Goal: Information Seeking & Learning: Learn about a topic

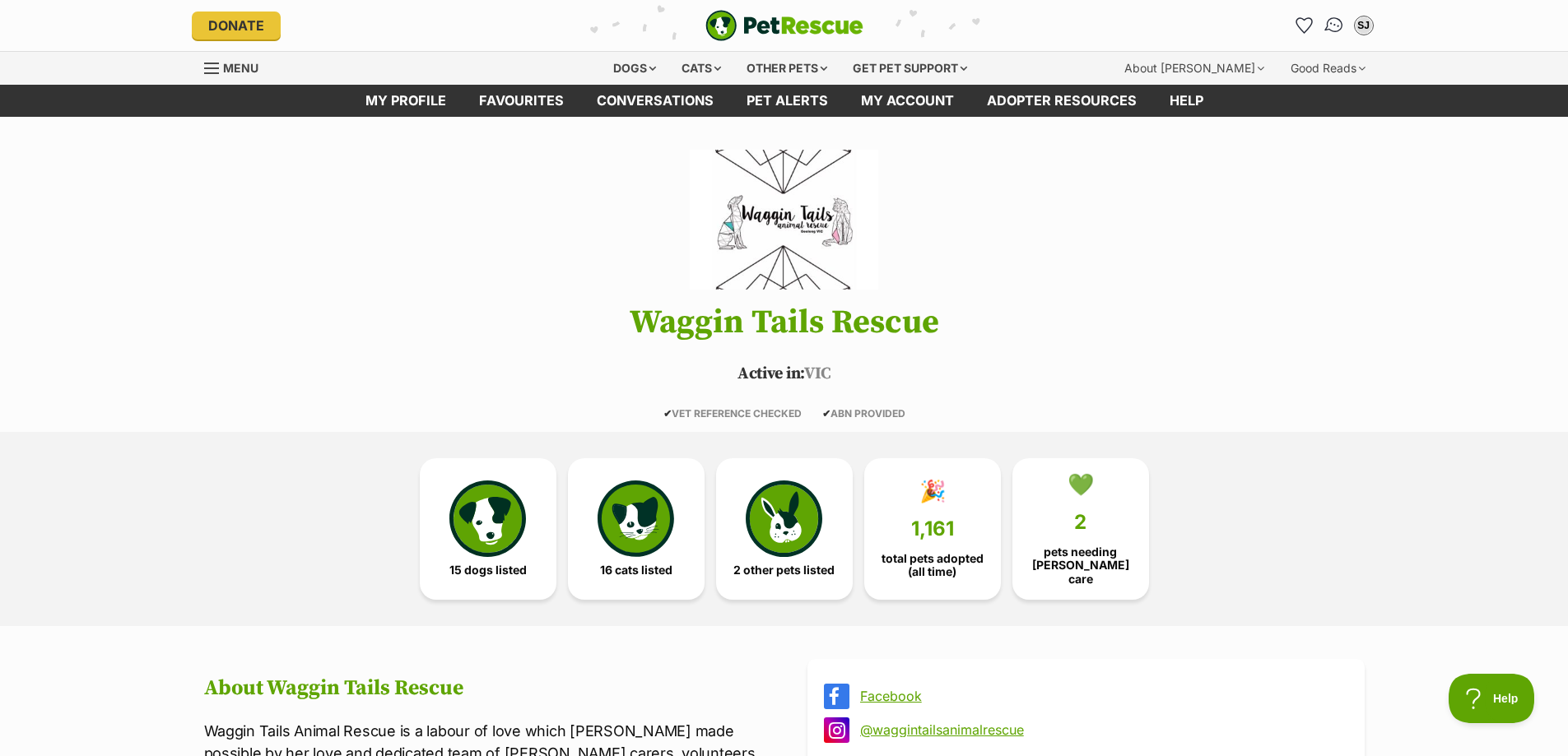
click at [1335, 32] on img "Conversations" at bounding box center [1333, 25] width 22 height 21
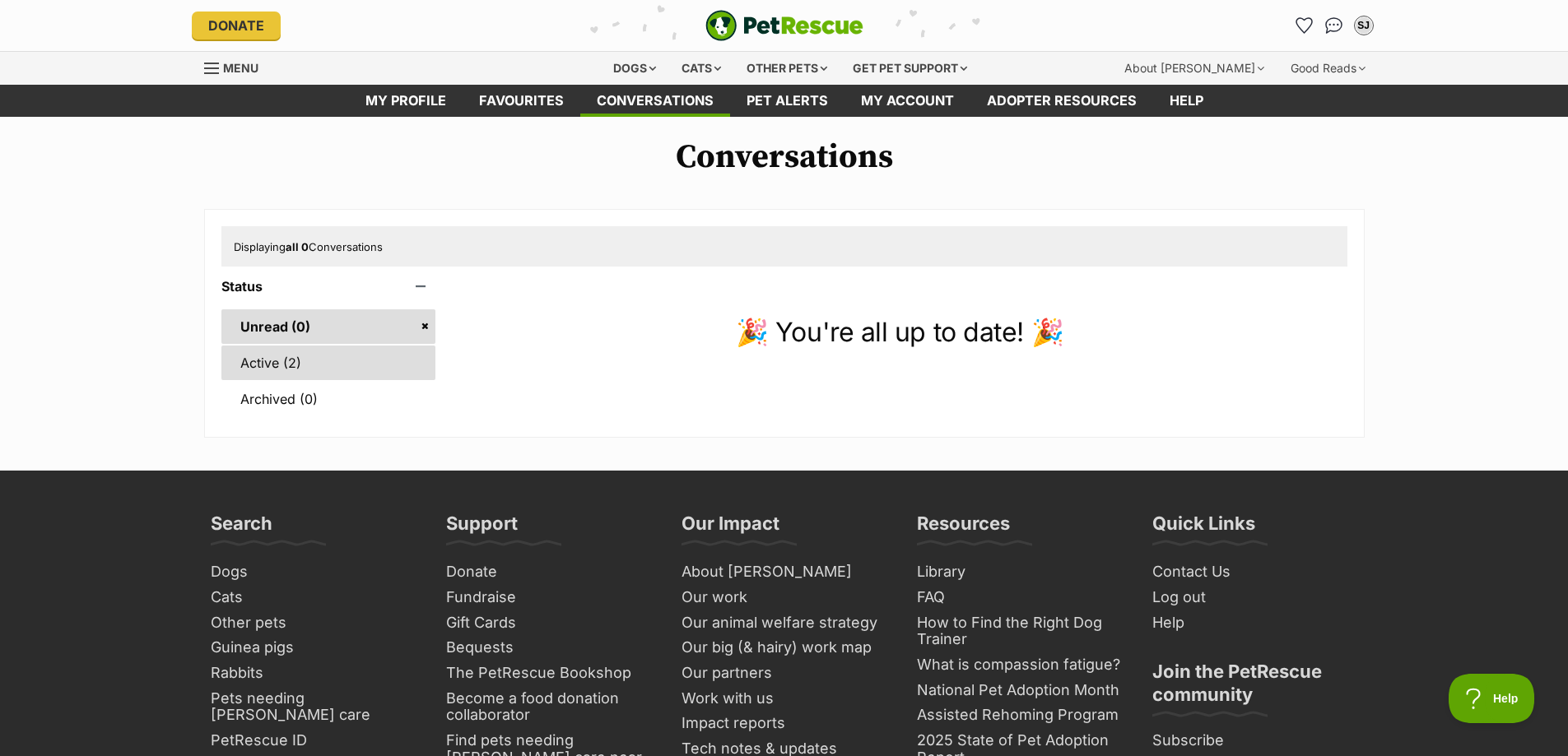
click at [370, 365] on link "Active (2)" at bounding box center [329, 363] width 215 height 34
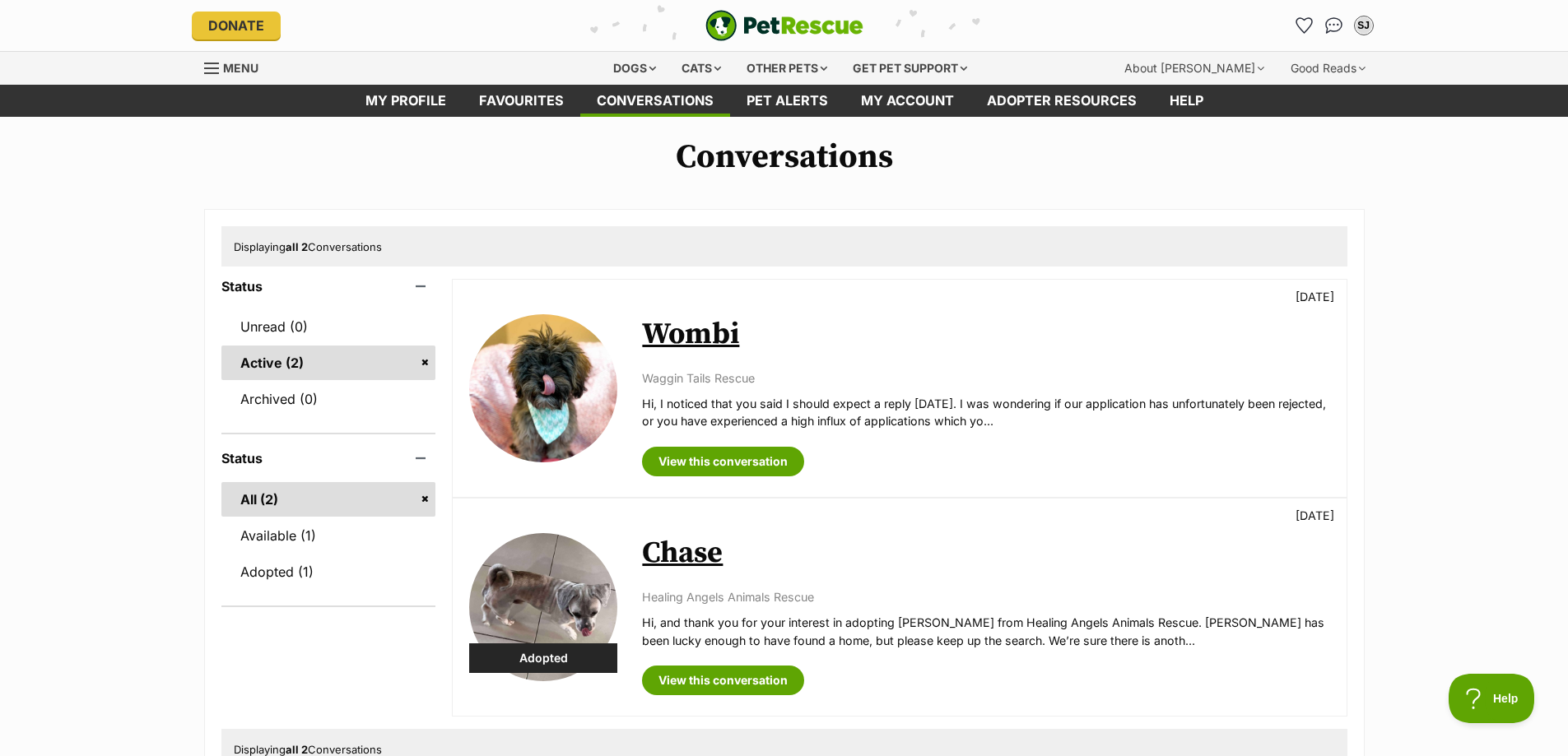
click at [704, 349] on link "Wombi" at bounding box center [690, 335] width 98 height 37
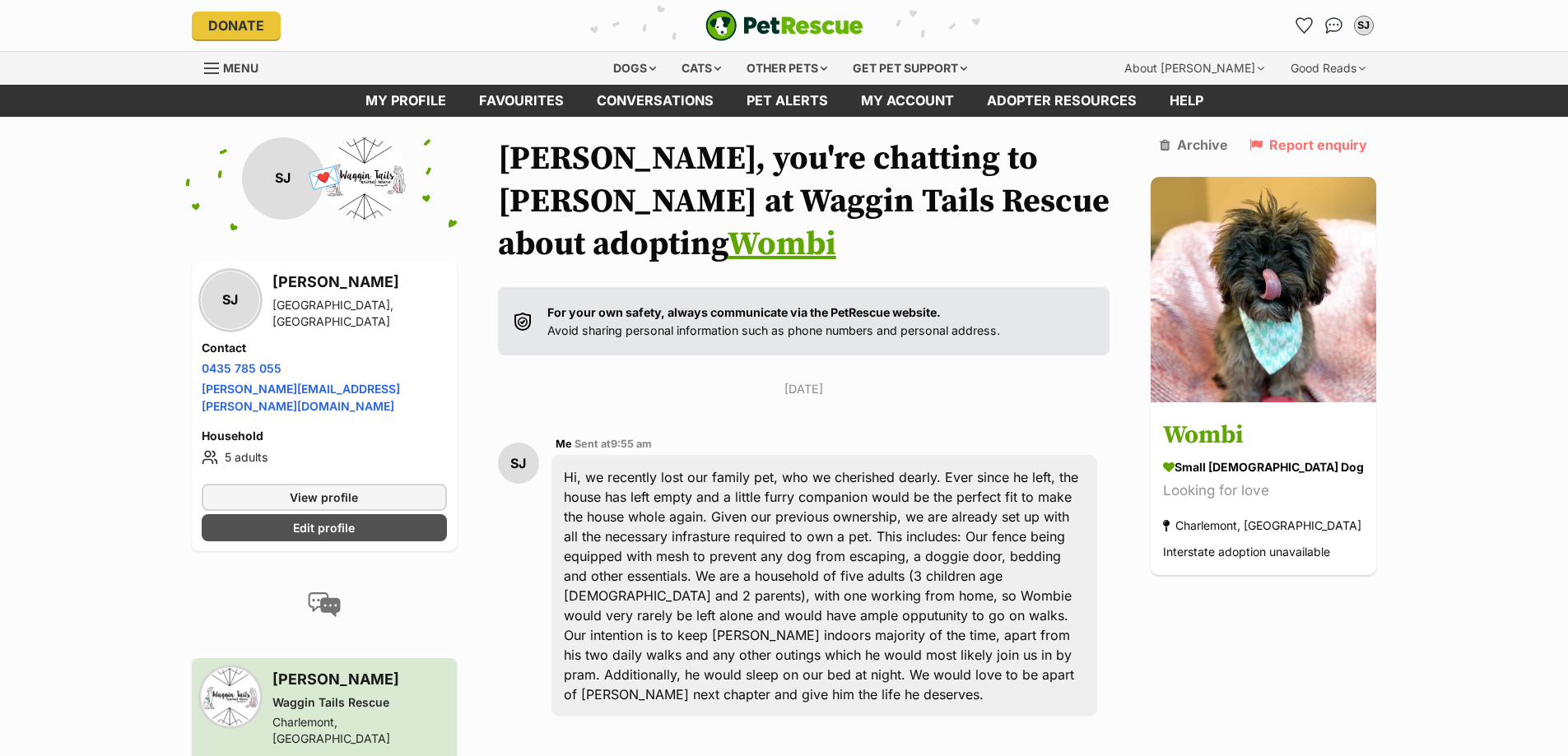
click at [790, 32] on img "PetRescue" at bounding box center [784, 25] width 158 height 32
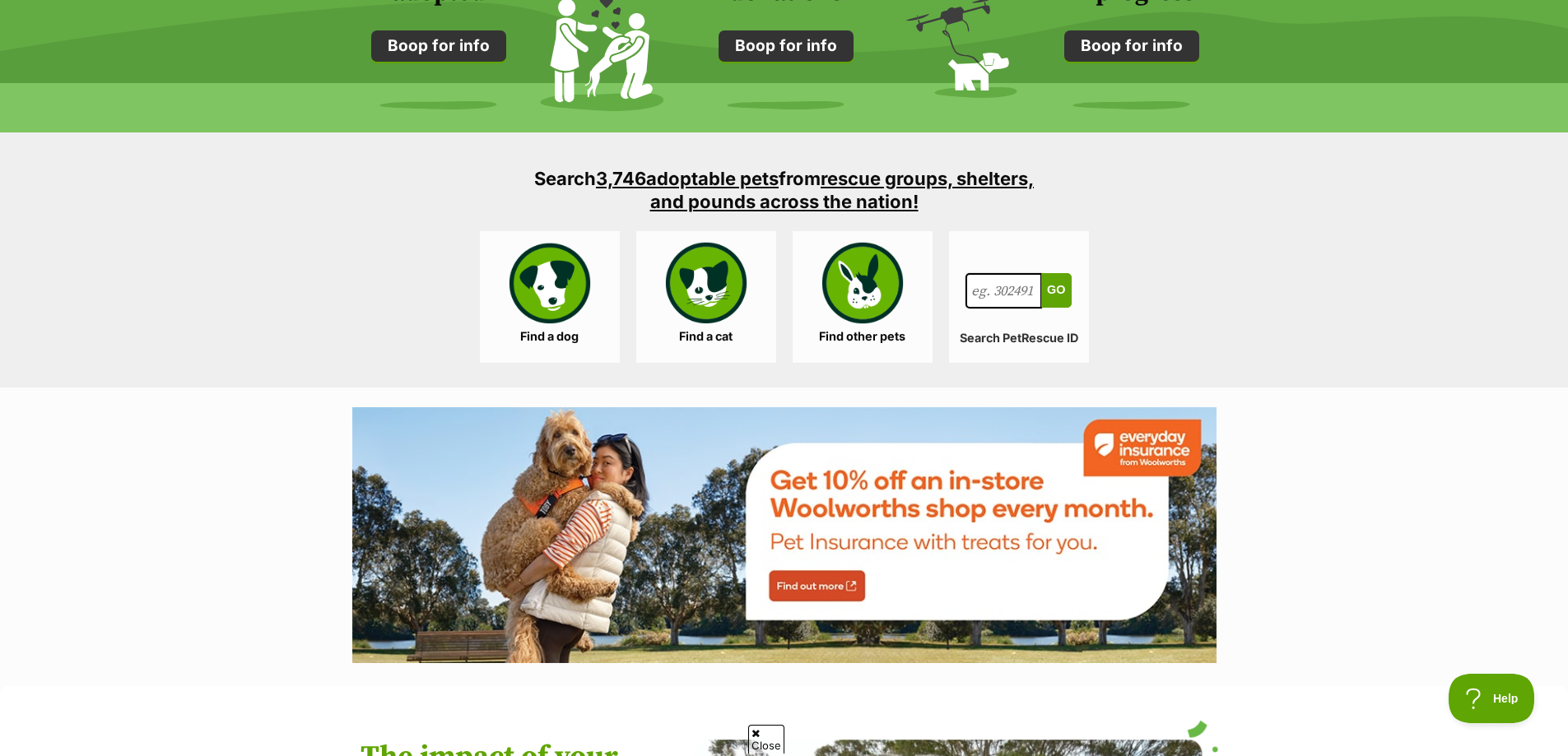
scroll to position [1564, 0]
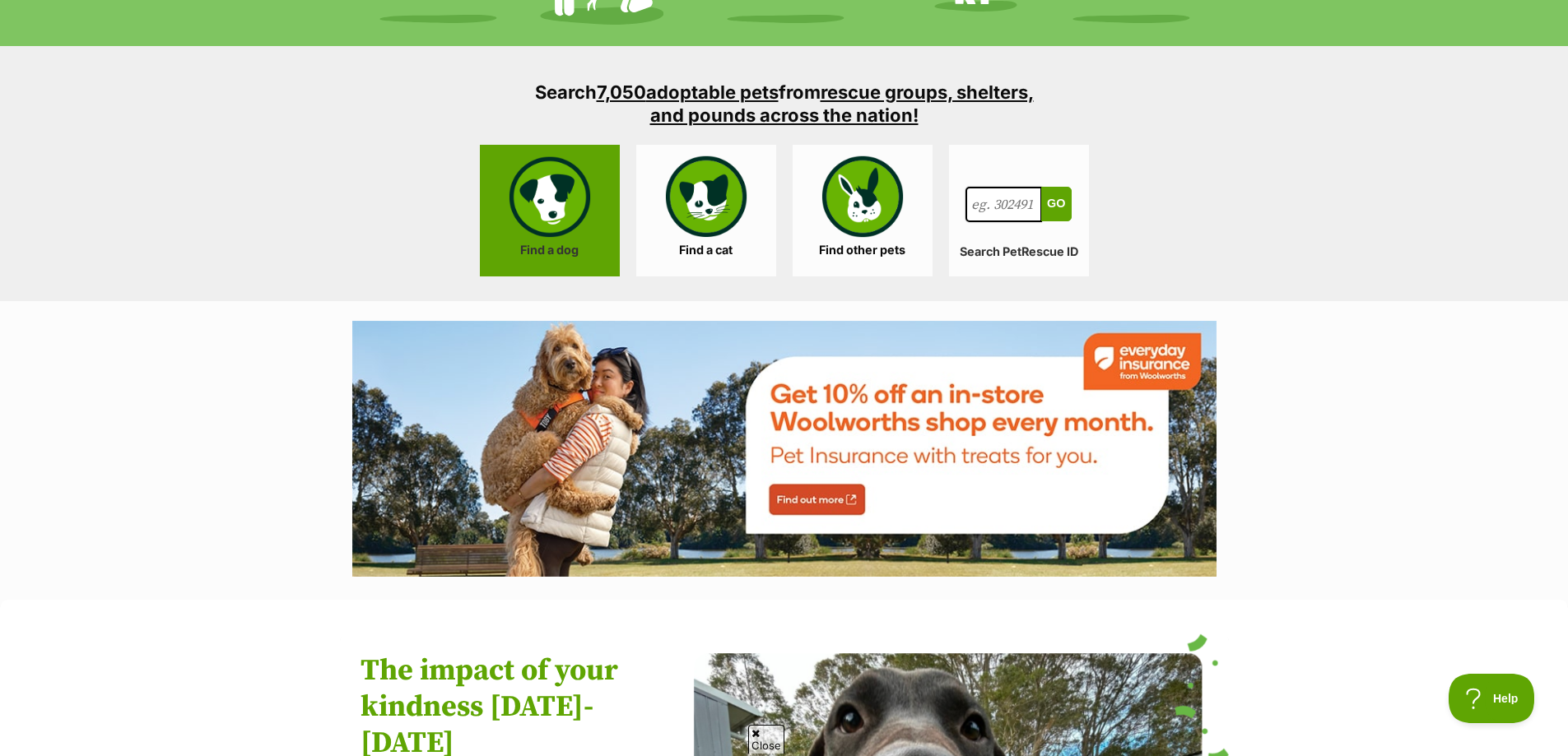
click at [551, 183] on link "Find a dog" at bounding box center [549, 211] width 140 height 132
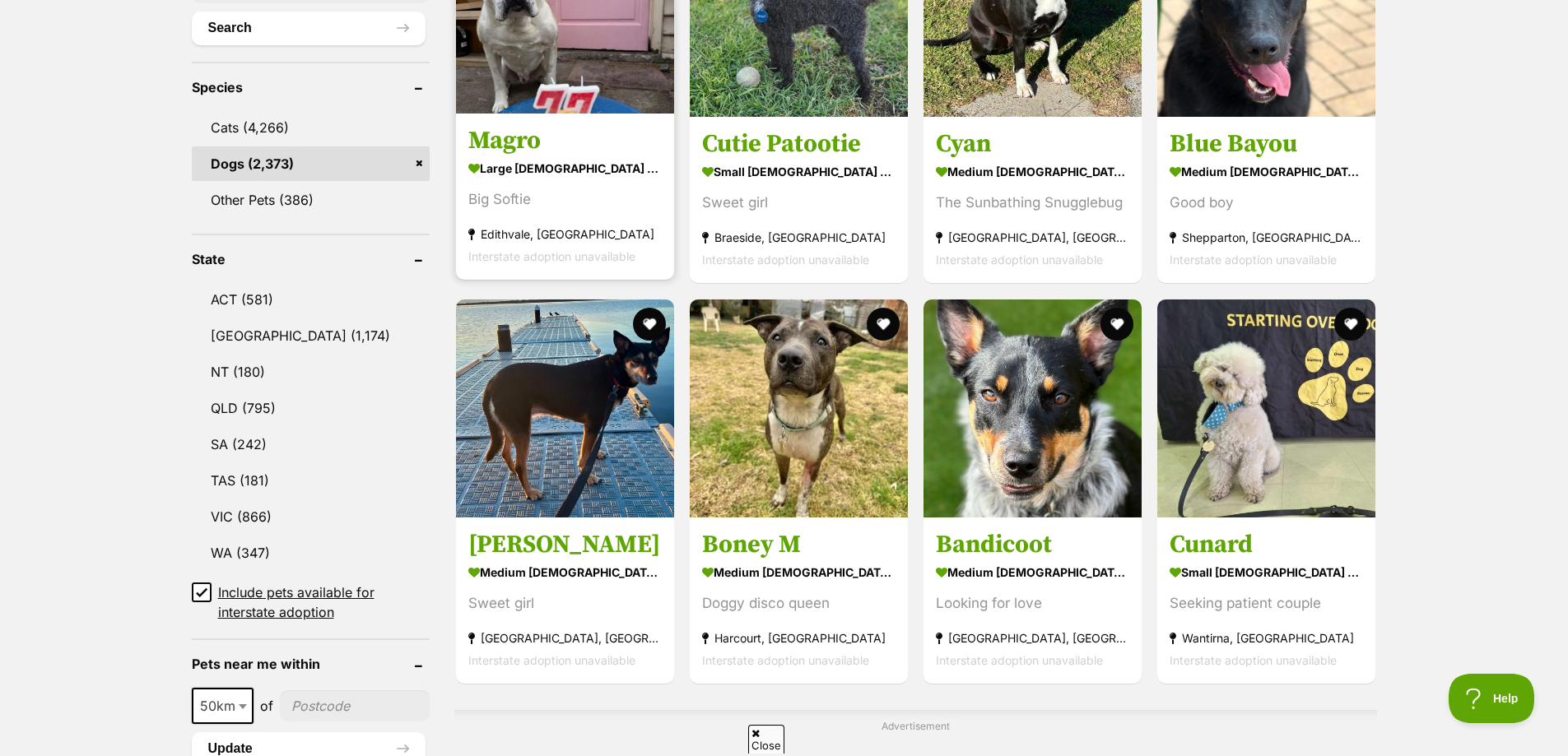
scroll to position [493, 0]
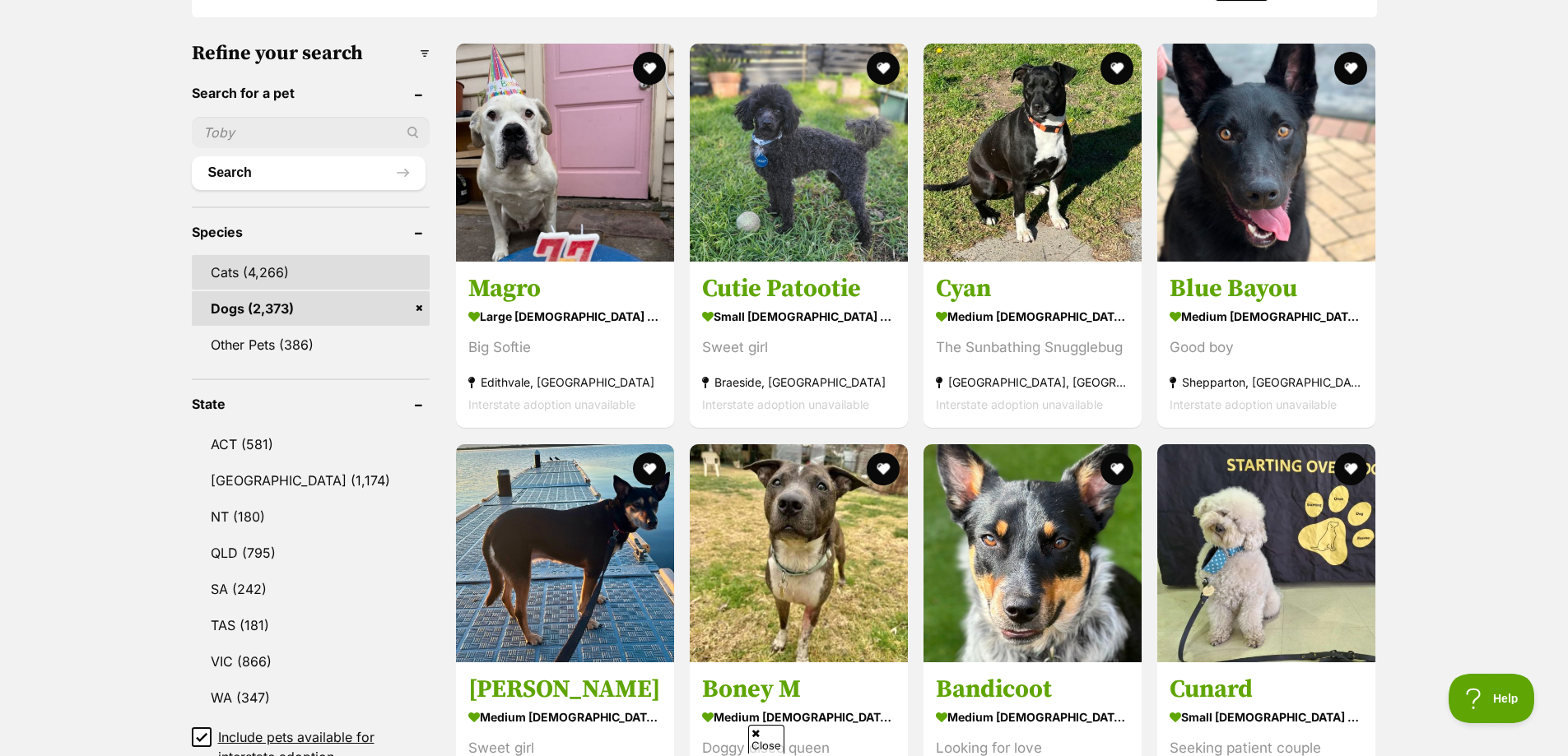
click at [260, 270] on link "Cats (4,266)" at bounding box center [310, 272] width 238 height 34
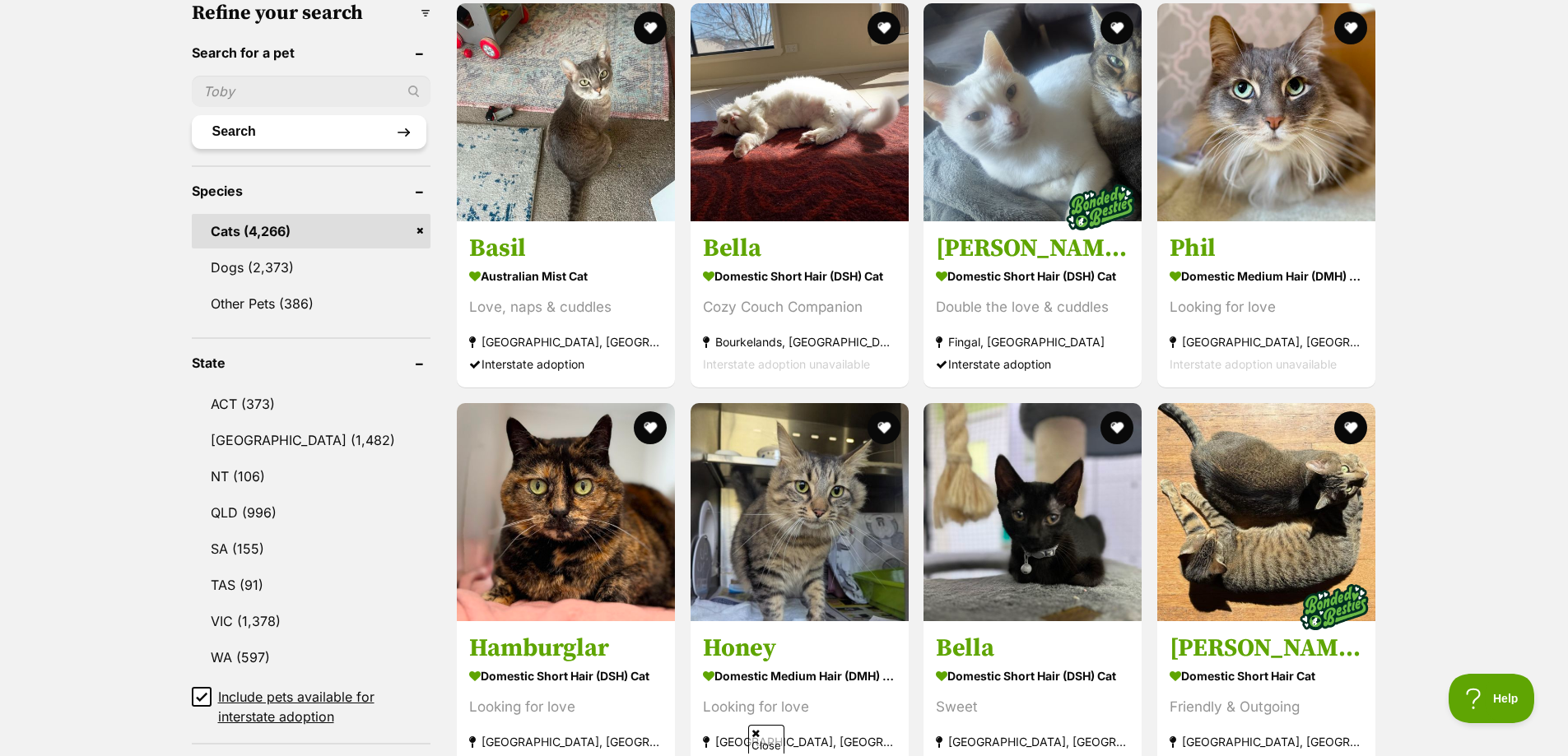
scroll to position [576, 0]
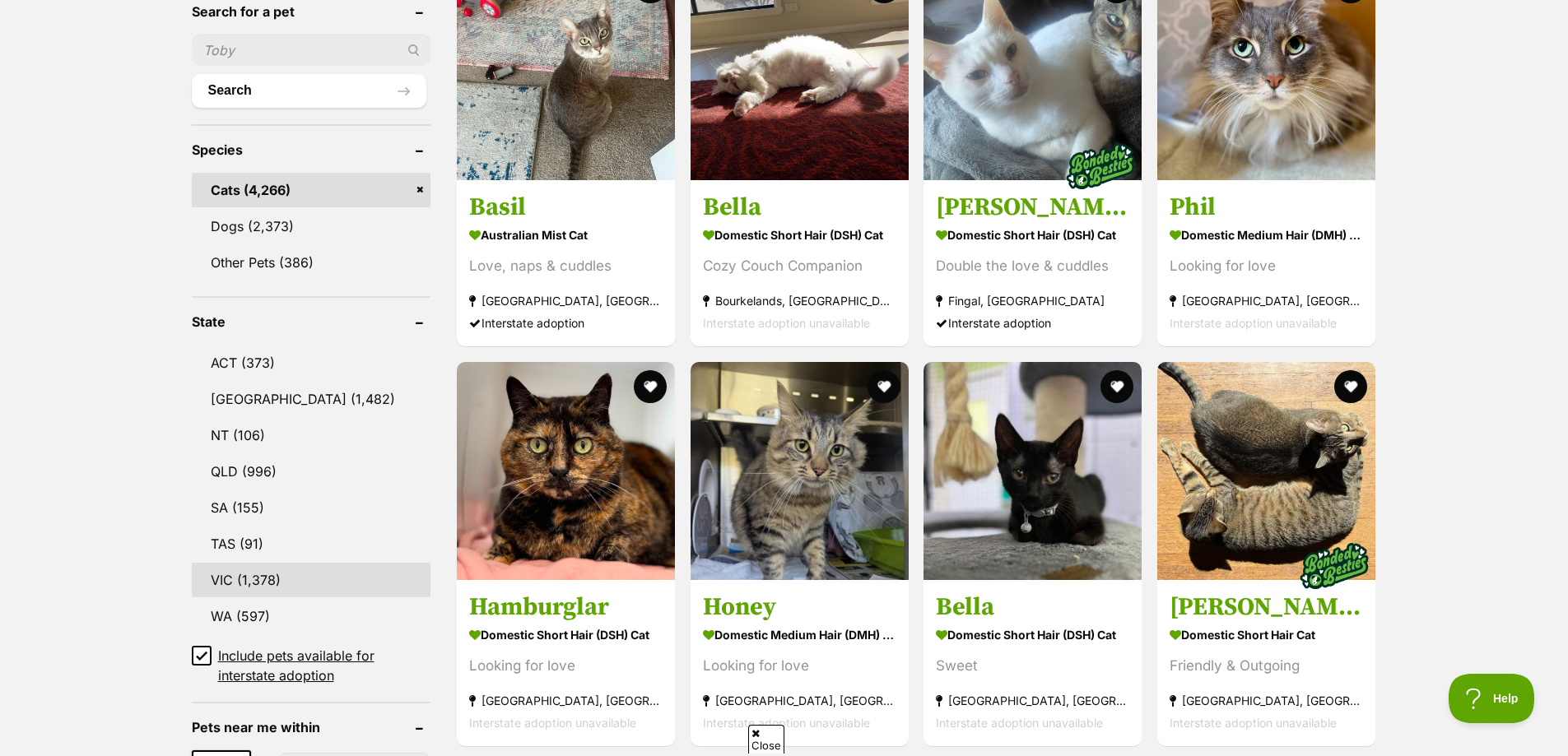
click at [328, 563] on link "VIC (1,378)" at bounding box center [311, 580] width 240 height 34
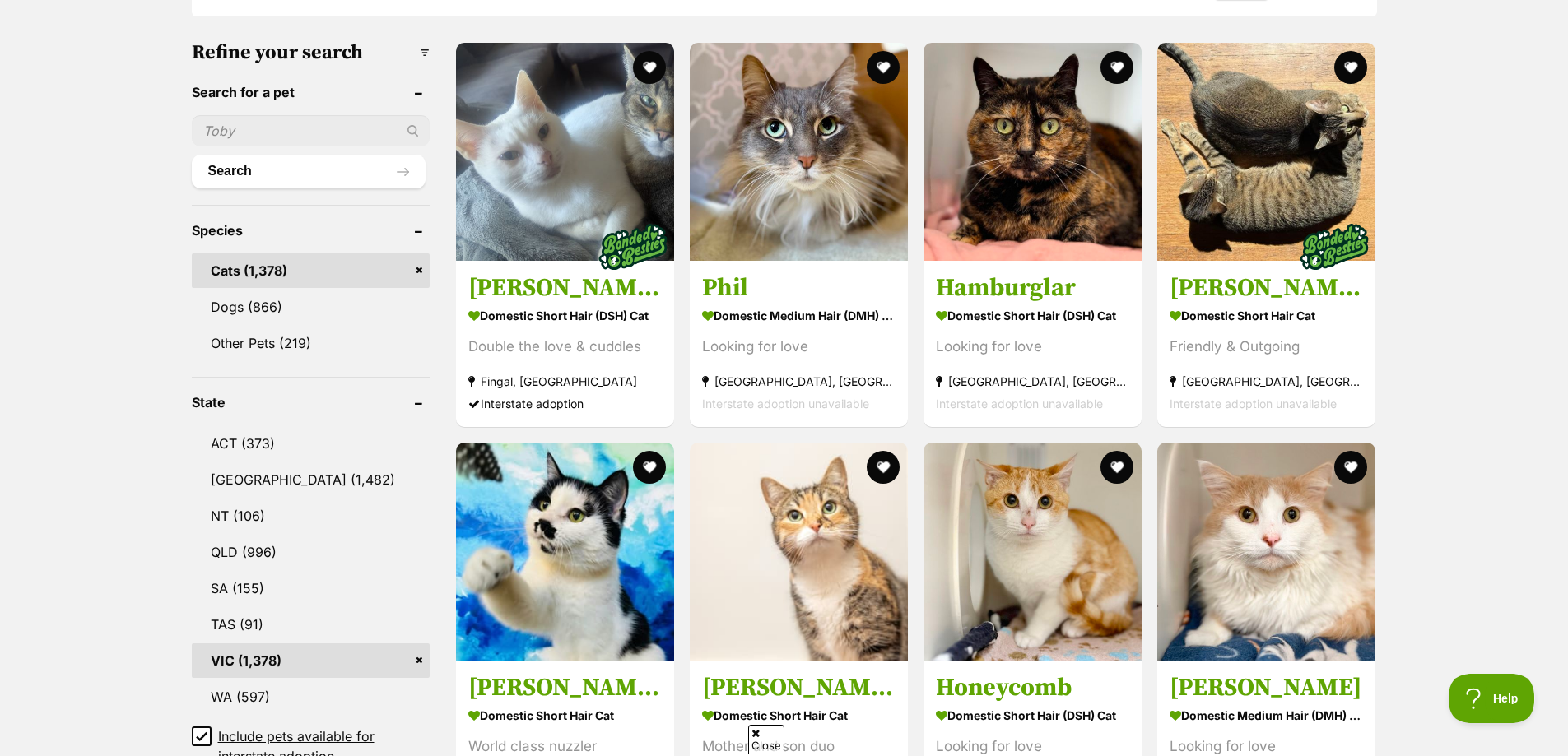
scroll to position [493, 0]
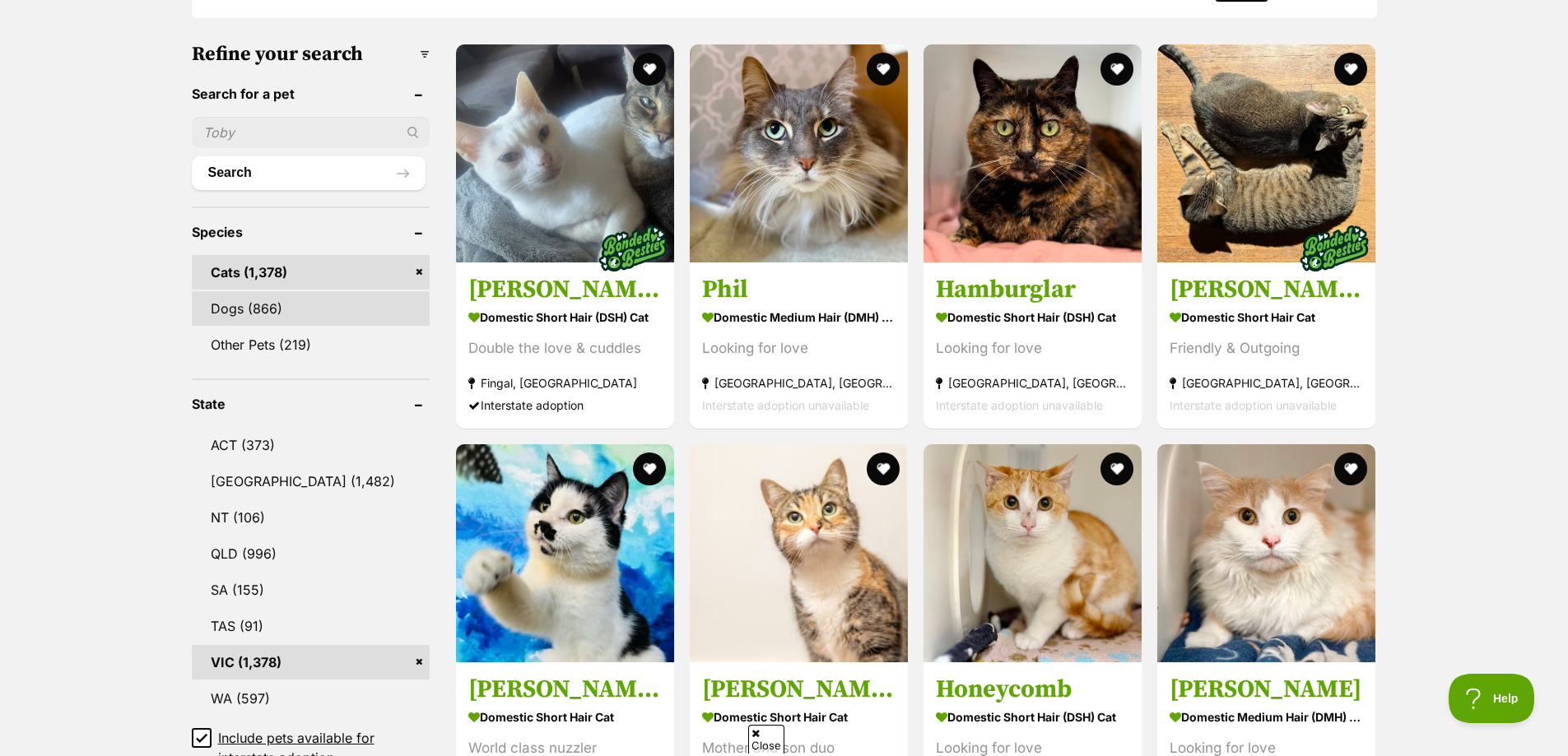
click at [300, 320] on link "Dogs (866)" at bounding box center [310, 308] width 238 height 34
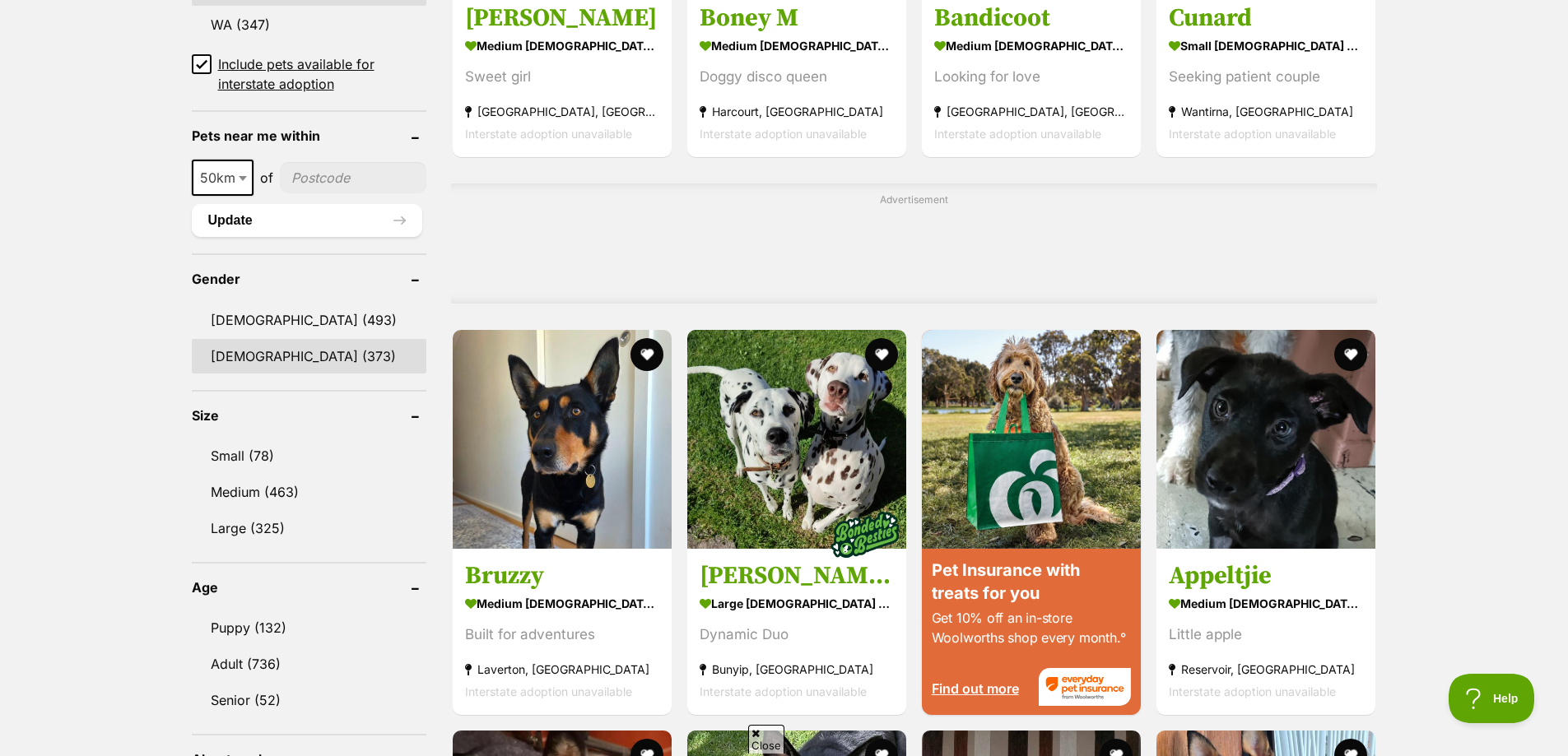
scroll to position [1235, 0]
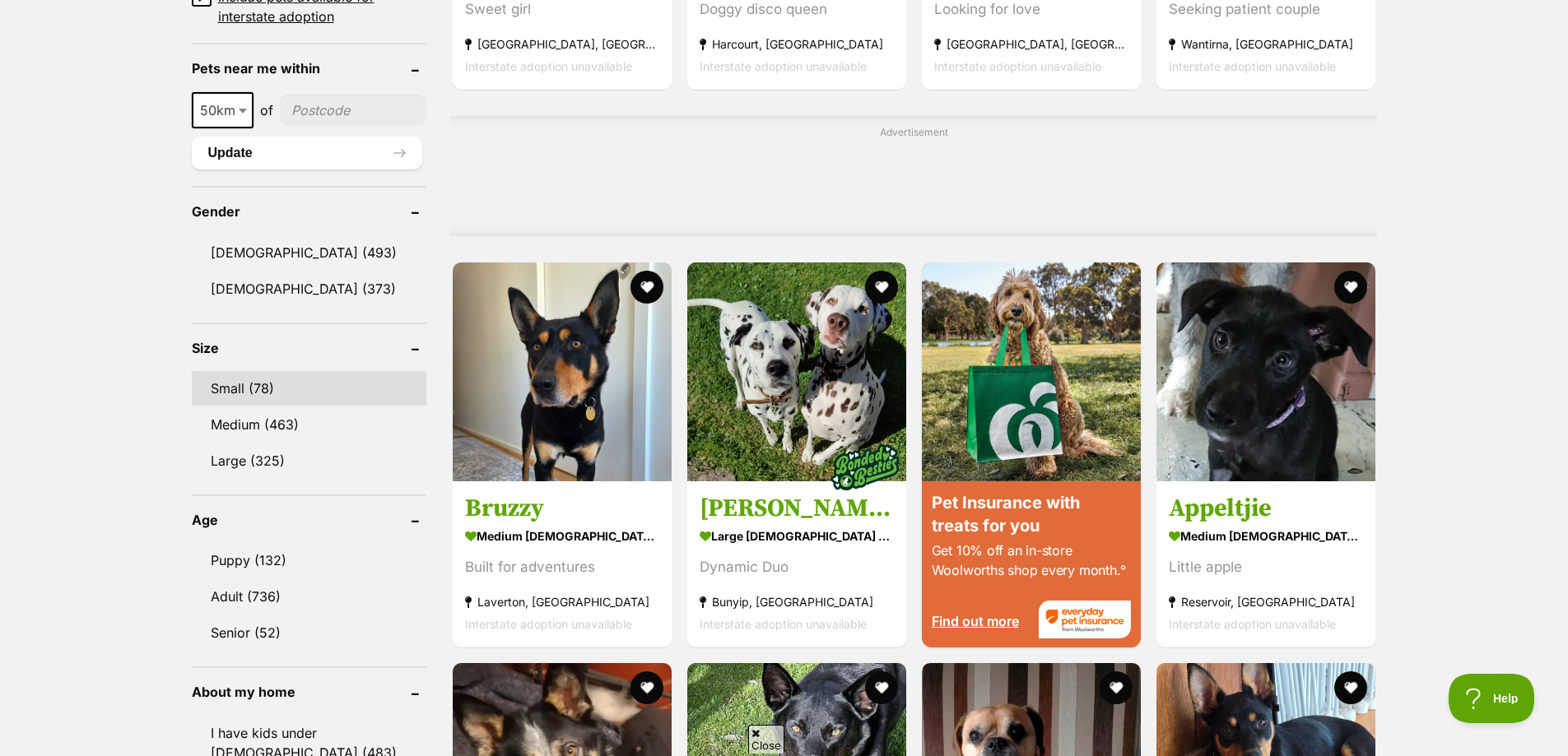
click at [314, 372] on link "Small (78)" at bounding box center [308, 388] width 235 height 34
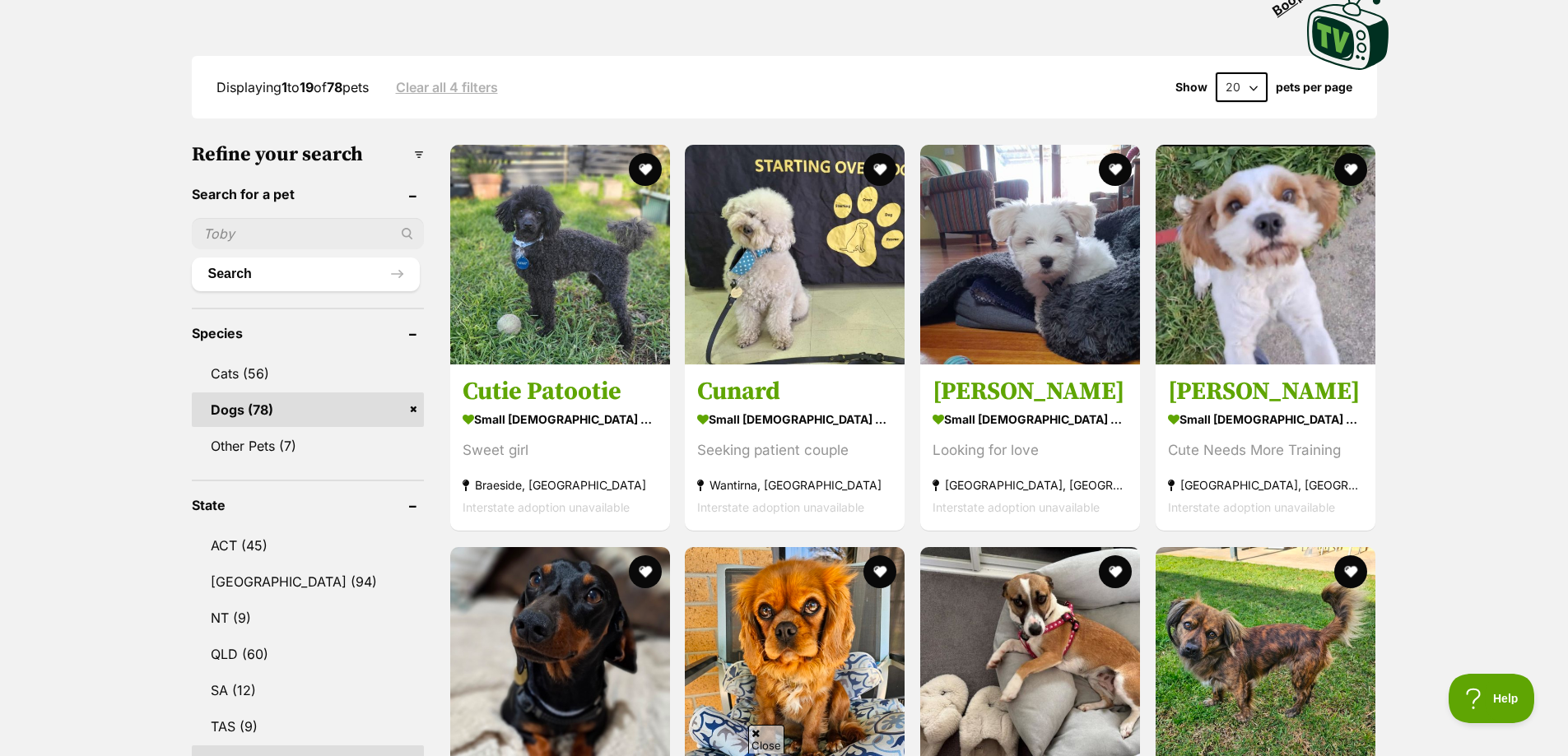
scroll to position [412, 0]
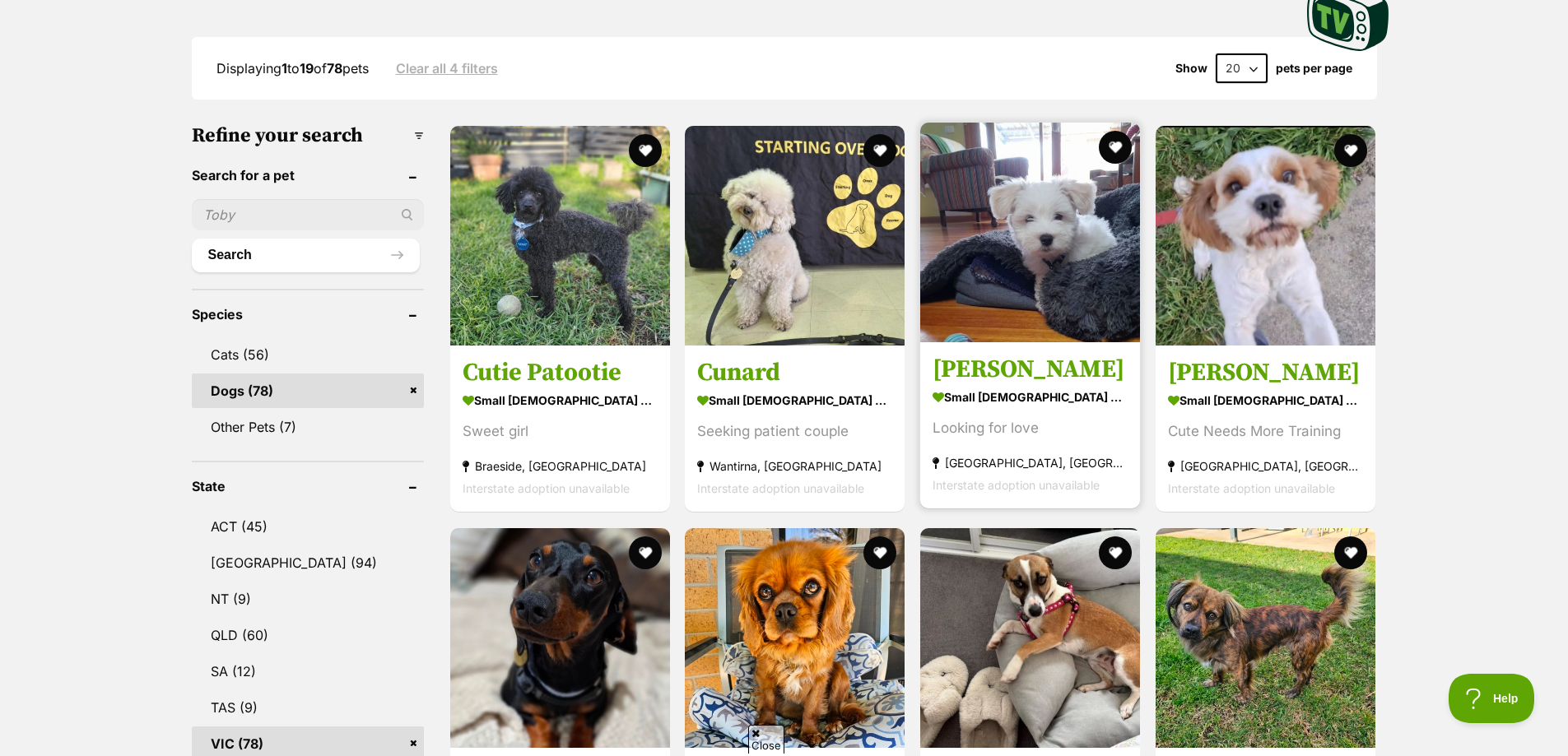
click at [1073, 246] on img at bounding box center [1030, 233] width 220 height 220
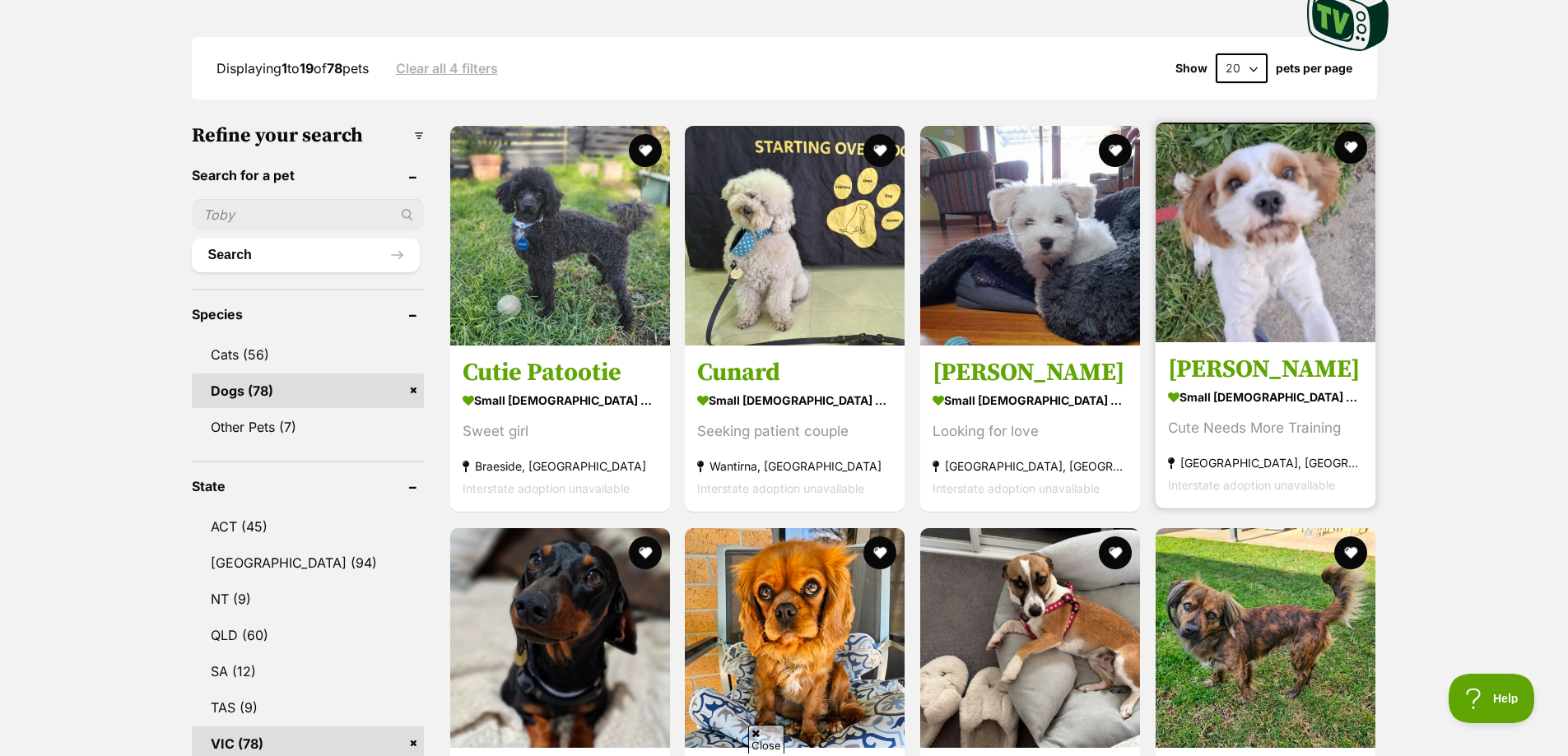
click at [1269, 230] on img at bounding box center [1266, 233] width 220 height 220
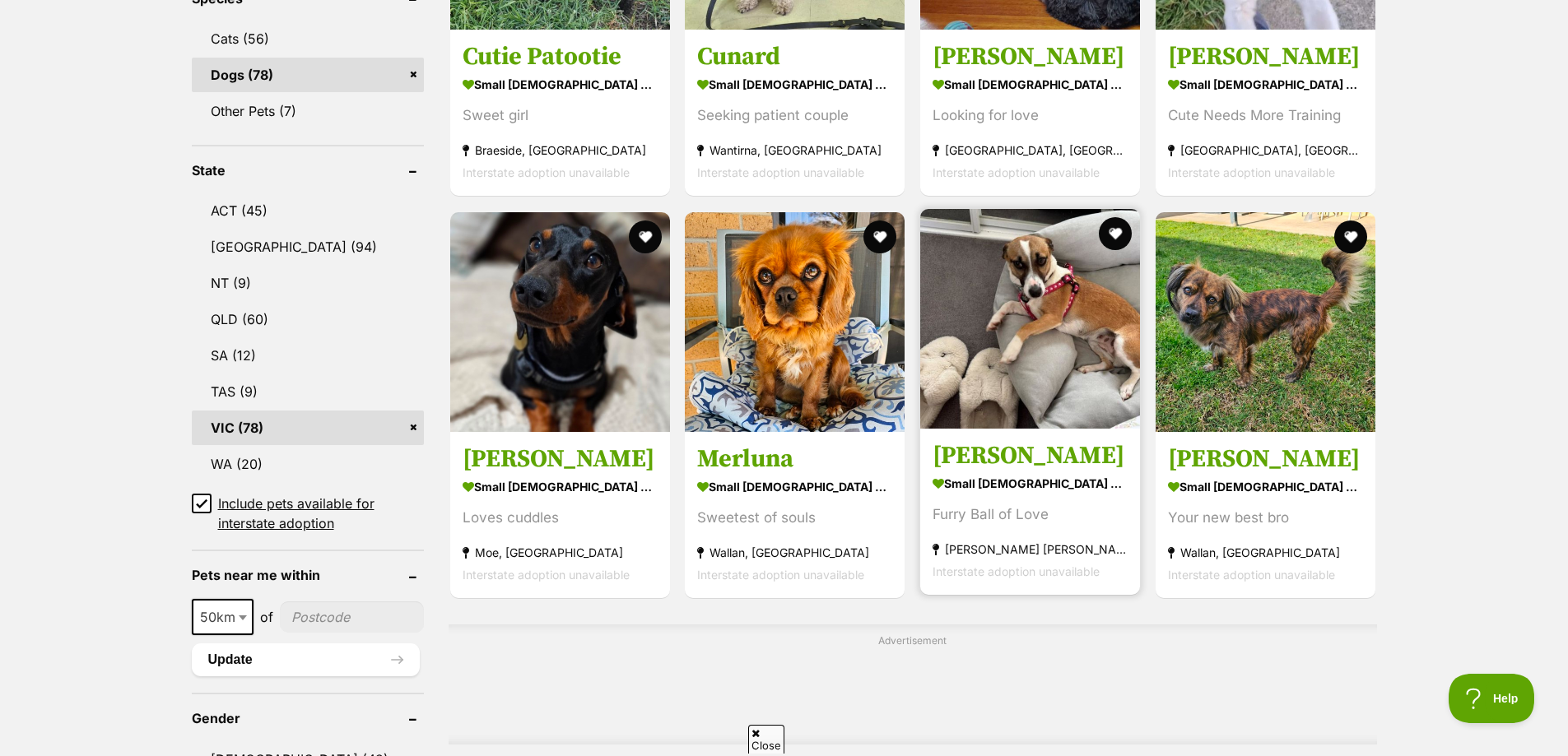
scroll to position [740, 0]
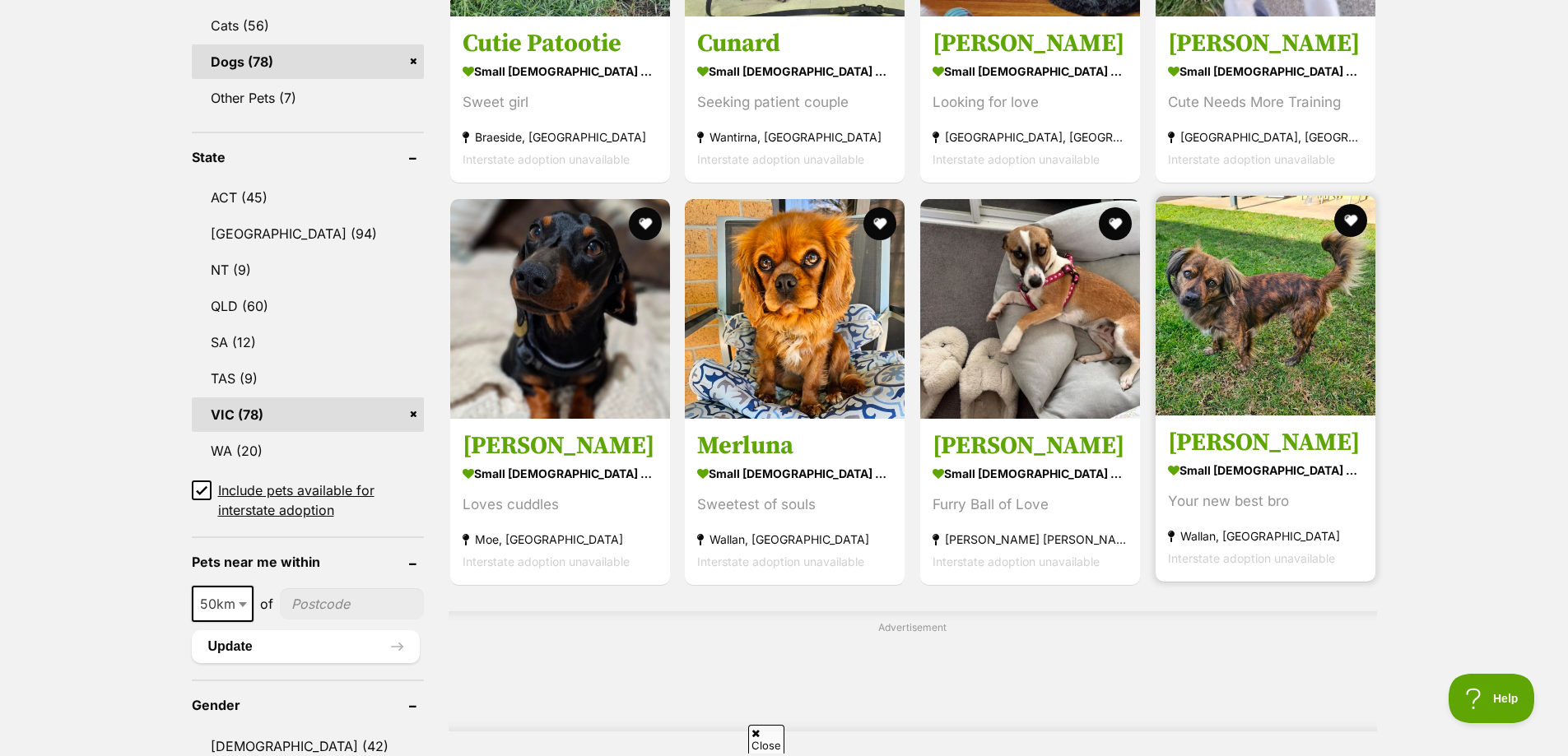
click at [1279, 259] on img at bounding box center [1266, 306] width 220 height 220
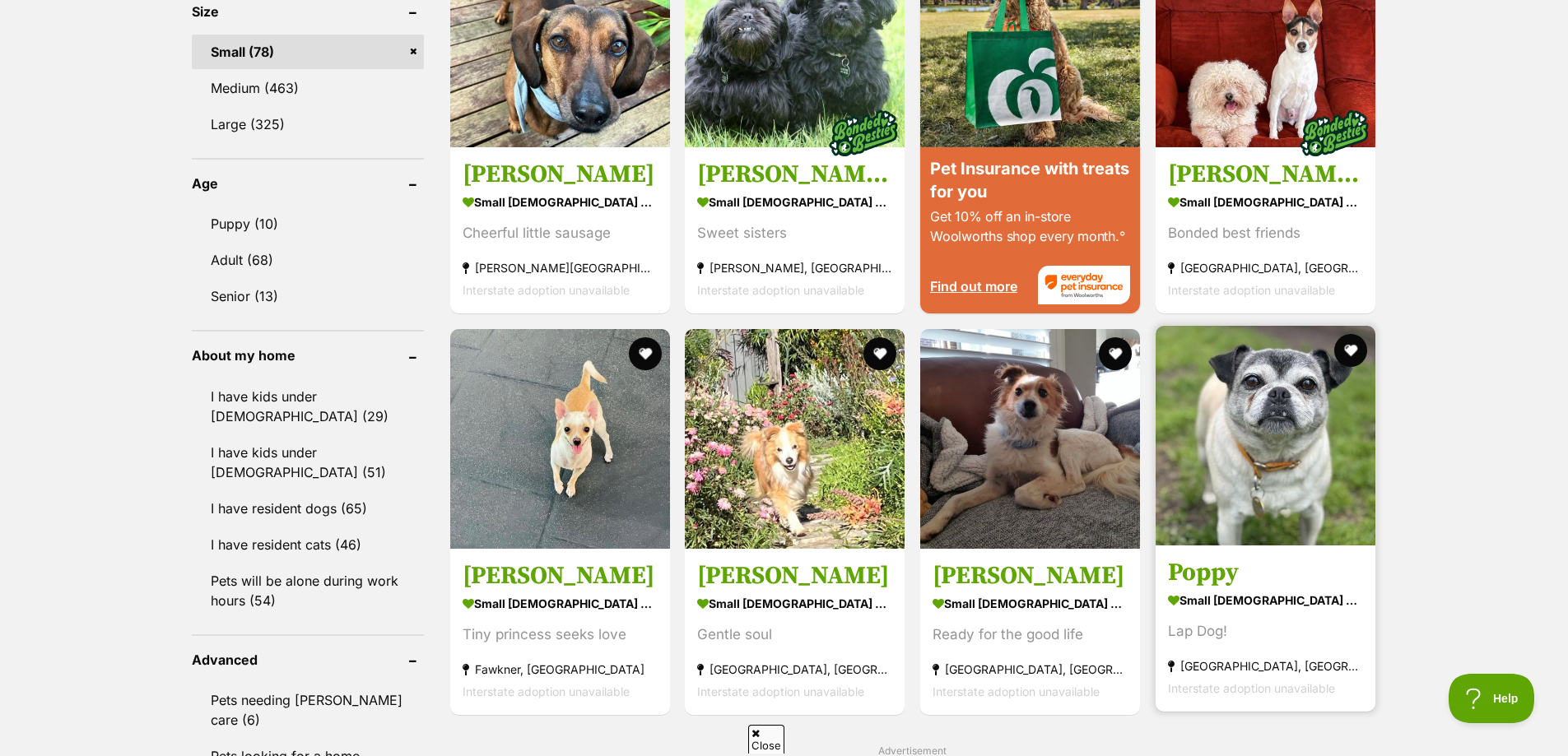
scroll to position [1481, 0]
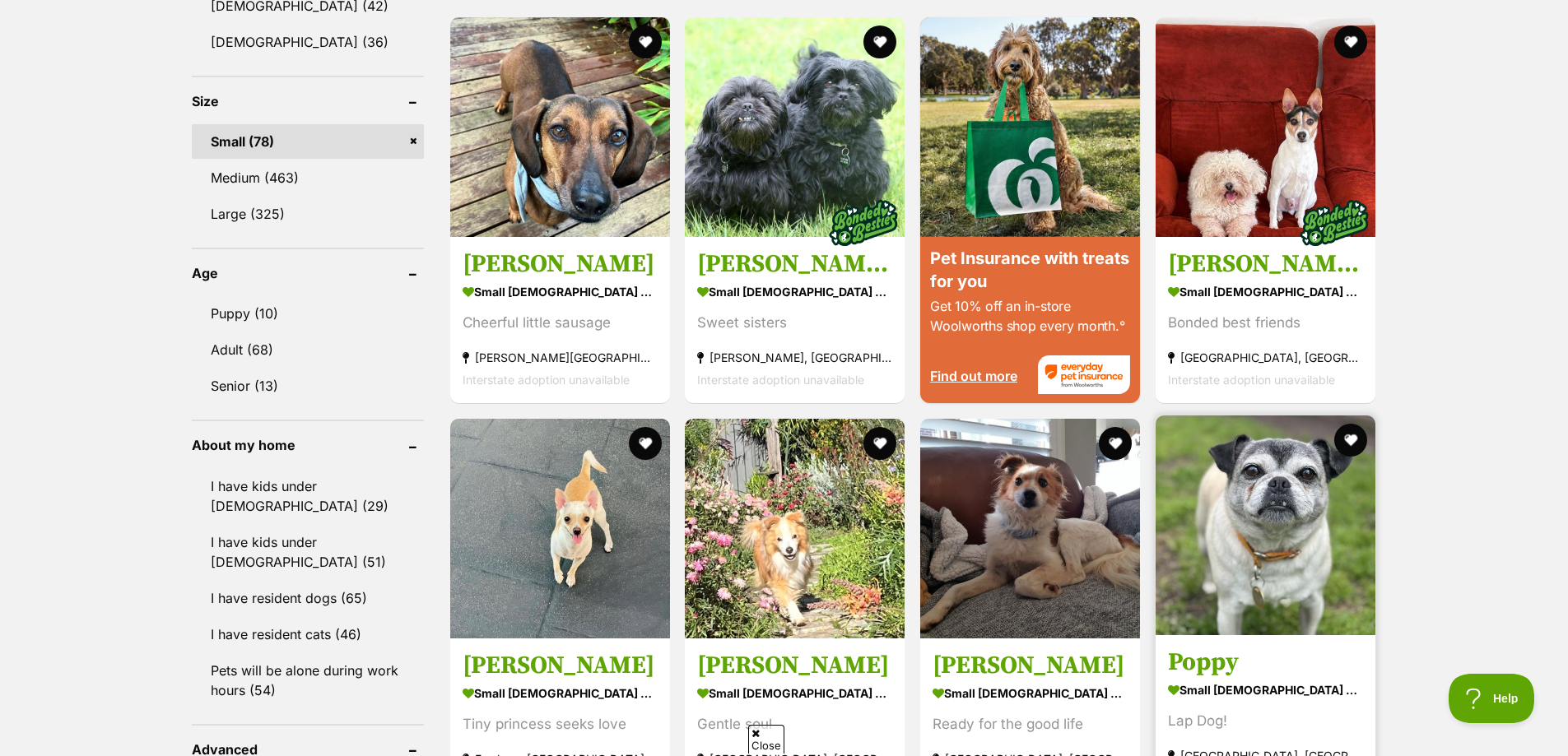
click at [1246, 481] on img at bounding box center [1266, 525] width 220 height 220
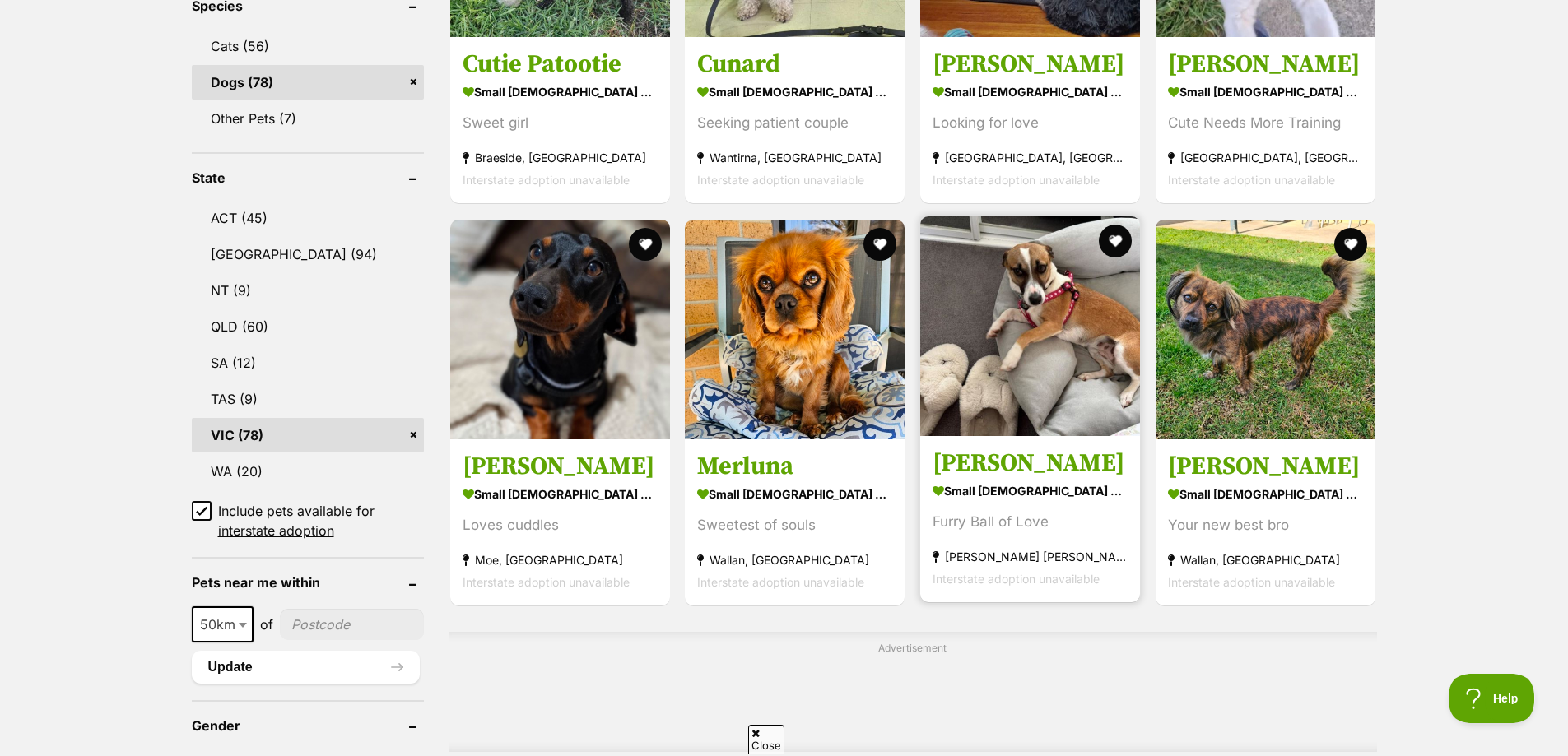
scroll to position [740, 0]
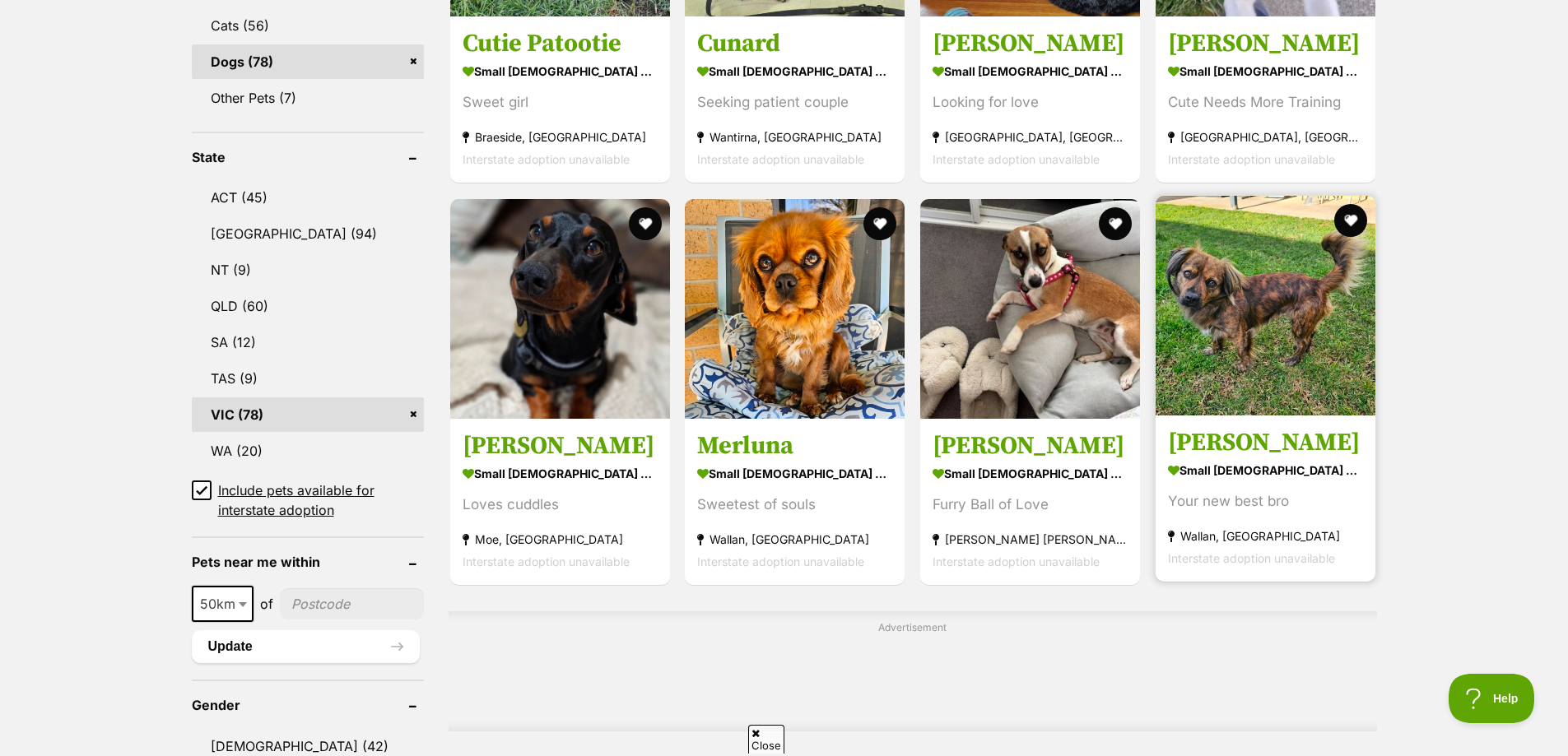
click at [1232, 304] on img at bounding box center [1266, 306] width 220 height 220
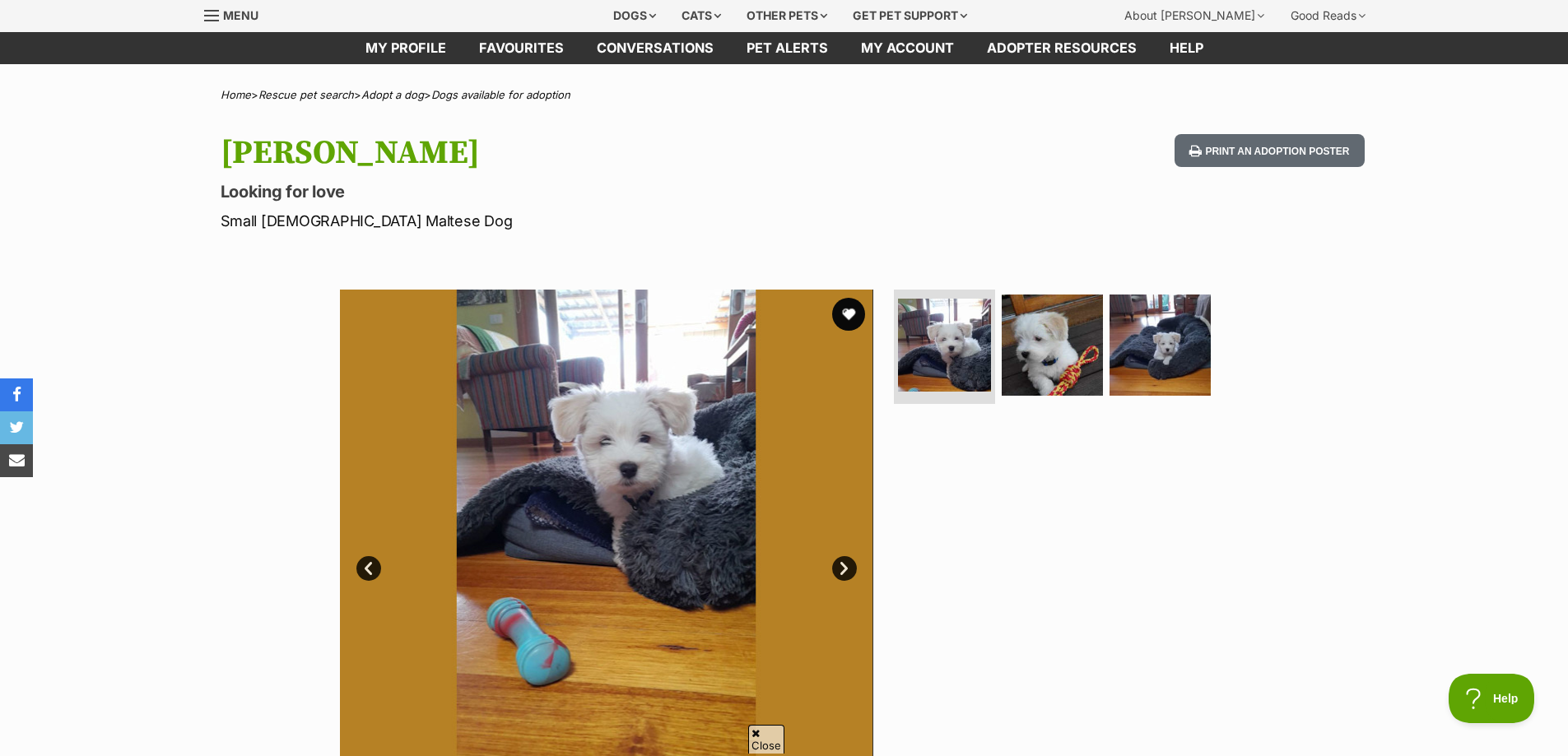
scroll to position [83, 0]
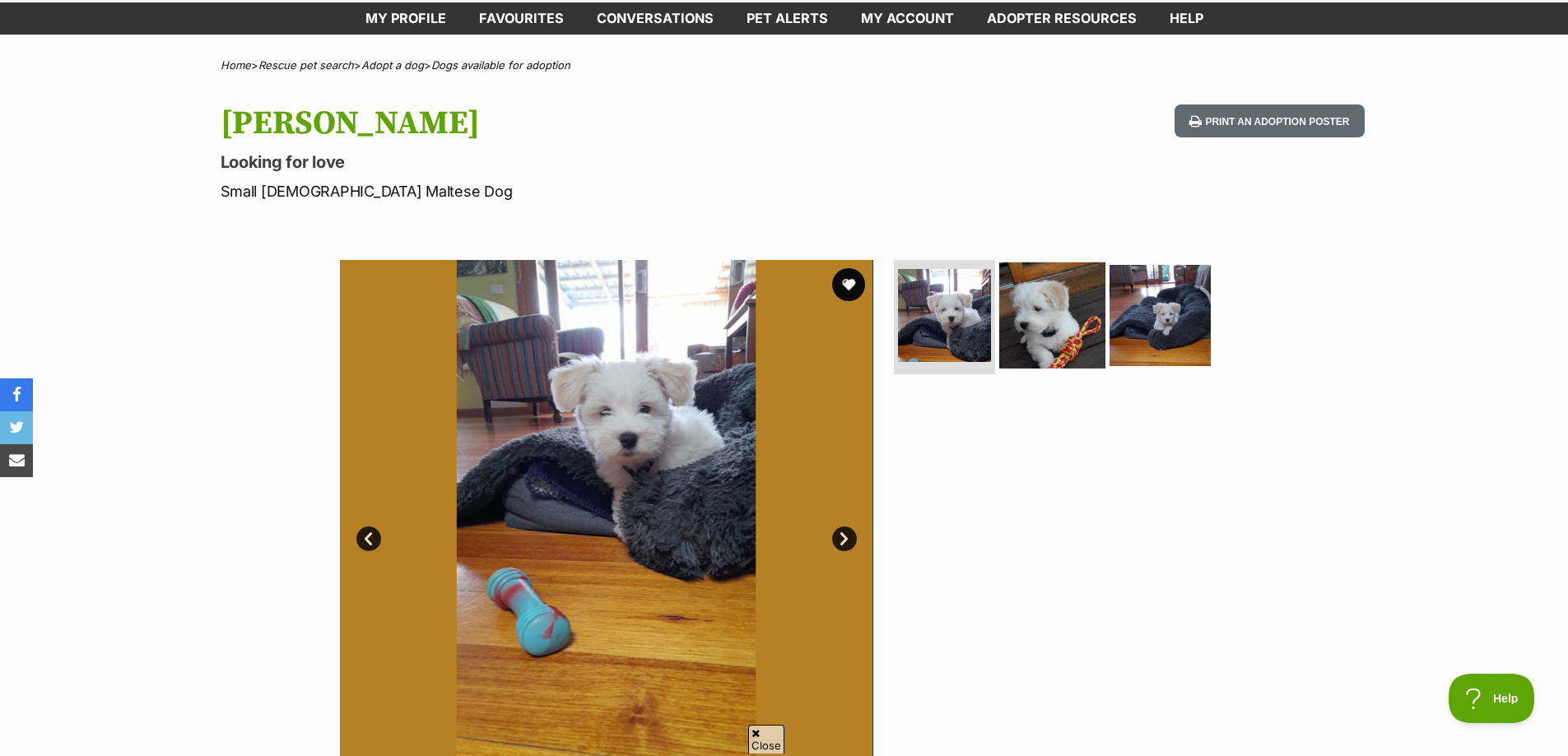
click at [1053, 299] on img at bounding box center [1052, 314] width 106 height 106
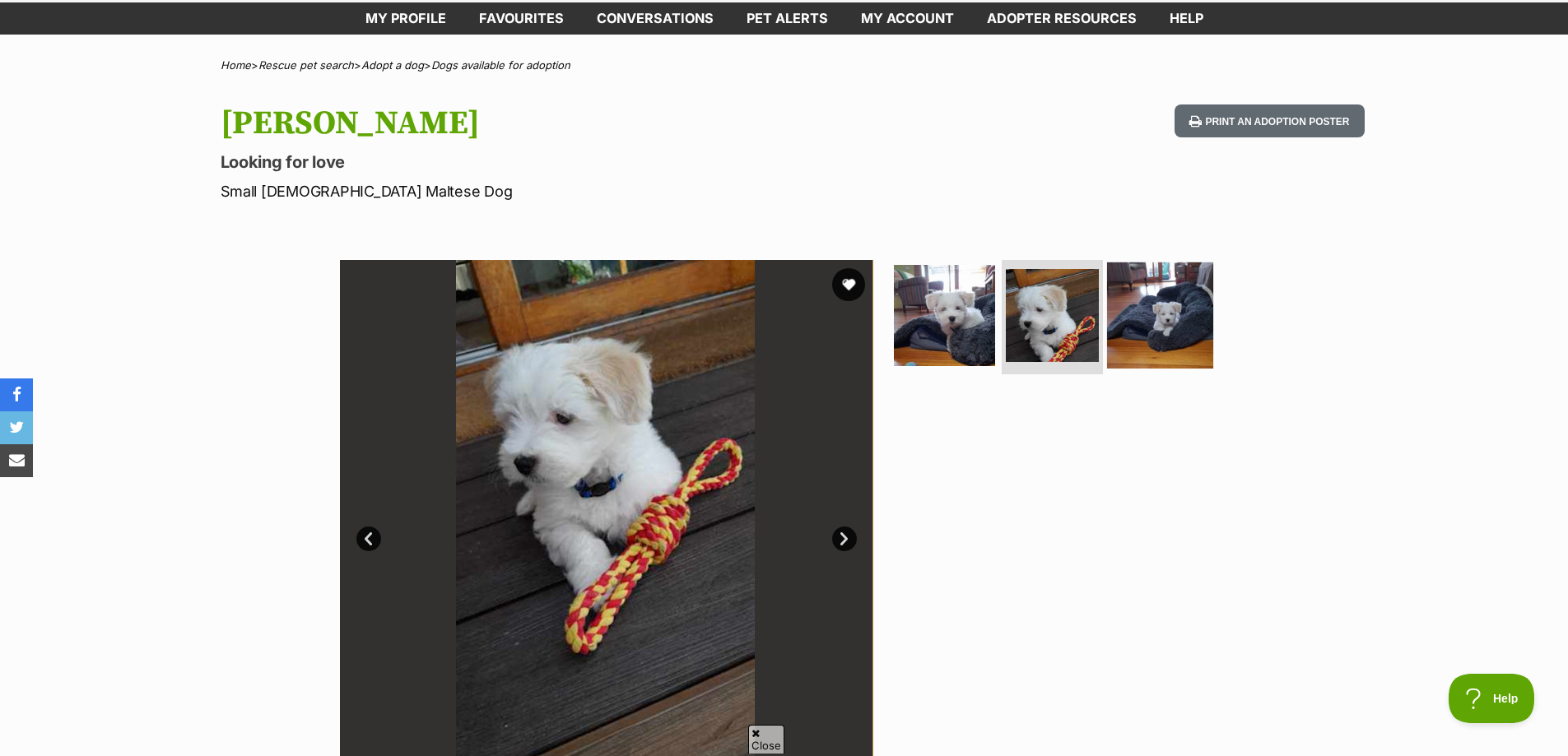
click at [1154, 320] on img at bounding box center [1160, 314] width 106 height 106
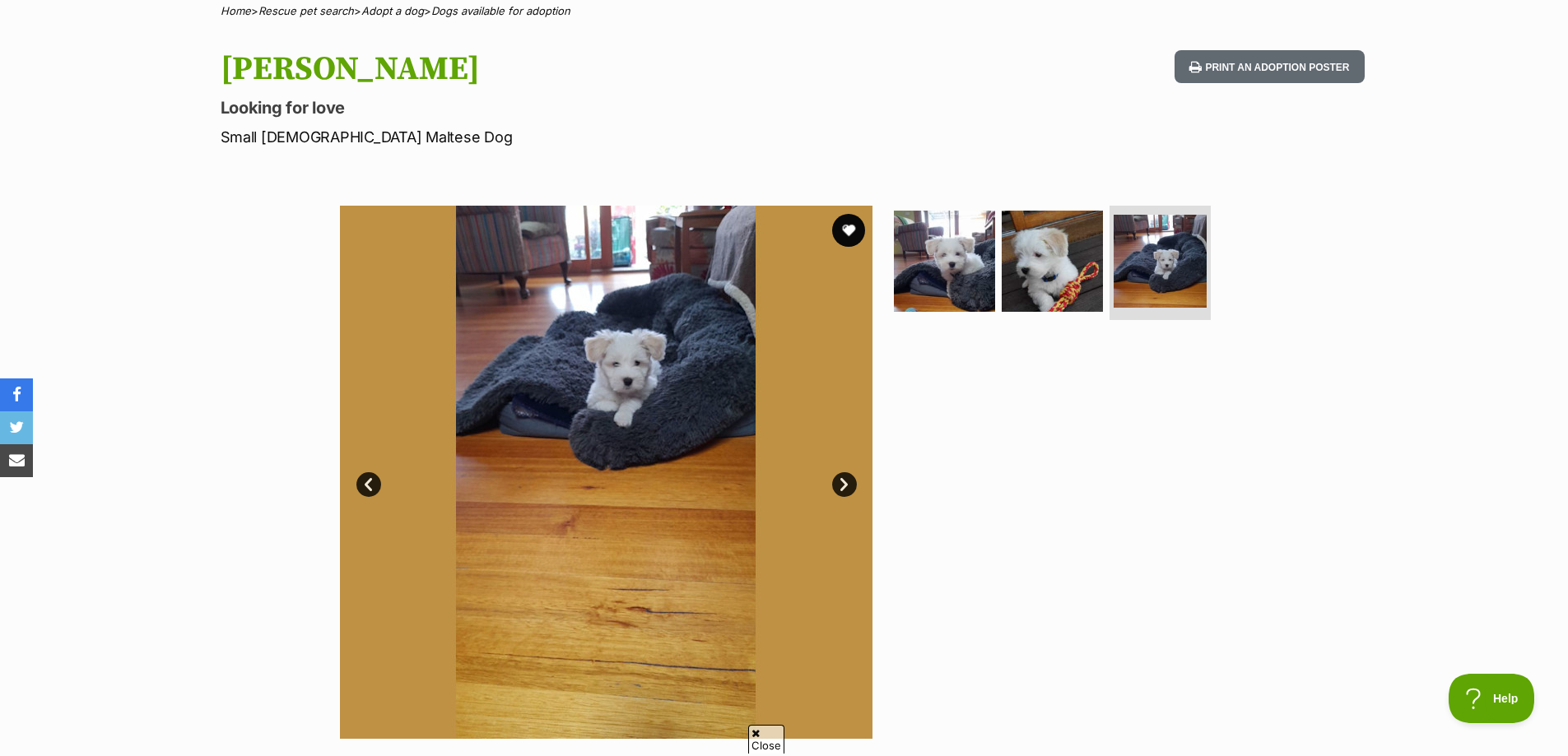
scroll to position [164, 0]
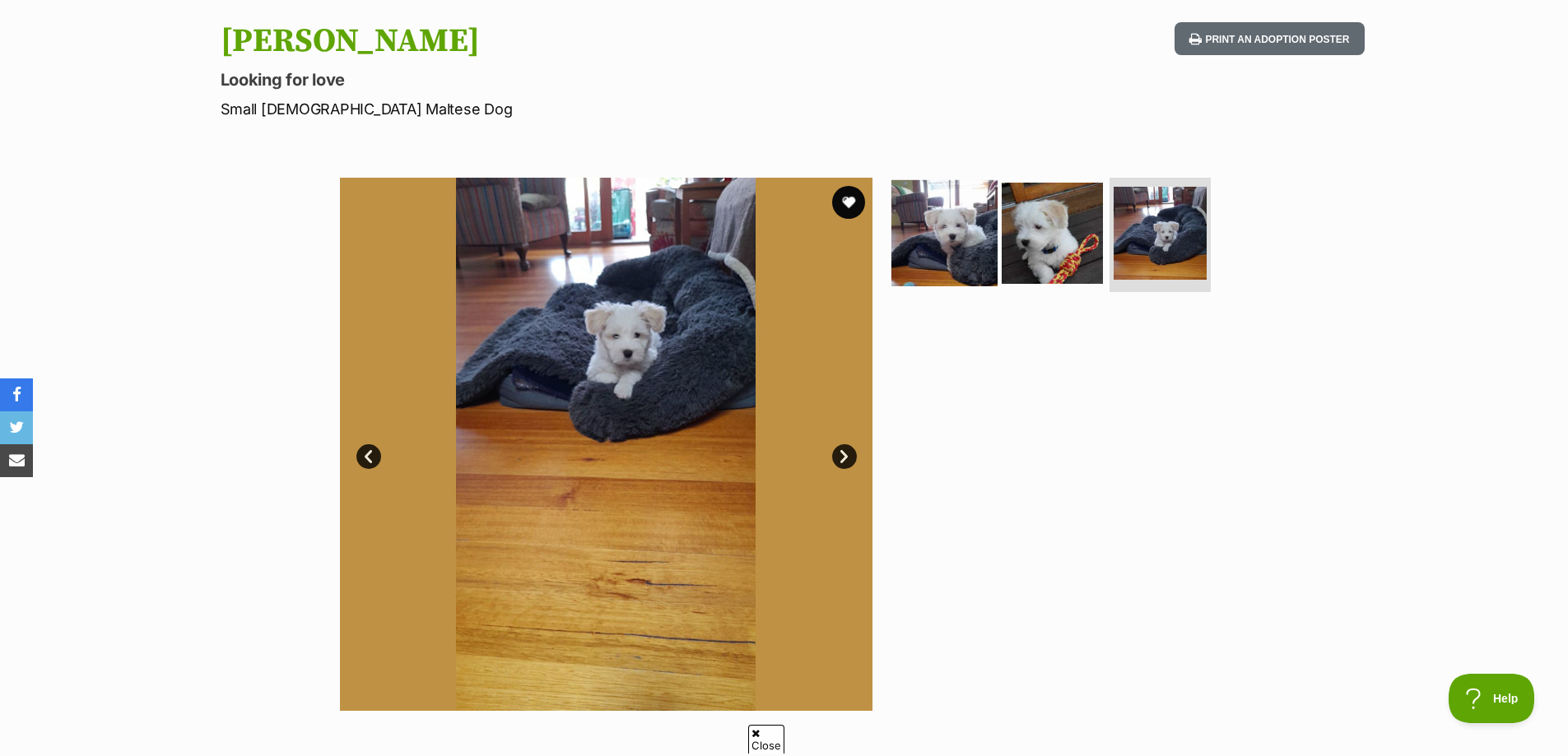
click at [953, 224] on img at bounding box center [944, 232] width 106 height 106
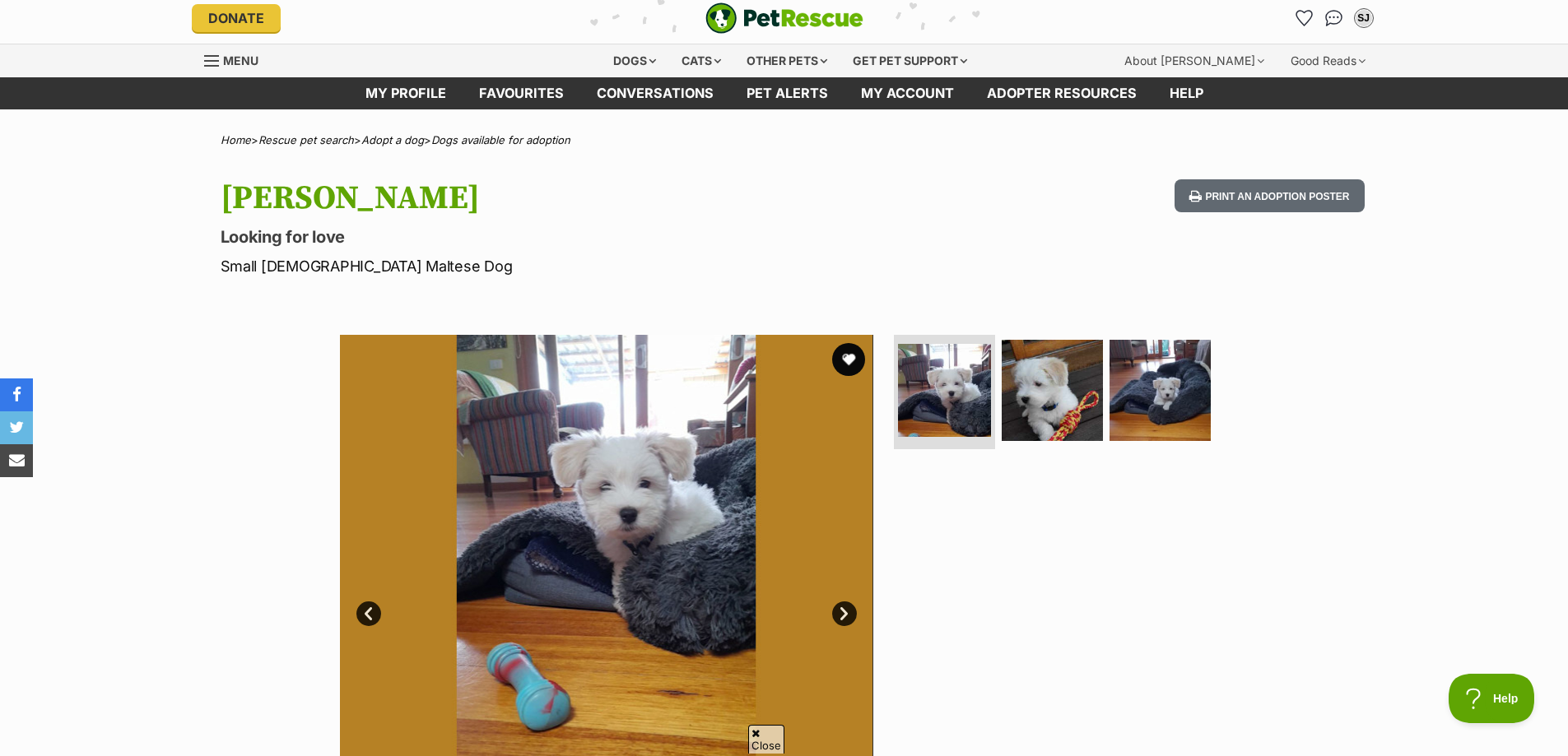
scroll to position [0, 0]
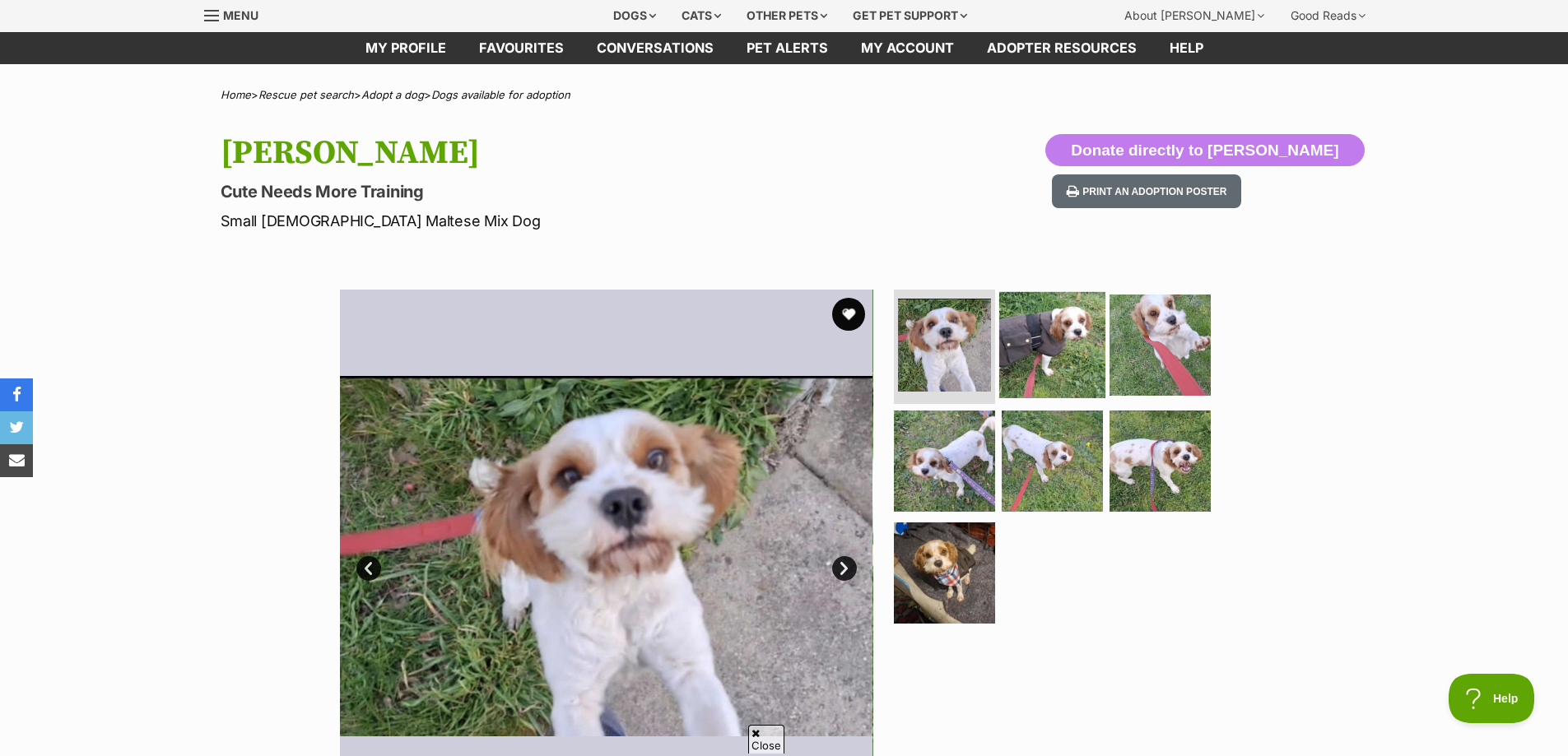
scroll to position [83, 0]
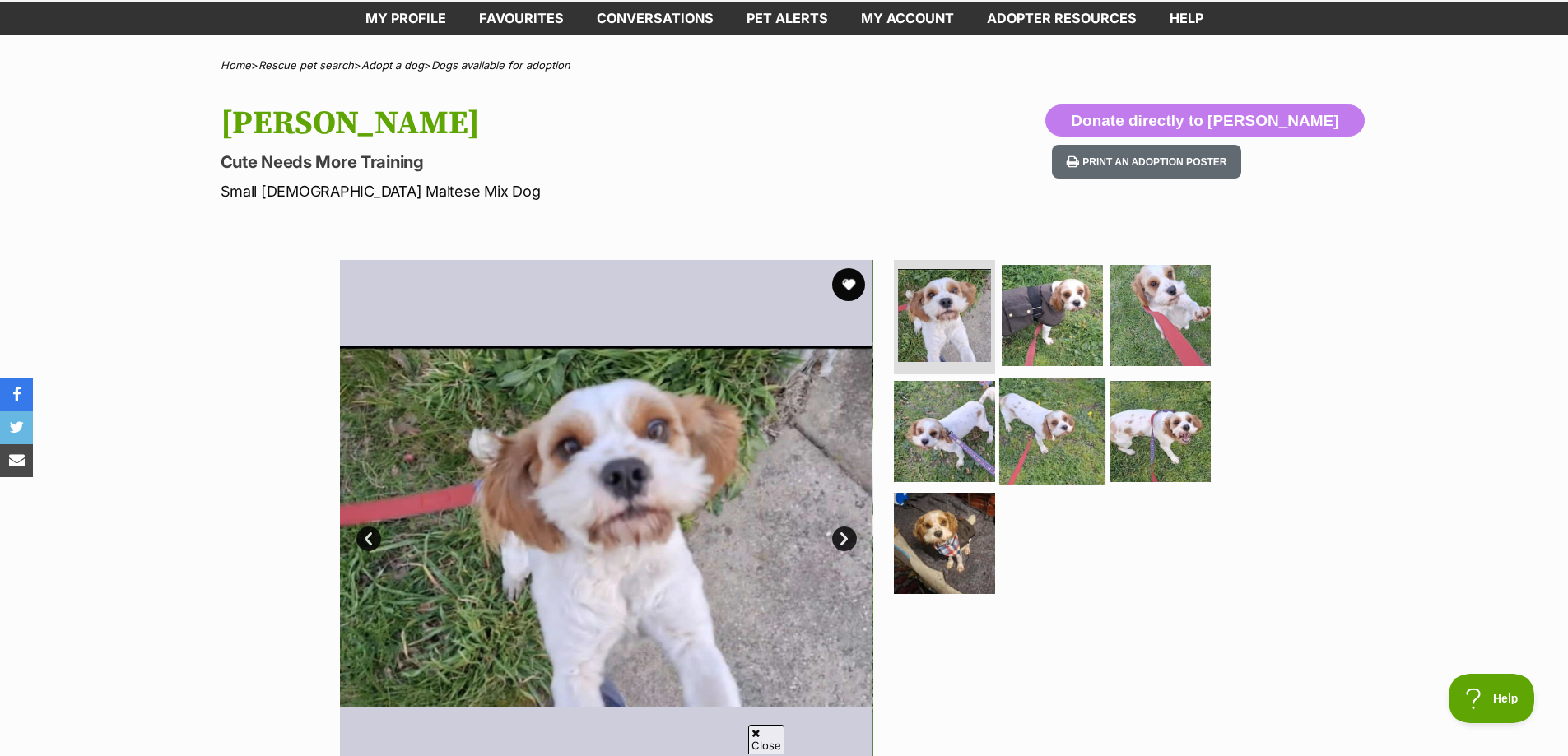
click at [1059, 445] on img at bounding box center [1052, 431] width 106 height 106
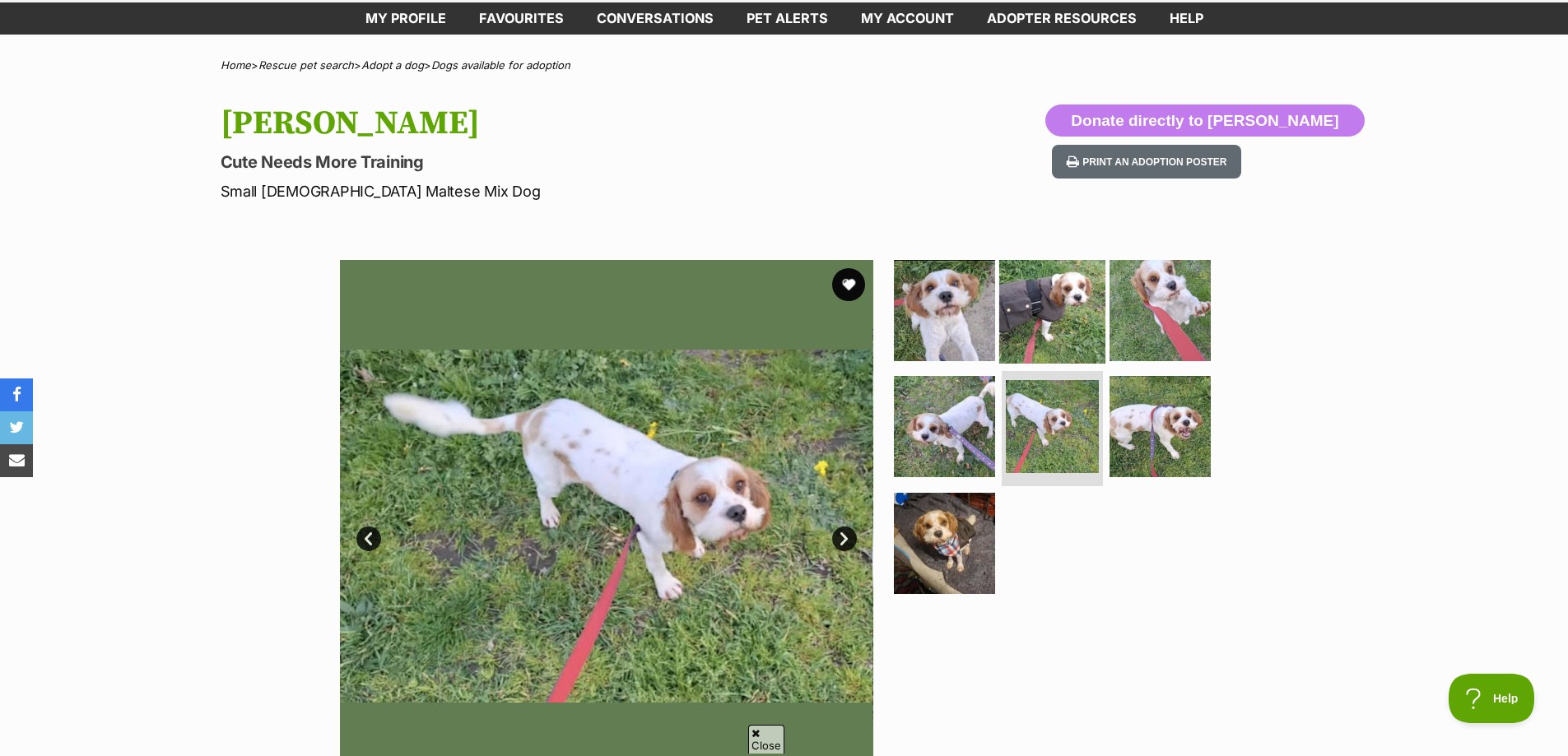
click at [1050, 293] on img at bounding box center [1052, 309] width 106 height 106
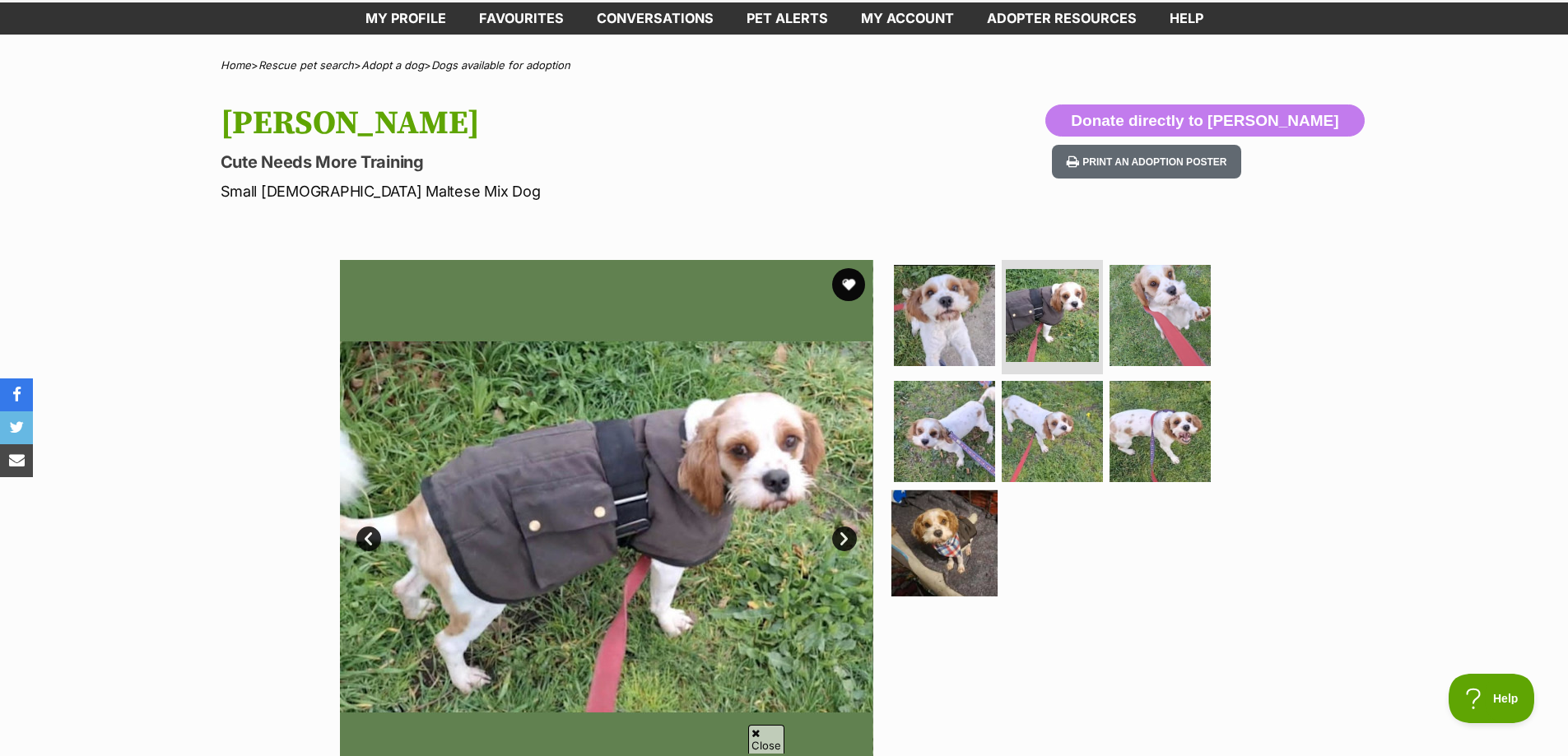
click at [947, 526] on img at bounding box center [944, 544] width 106 height 106
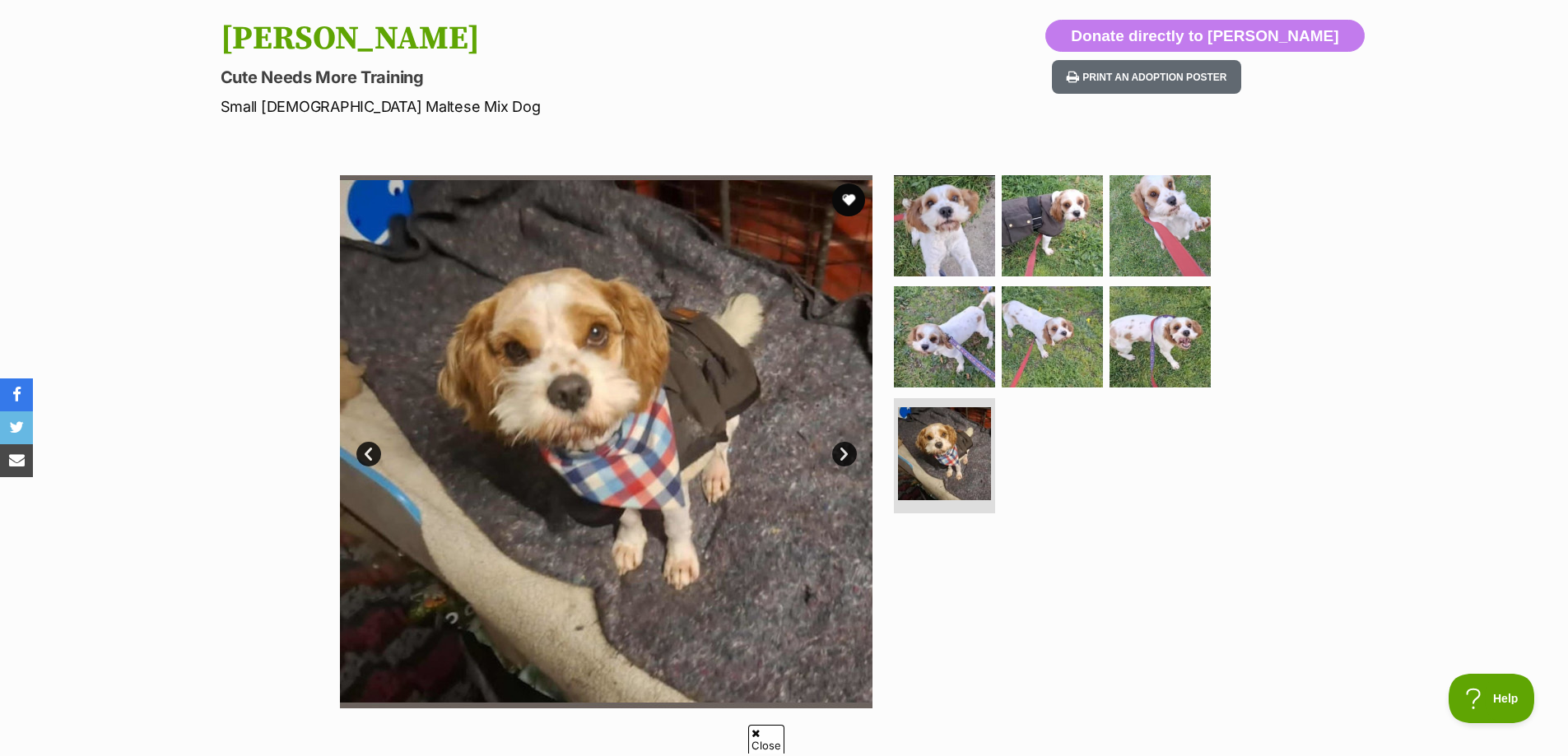
scroll to position [164, 0]
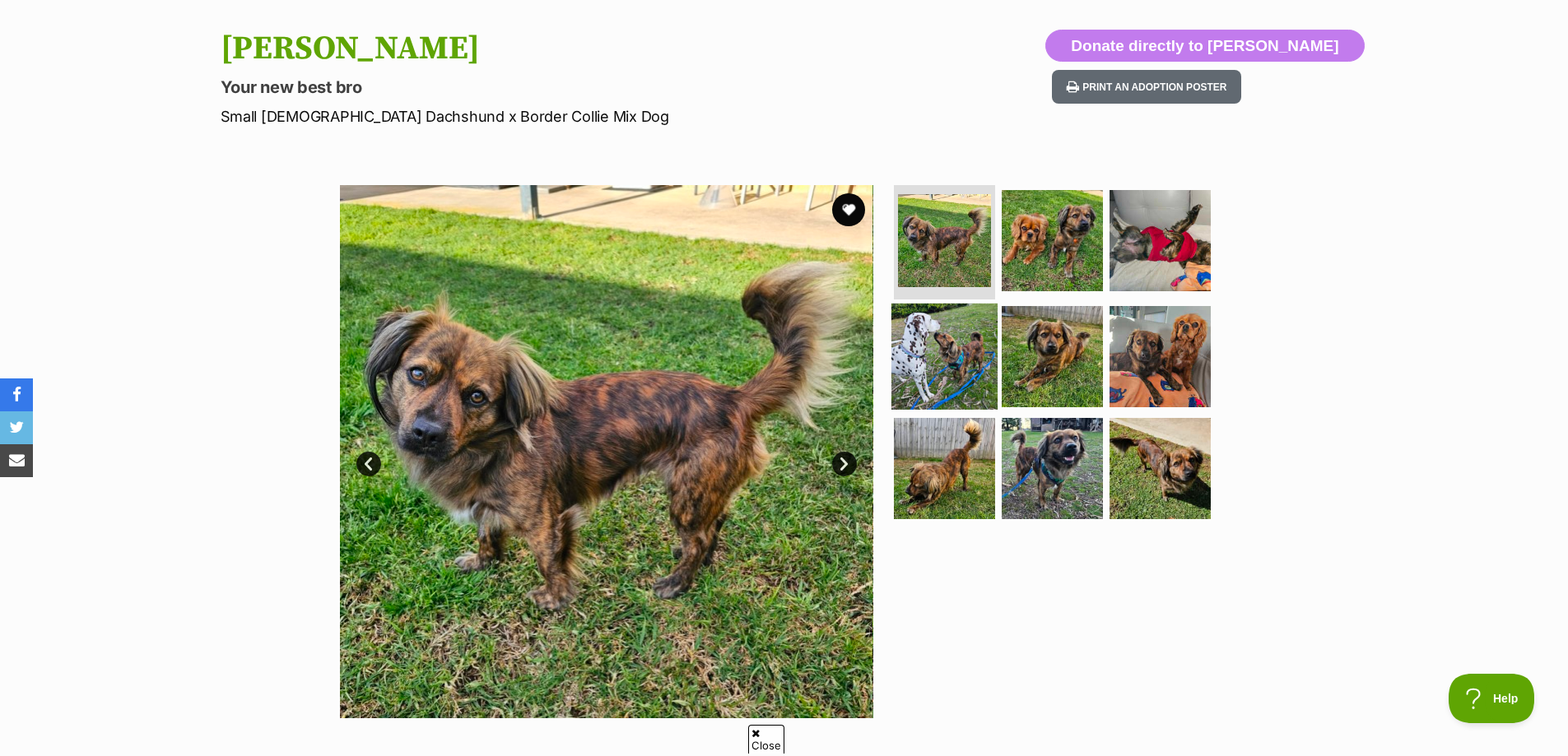
scroll to position [164, 0]
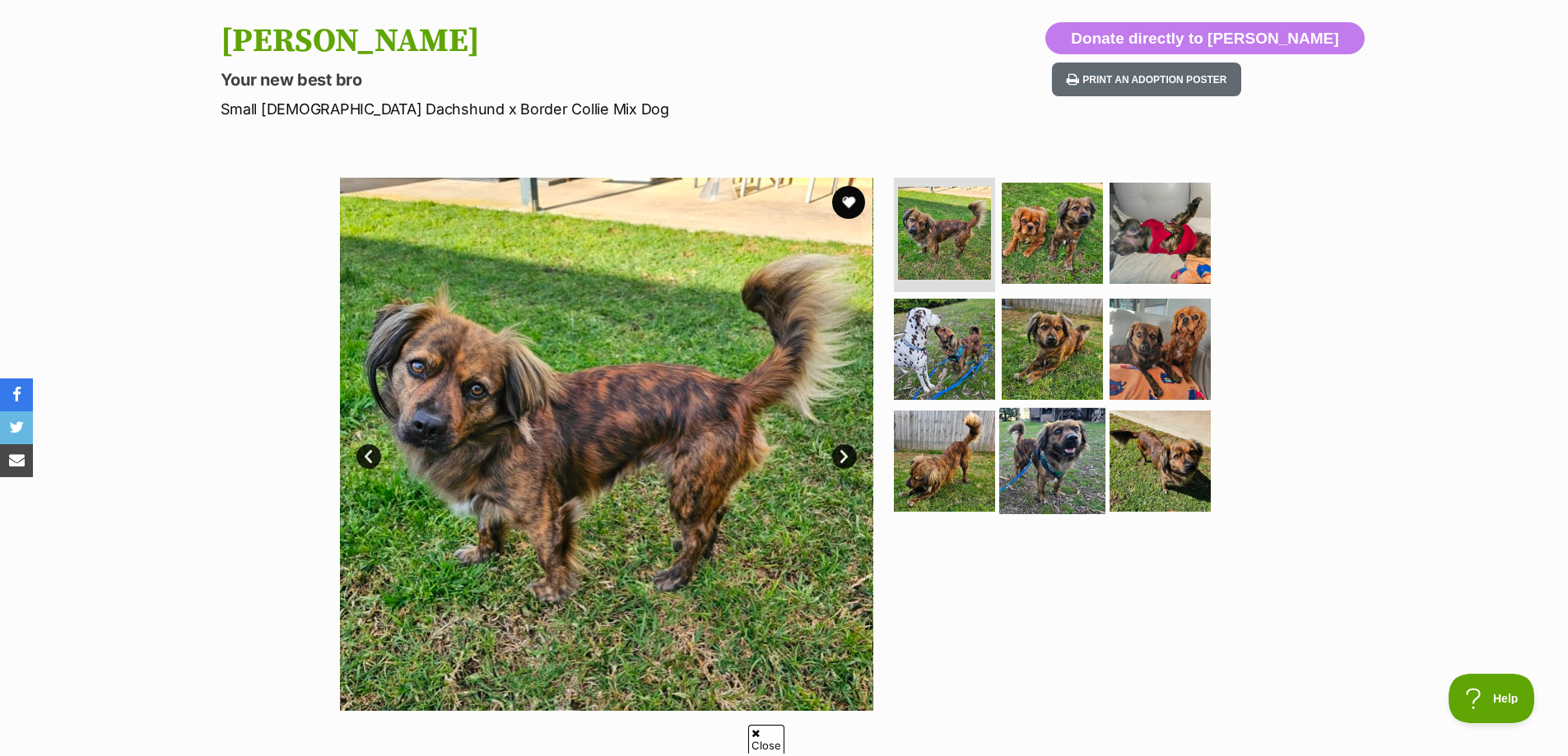
click at [1064, 450] on img at bounding box center [1052, 461] width 106 height 106
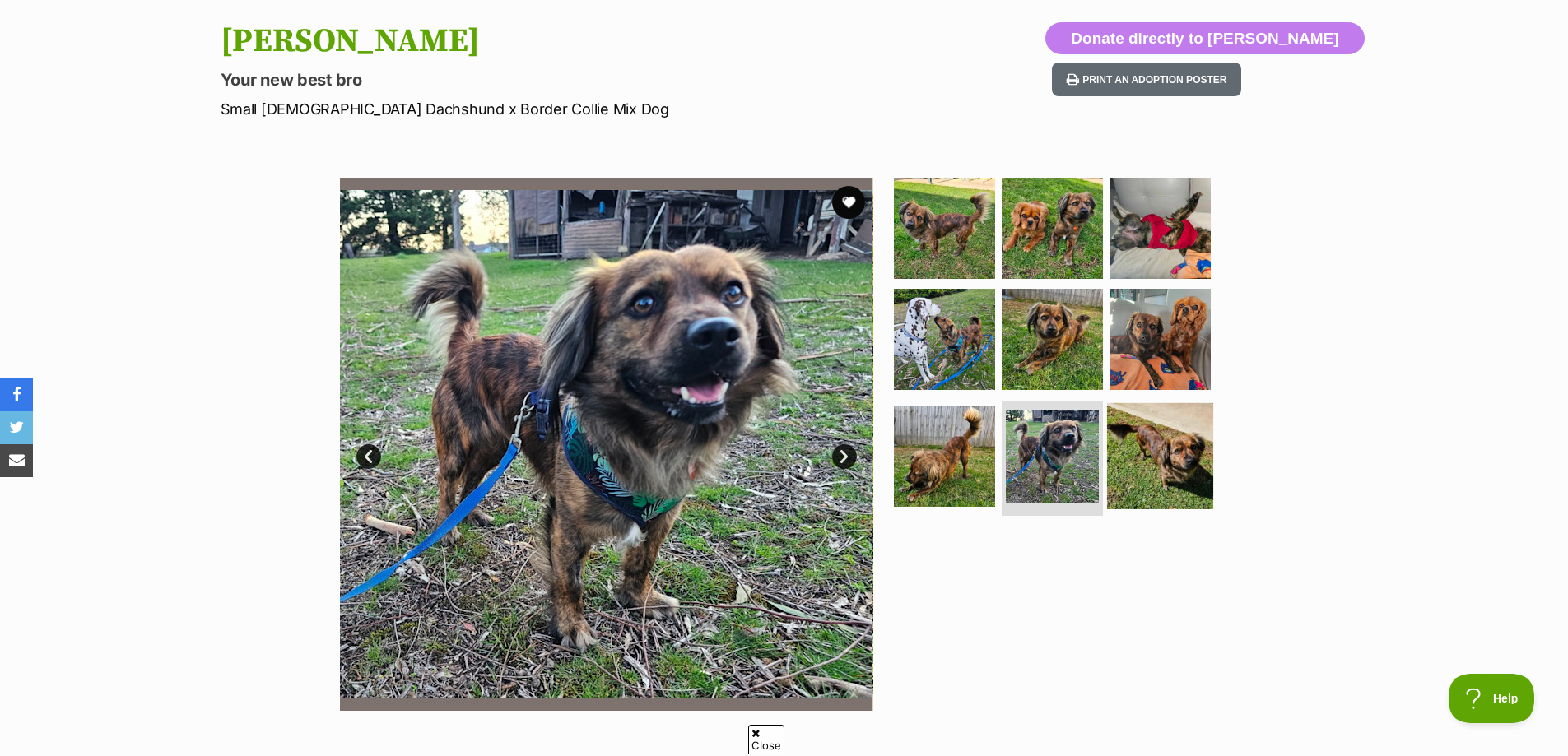
click at [1158, 453] on img at bounding box center [1160, 456] width 106 height 106
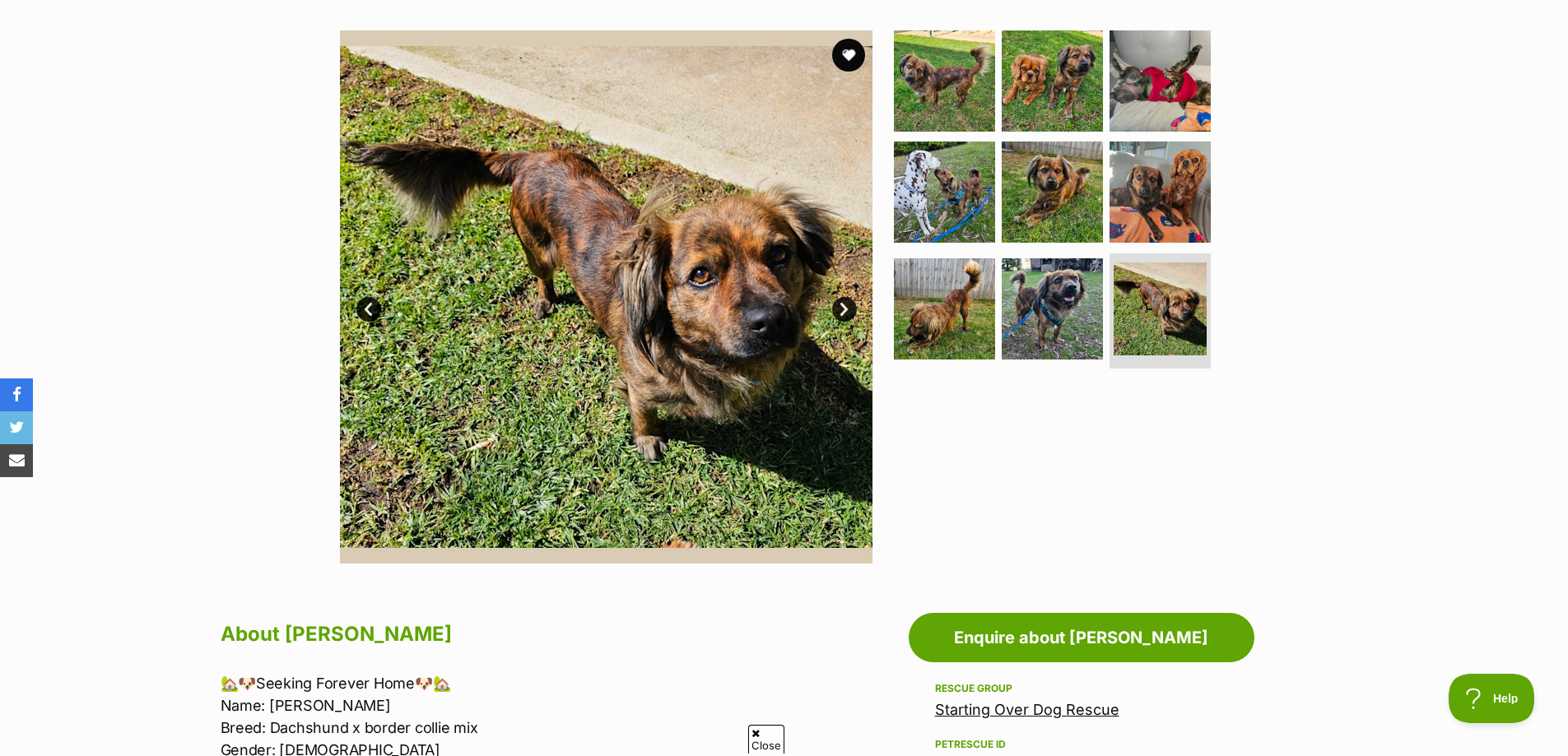
scroll to position [247, 0]
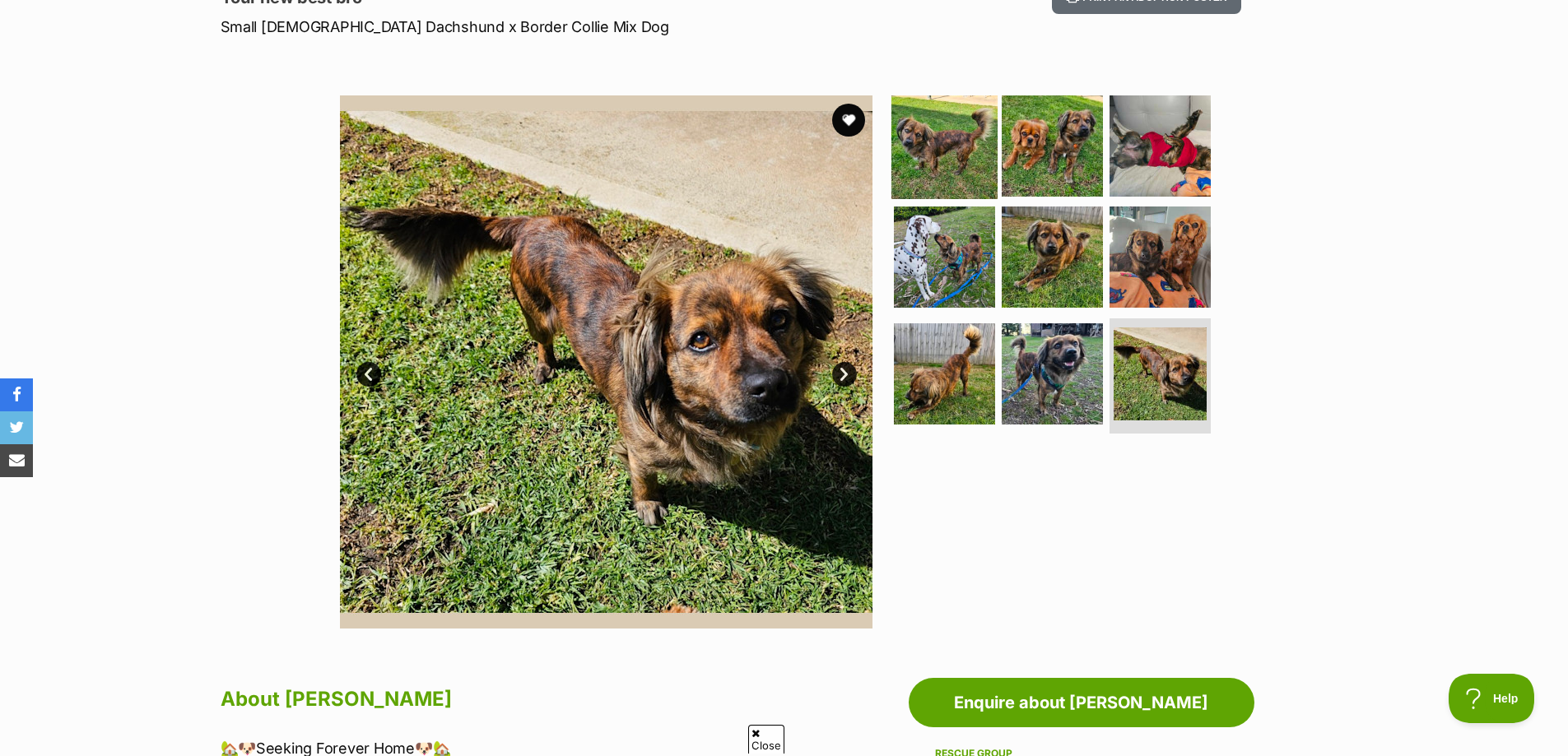
click at [950, 148] on img at bounding box center [944, 145] width 106 height 106
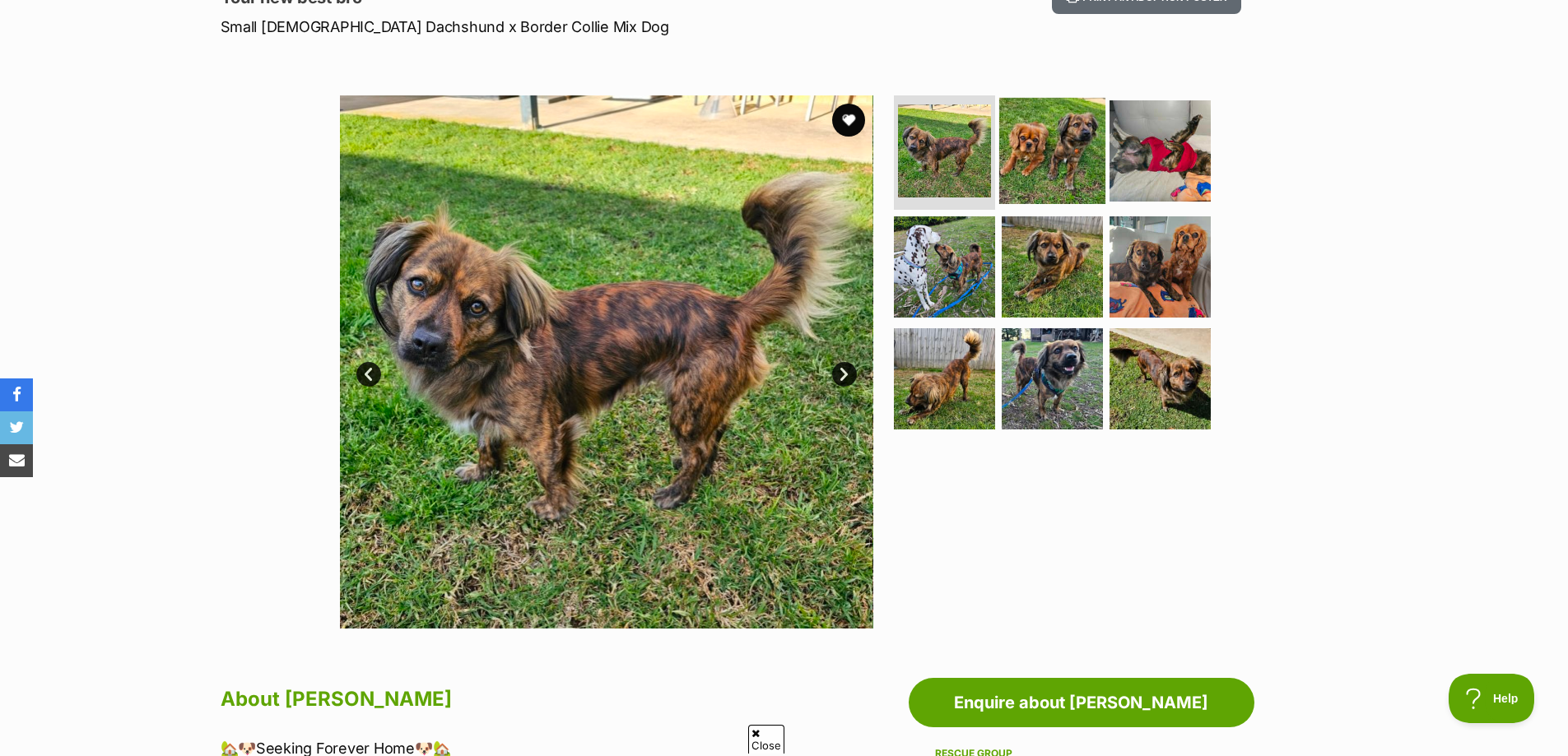
click at [1031, 163] on img at bounding box center [1052, 150] width 106 height 106
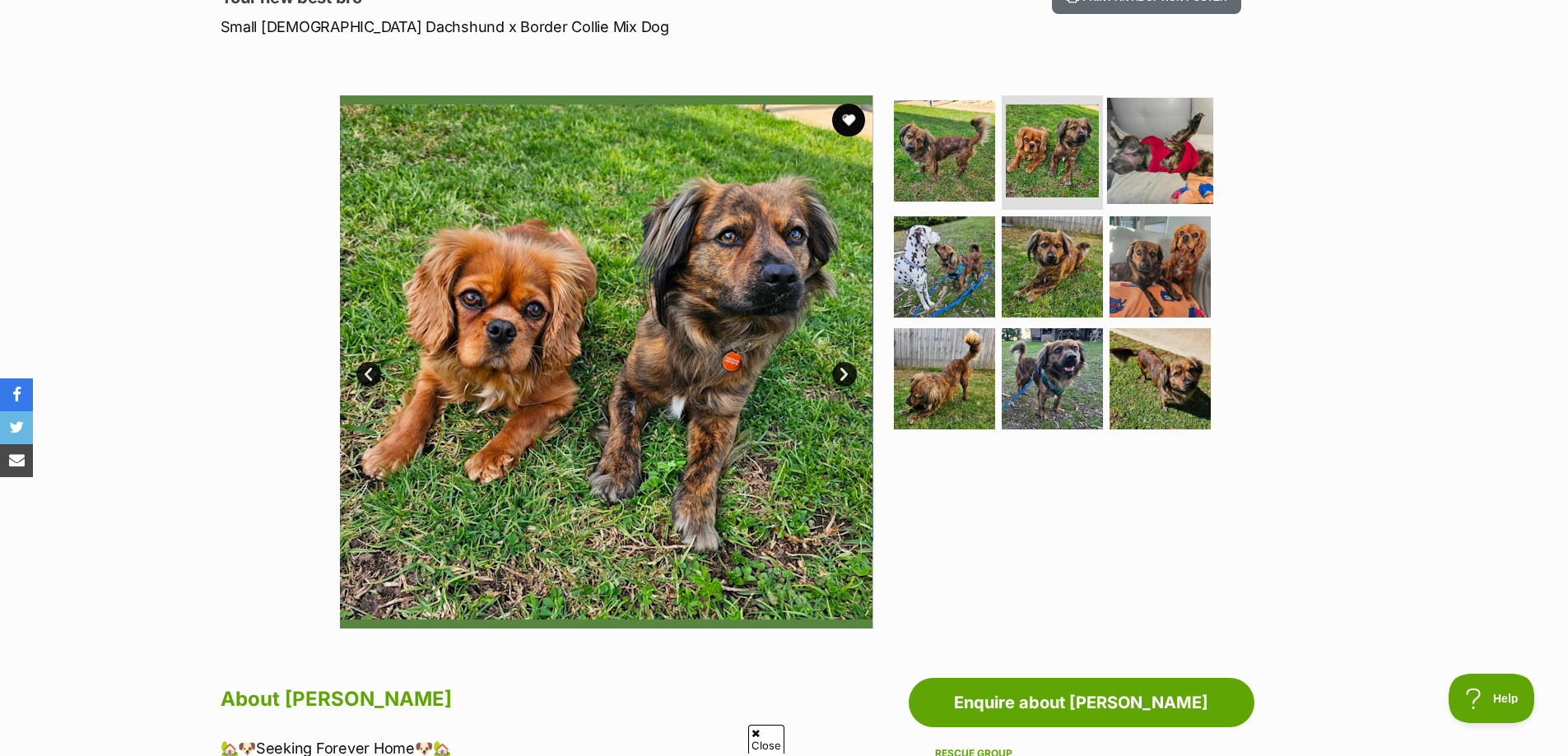
click at [1119, 148] on img at bounding box center [1160, 150] width 106 height 106
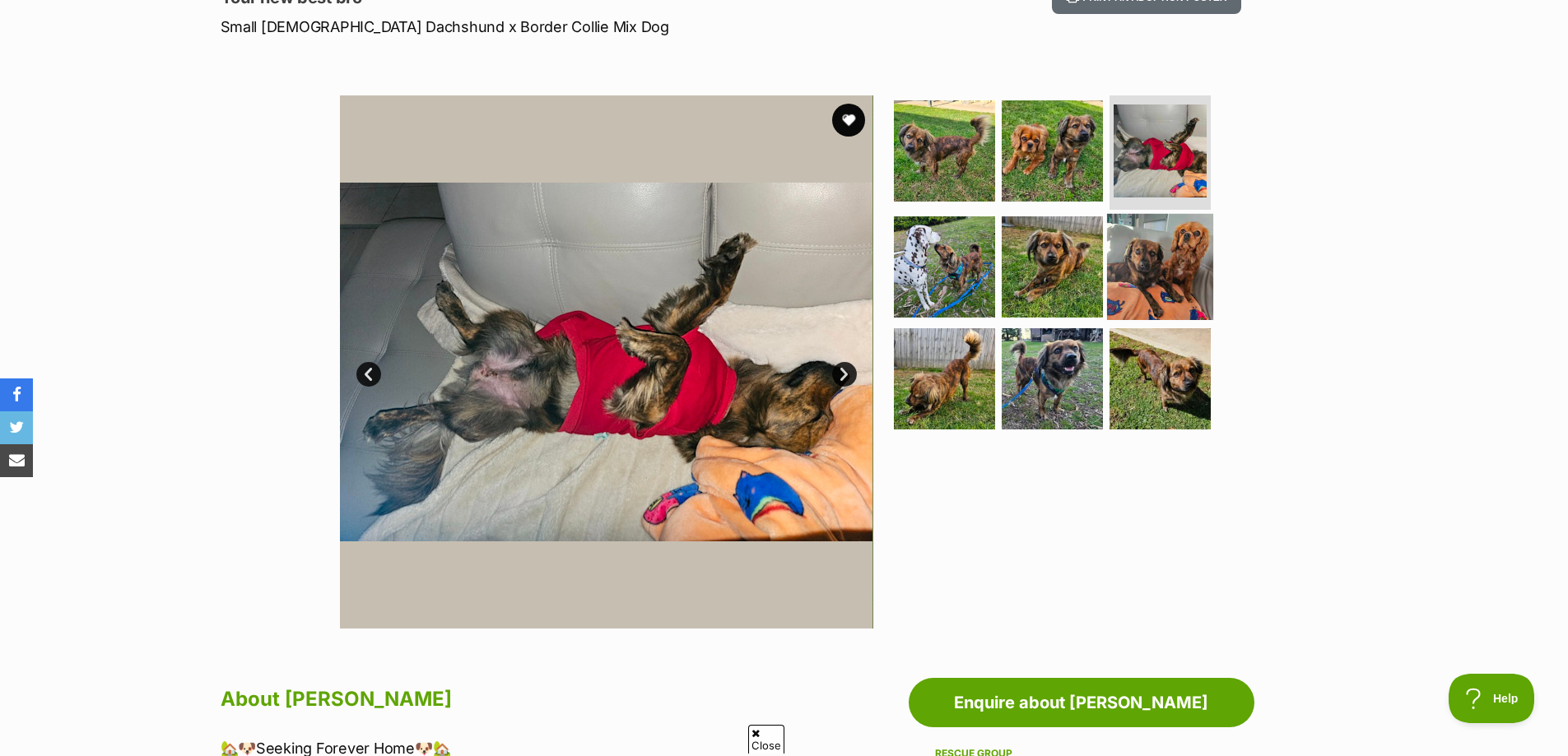
click at [1110, 280] on img at bounding box center [1160, 267] width 106 height 106
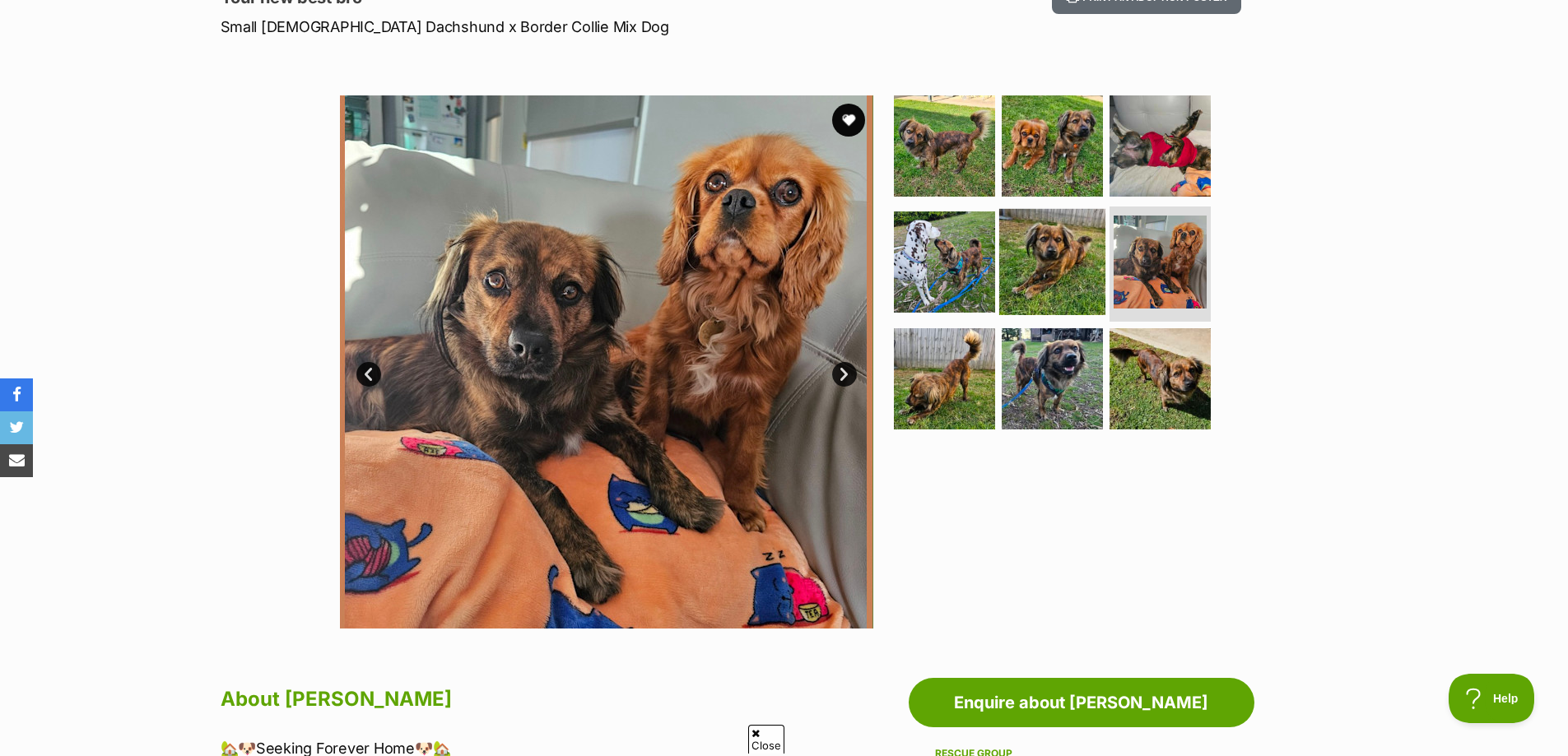
click at [1047, 279] on img at bounding box center [1052, 262] width 106 height 106
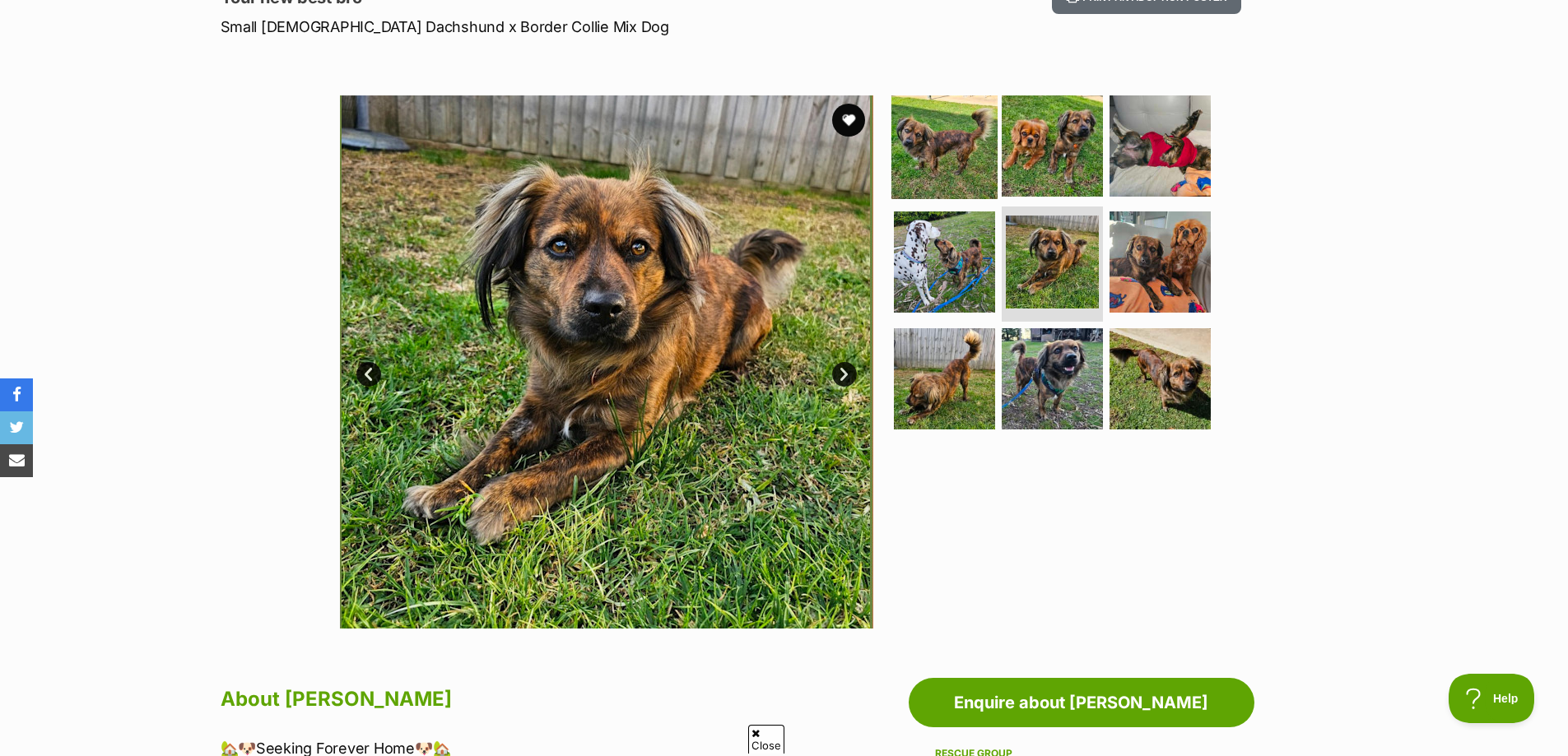
click at [963, 182] on img at bounding box center [944, 145] width 106 height 106
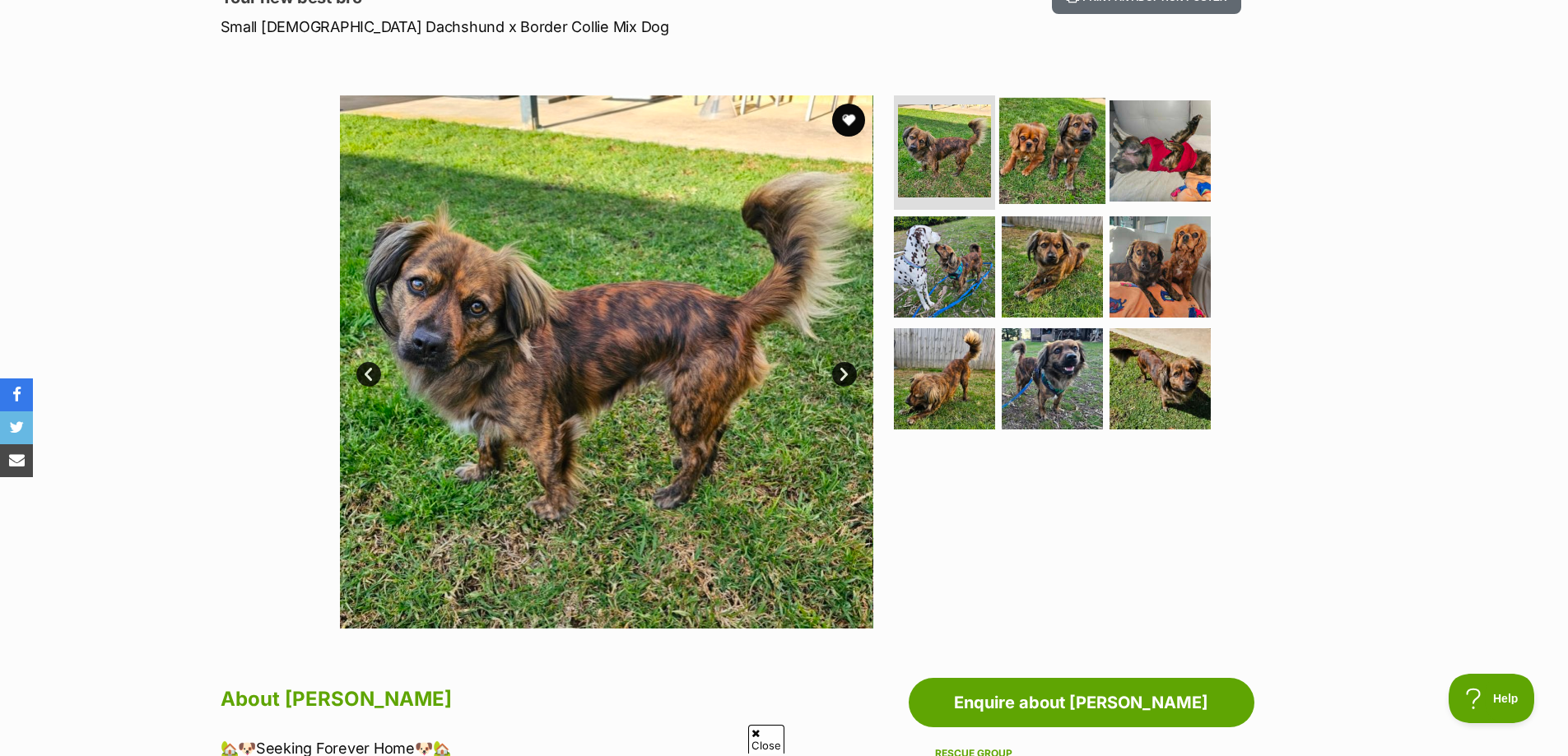
click at [1060, 150] on img at bounding box center [1052, 150] width 106 height 106
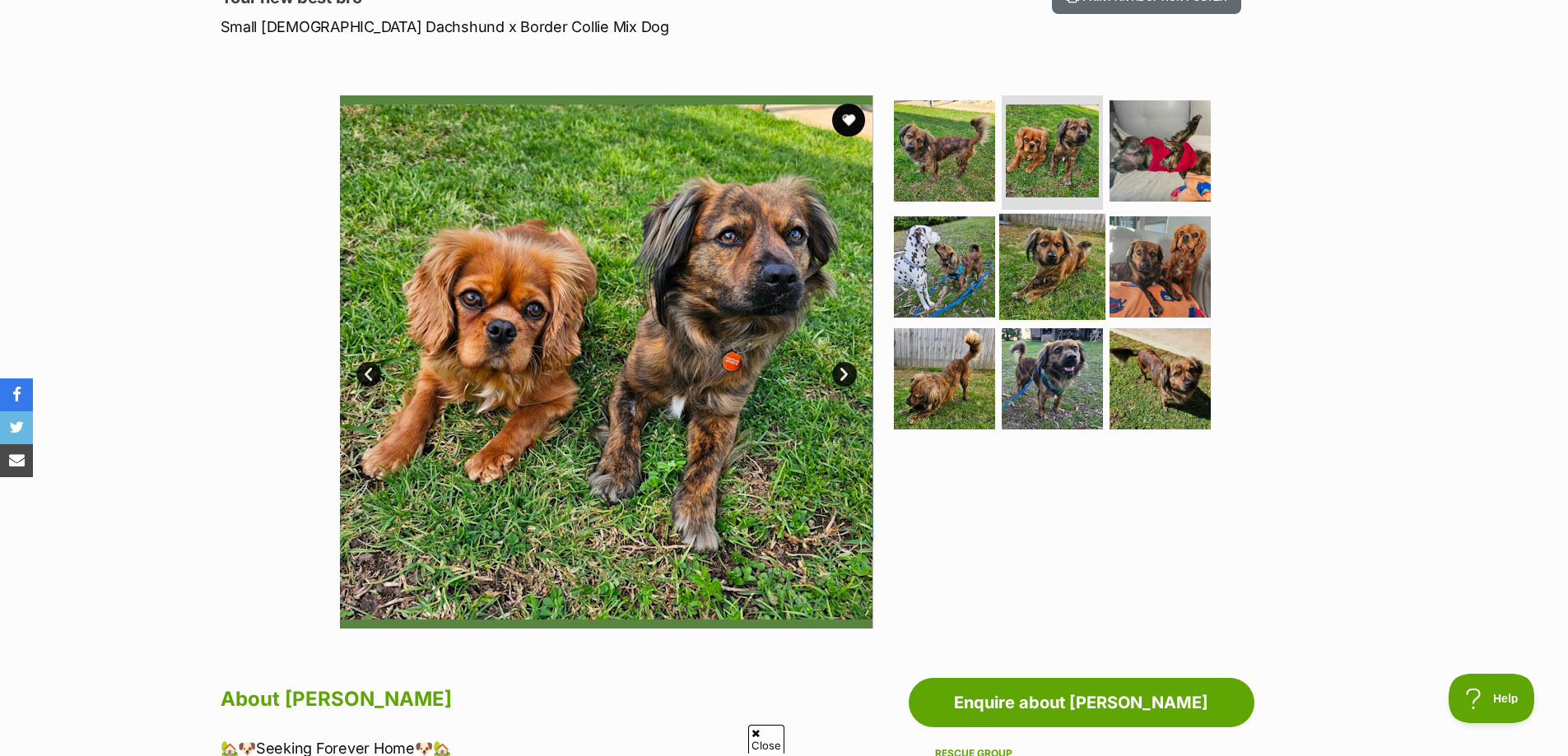
click at [1035, 253] on img at bounding box center [1052, 267] width 106 height 106
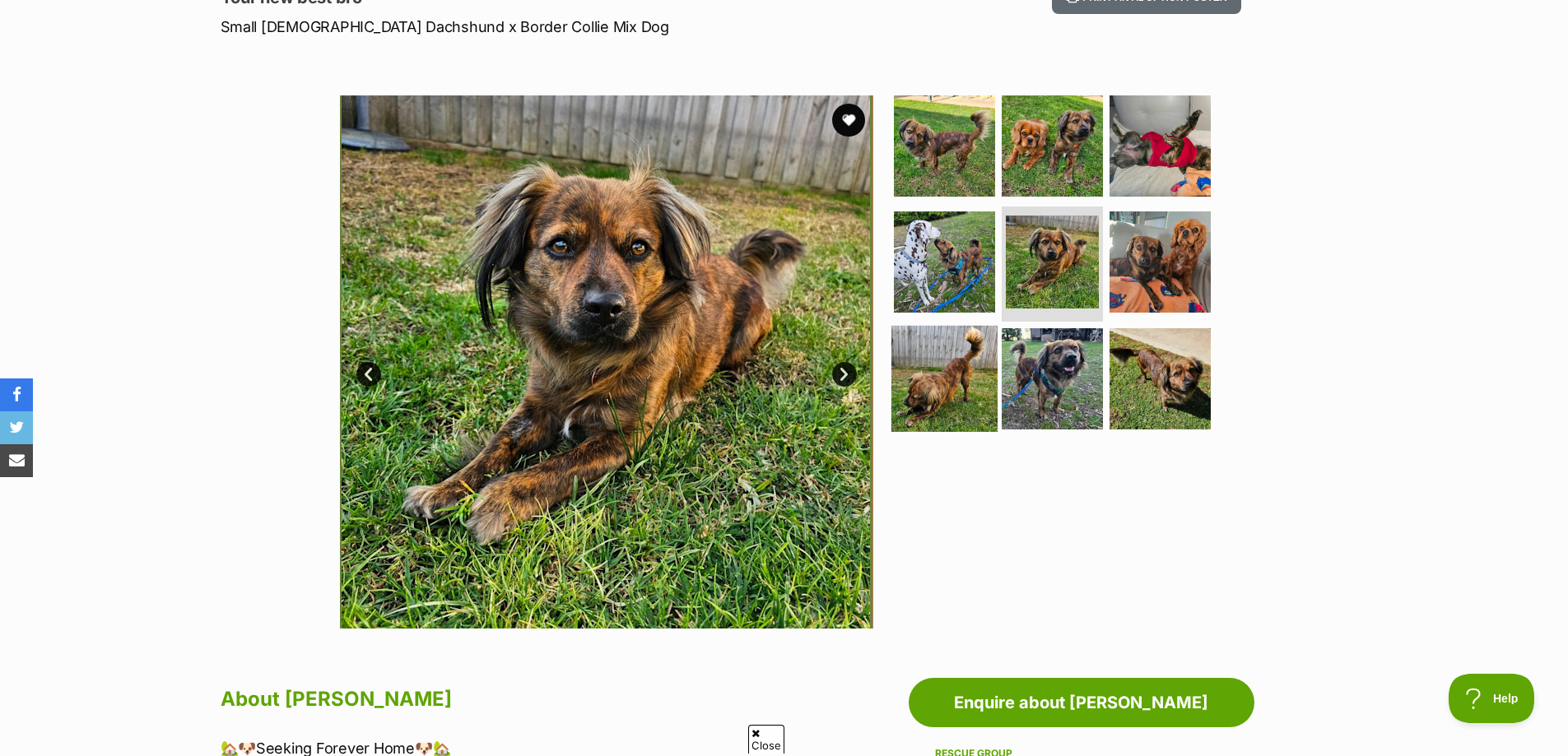
click at [944, 364] on img at bounding box center [944, 378] width 106 height 106
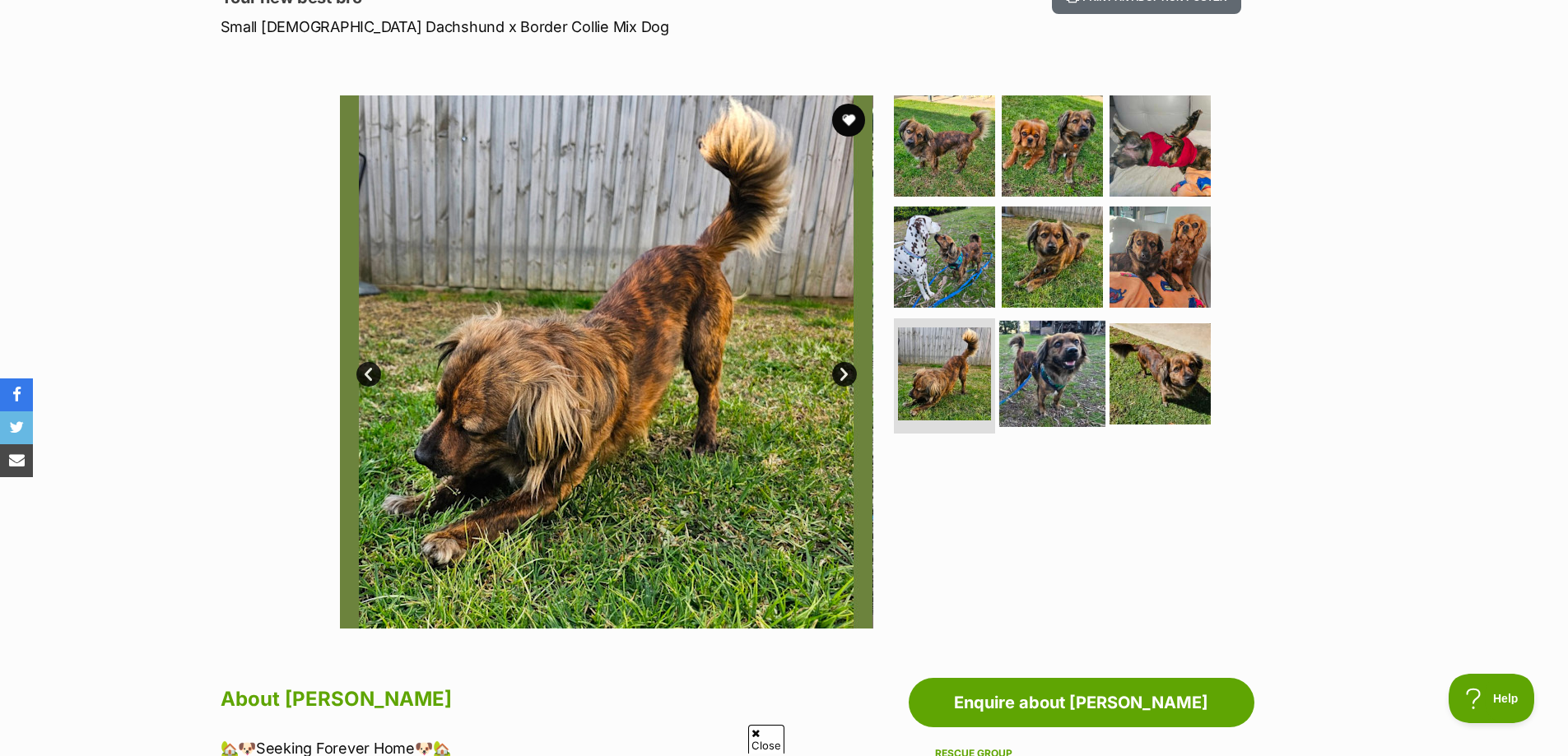
click at [1060, 367] on img at bounding box center [1052, 373] width 106 height 106
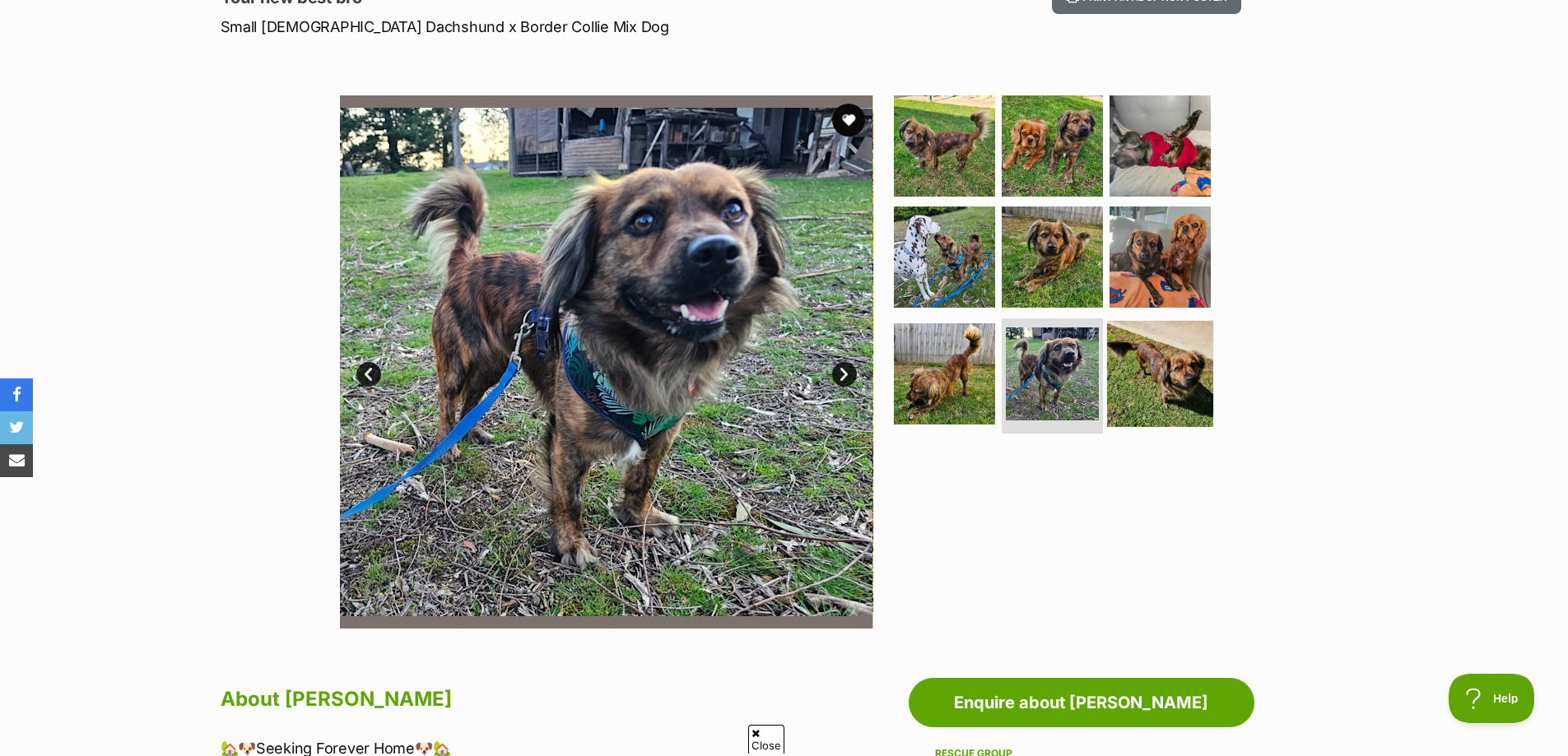
click at [1151, 379] on img at bounding box center [1160, 373] width 106 height 106
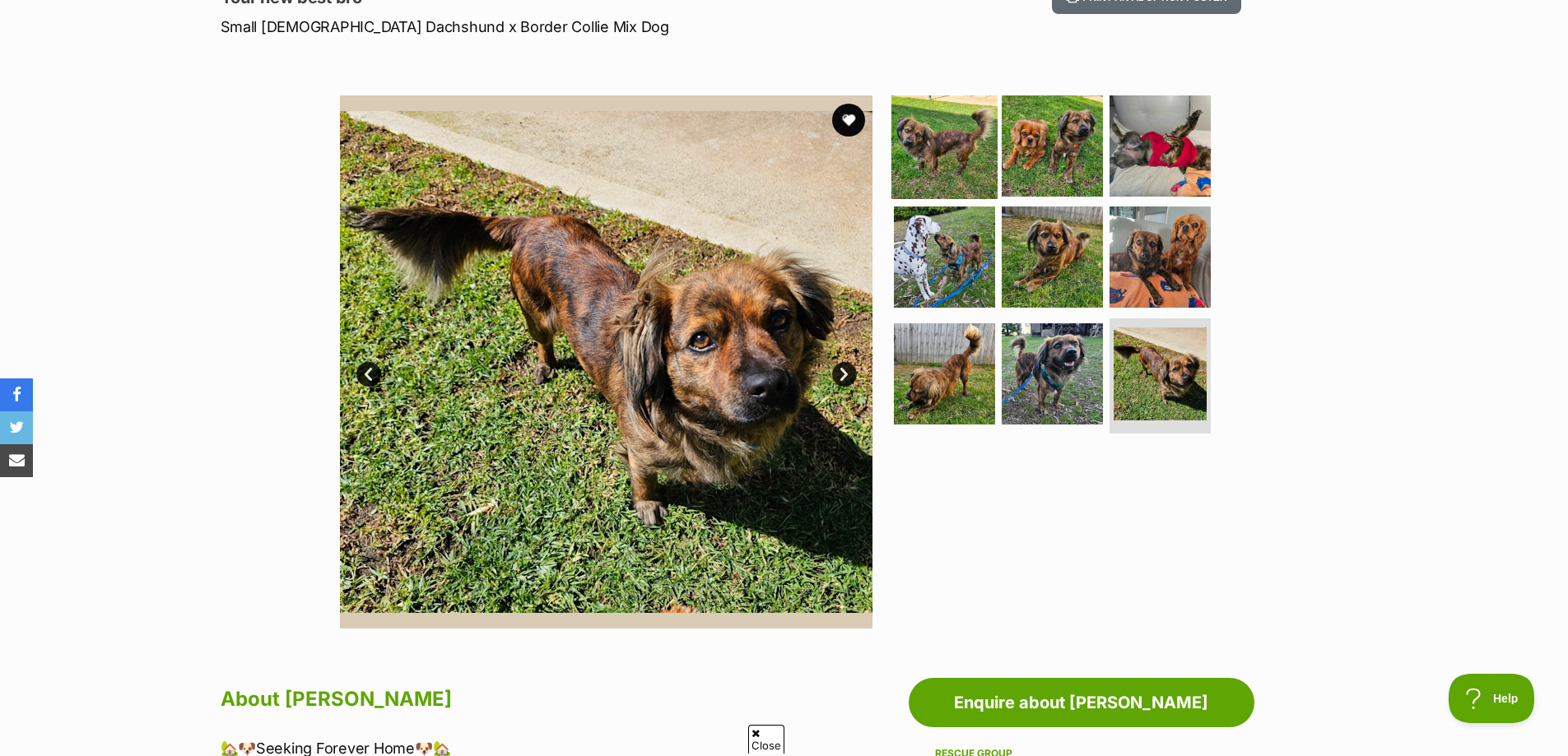
click at [938, 163] on img at bounding box center [944, 145] width 106 height 106
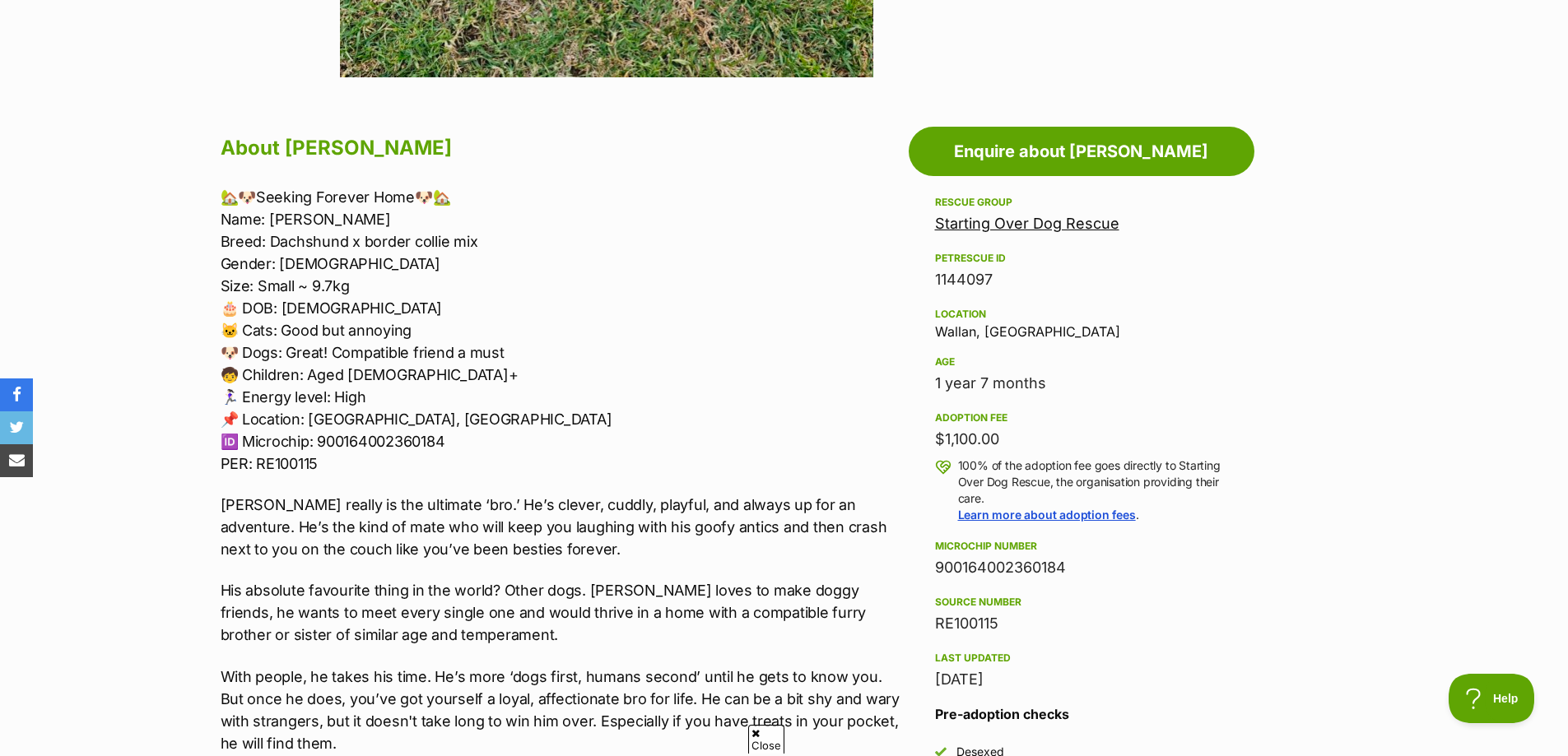
scroll to position [823, 0]
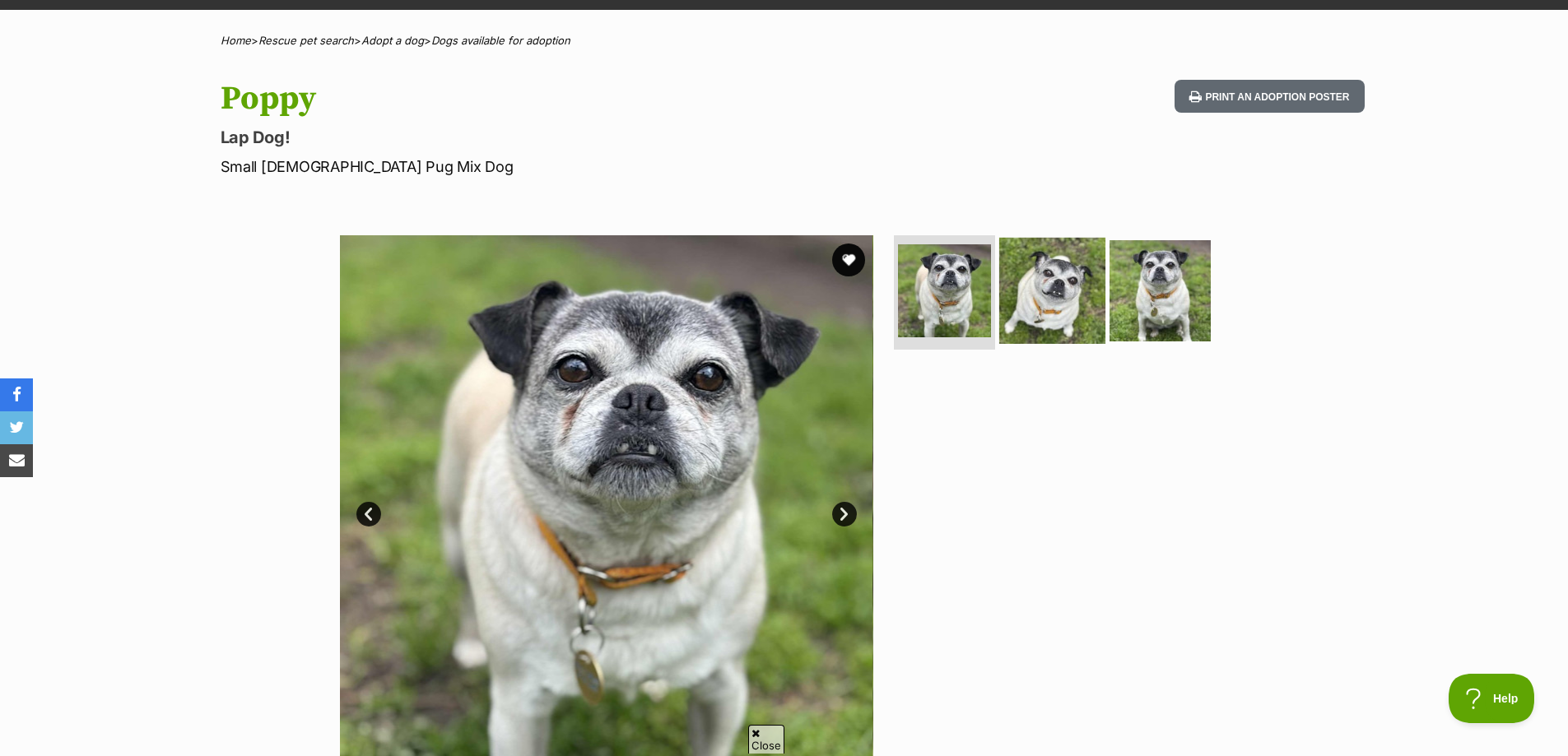
scroll to position [164, 0]
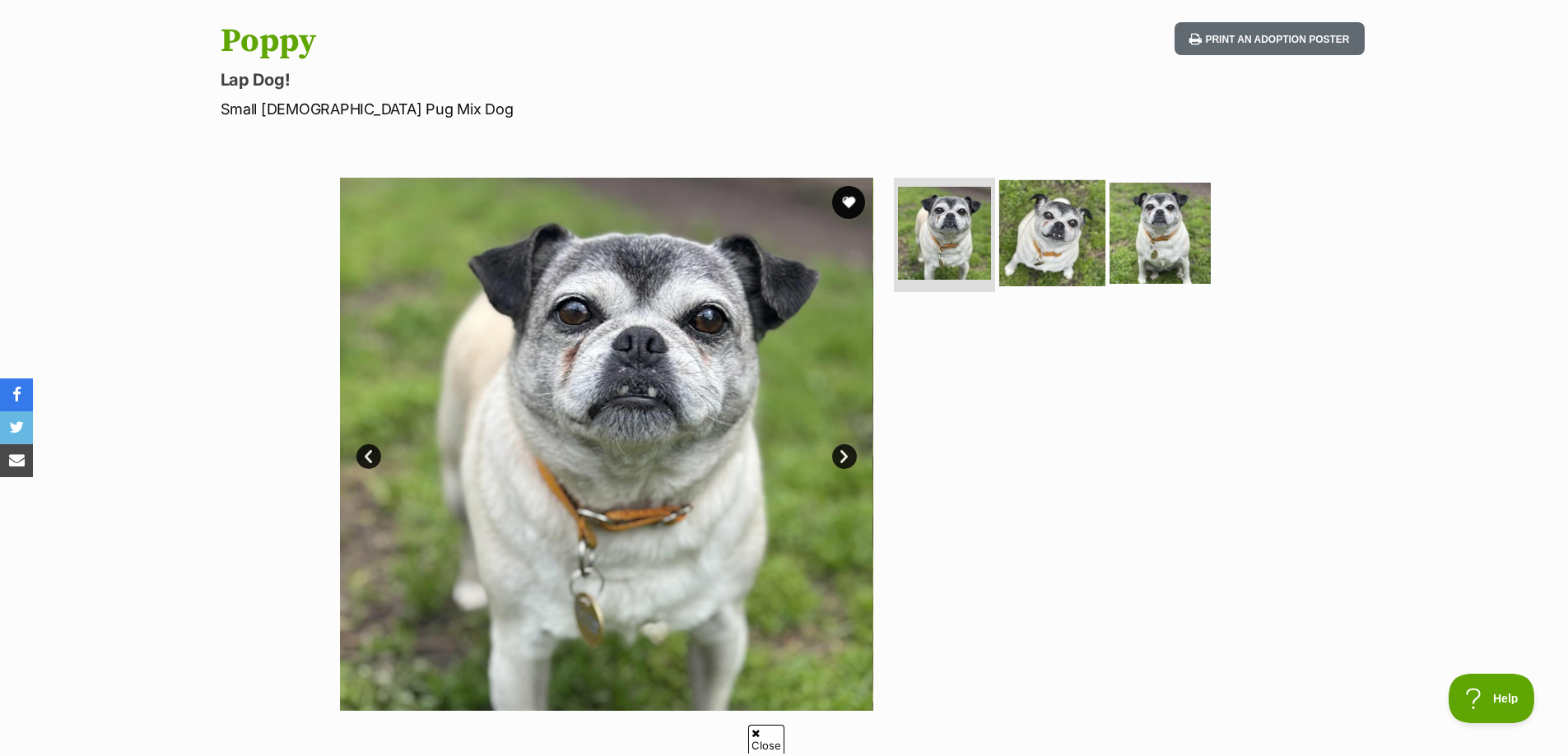
click at [1039, 249] on img at bounding box center [1052, 232] width 106 height 106
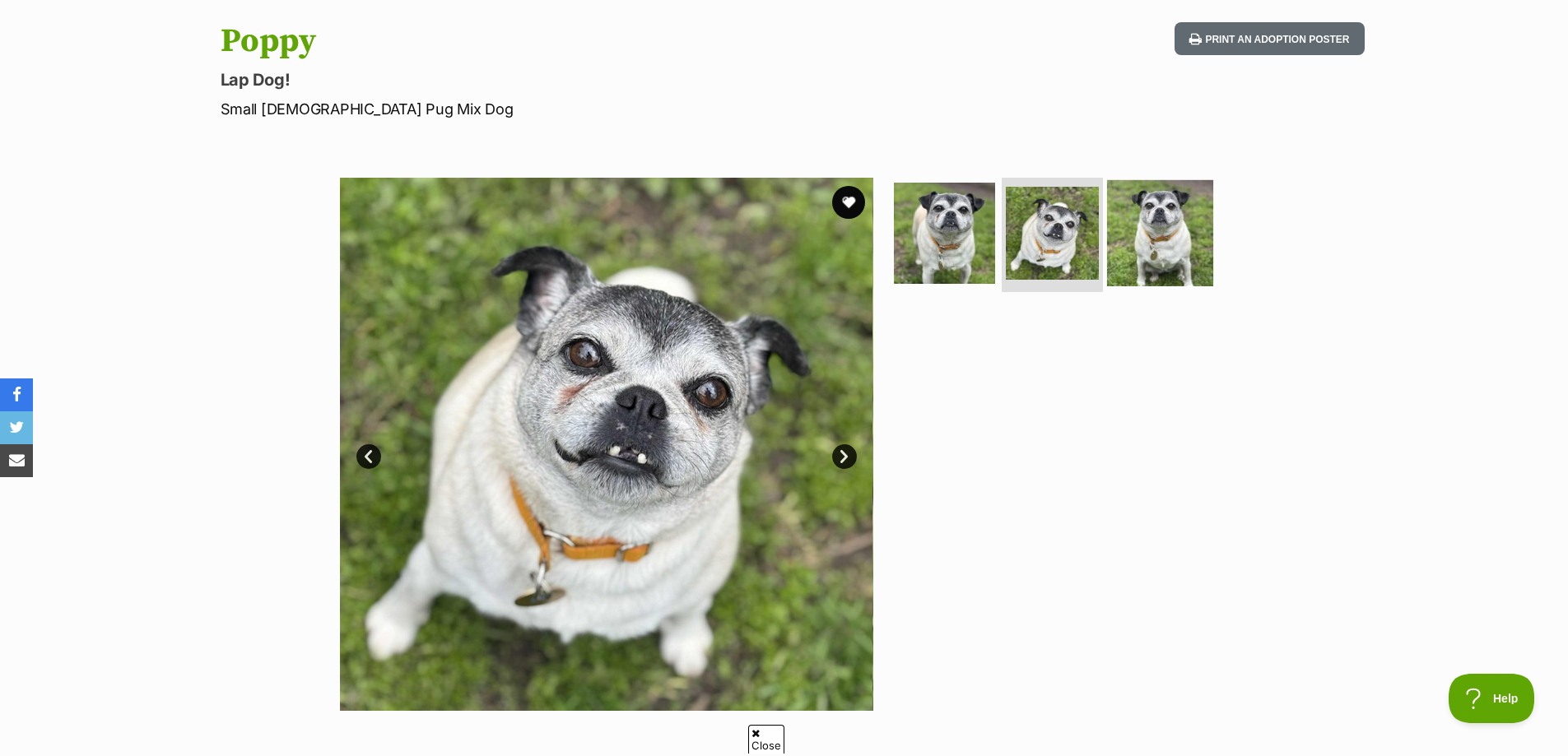
click at [1136, 248] on img at bounding box center [1160, 232] width 106 height 106
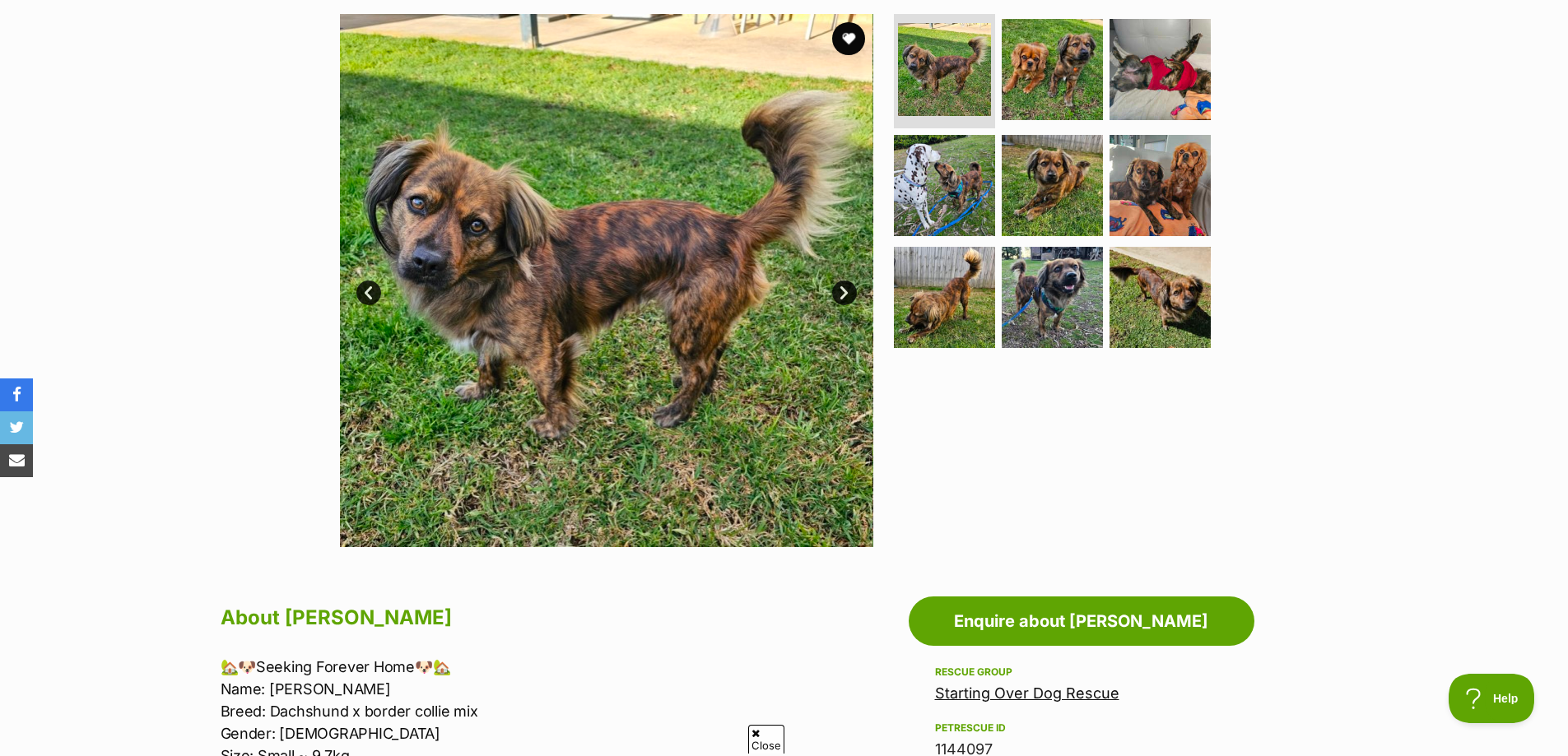
scroll to position [329, 0]
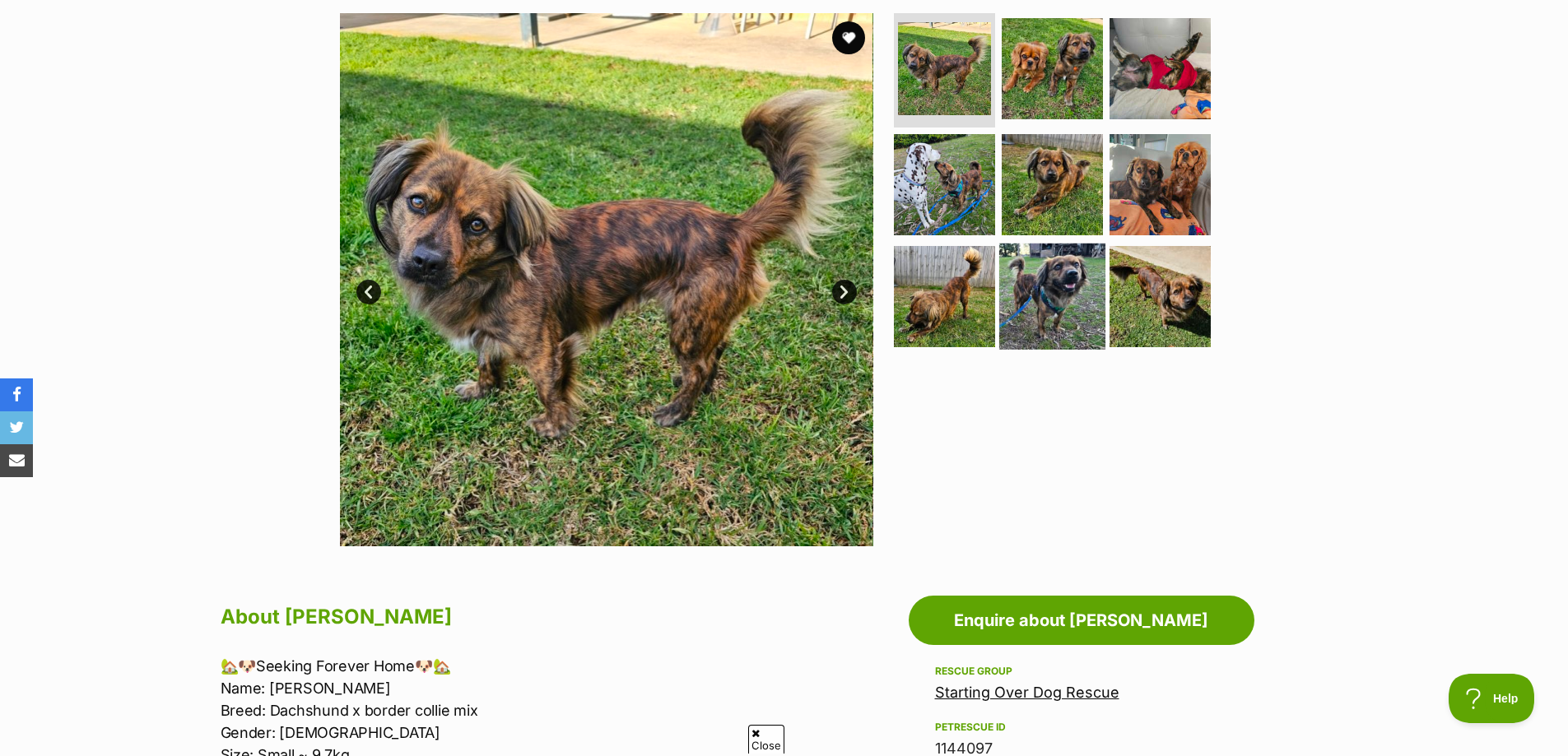
click at [1042, 299] on img at bounding box center [1052, 296] width 106 height 106
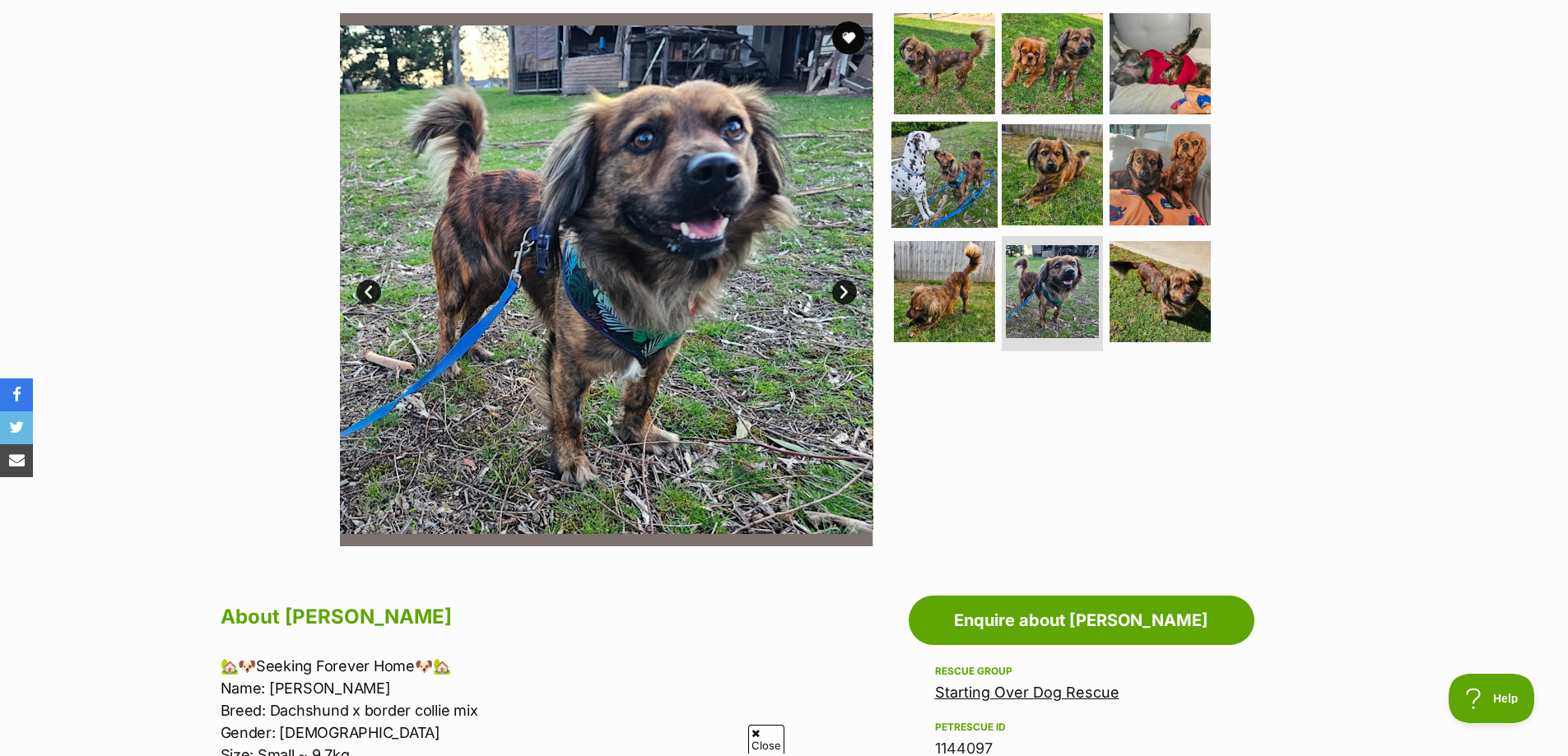
click at [928, 160] on img at bounding box center [944, 175] width 106 height 106
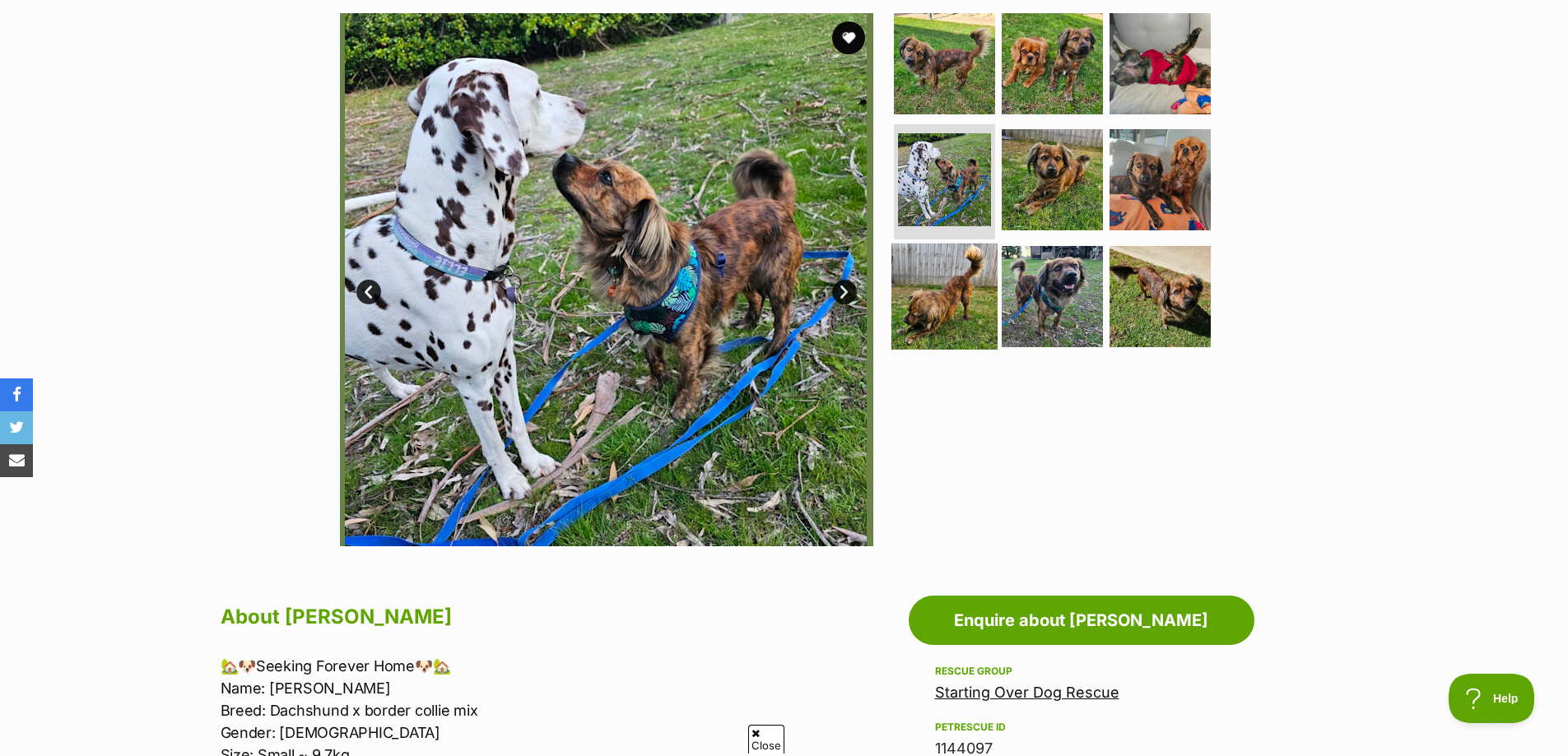
click at [963, 291] on img at bounding box center [944, 296] width 106 height 106
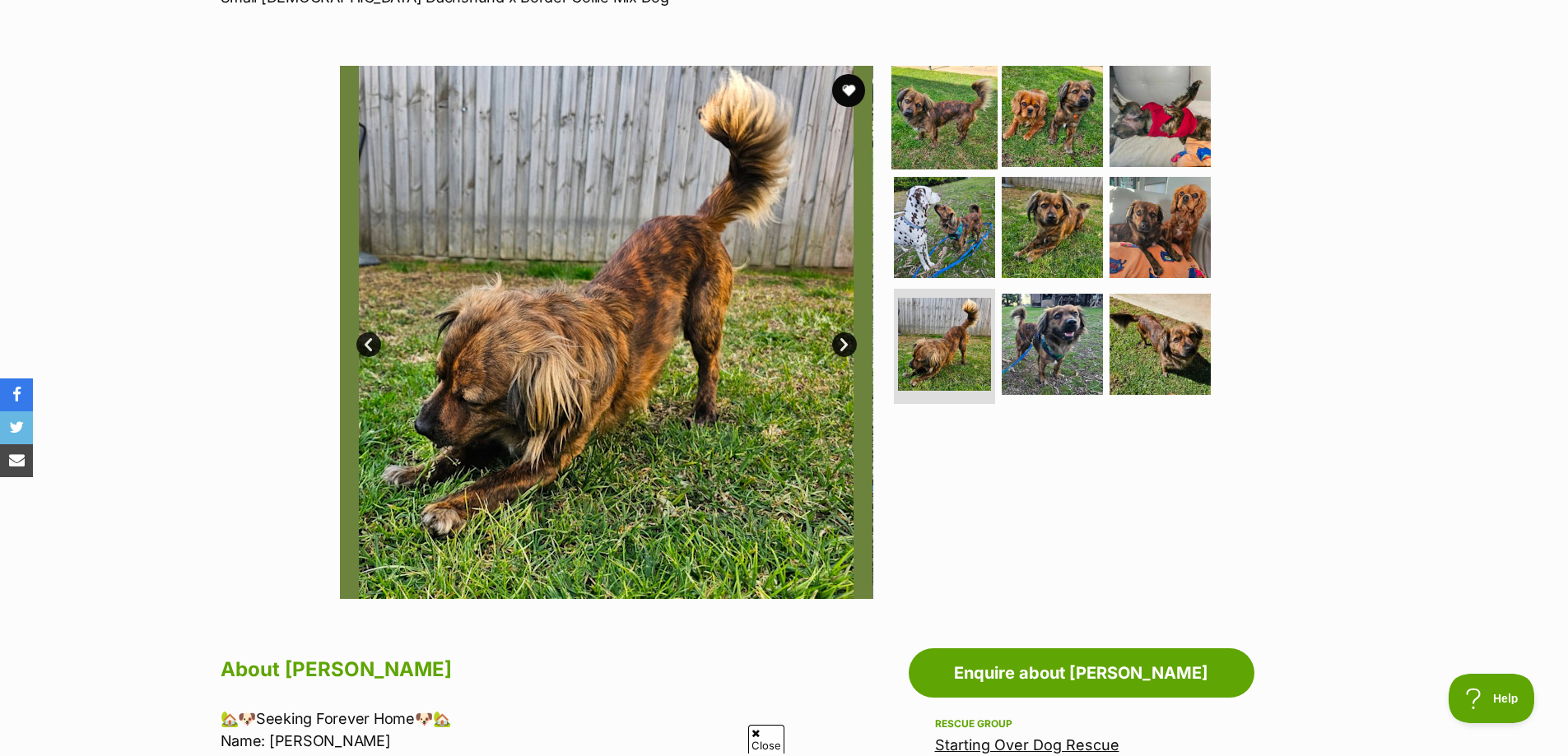
scroll to position [247, 0]
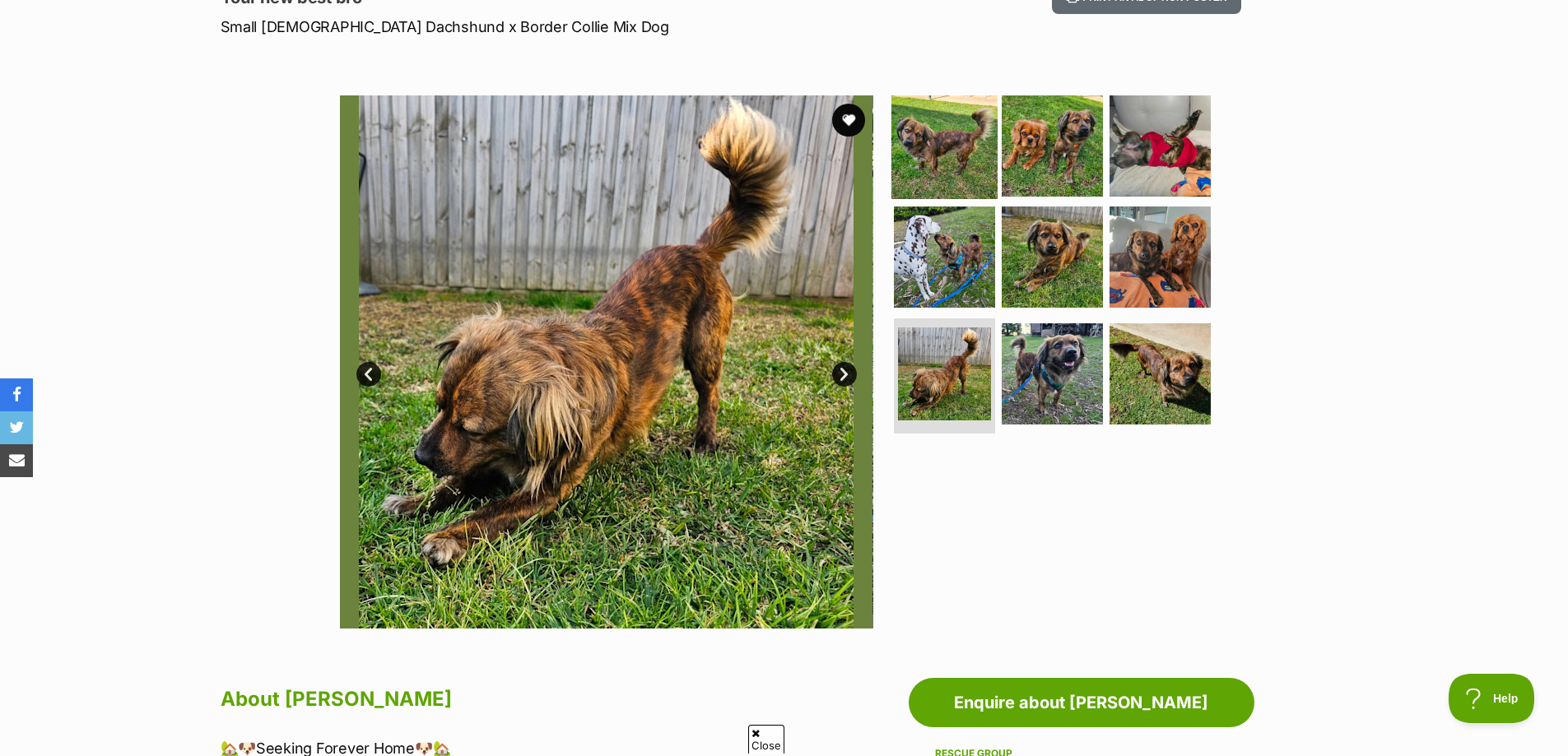
click at [943, 166] on img at bounding box center [944, 145] width 106 height 106
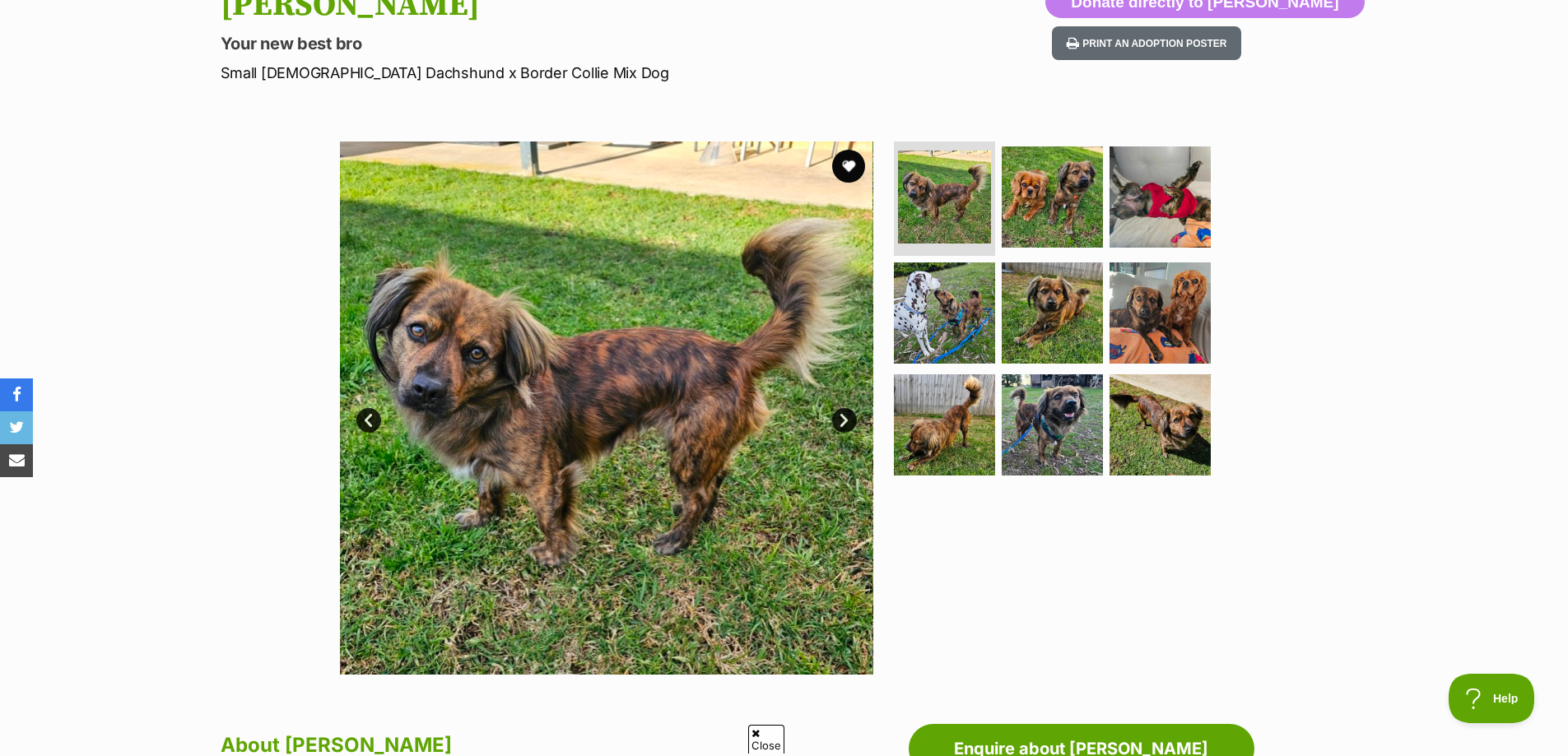
scroll to position [0, 0]
